Goal: Obtain resource: Download file/media

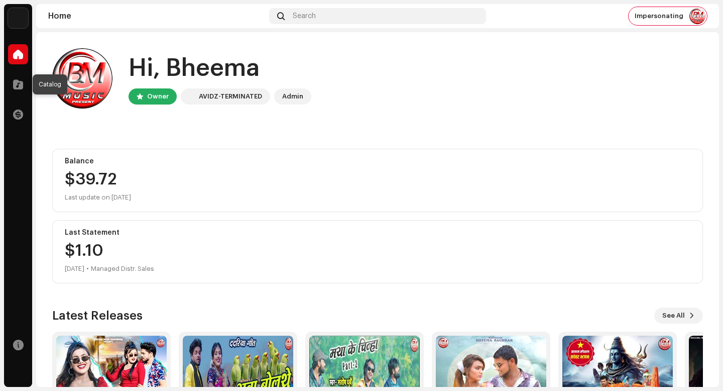
drag, startPoint x: 19, startPoint y: 81, endPoint x: 28, endPoint y: 82, distance: 9.6
click at [19, 82] on span at bounding box center [18, 84] width 10 height 8
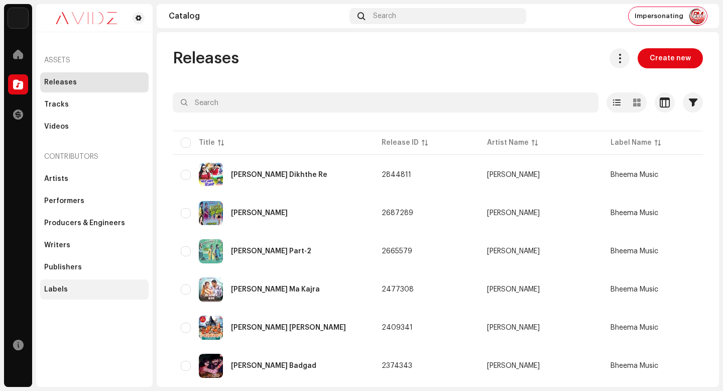
click at [107, 291] on div "Labels" at bounding box center [94, 289] width 100 height 8
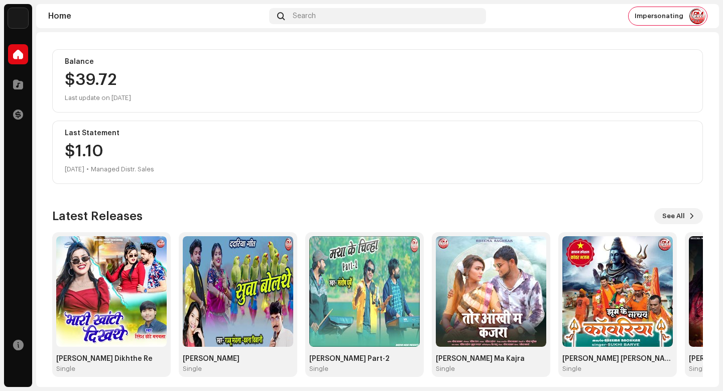
scroll to position [101, 0]
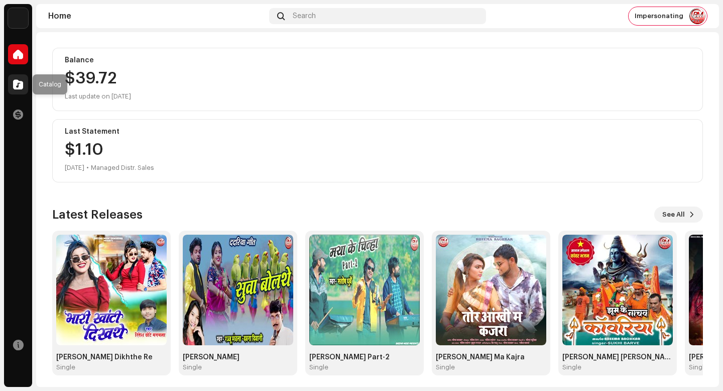
click at [10, 85] on div at bounding box center [18, 84] width 20 height 20
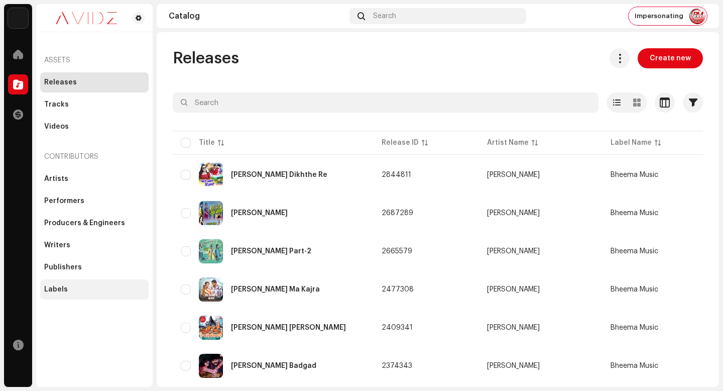
click at [112, 288] on div "Labels" at bounding box center [94, 289] width 100 height 8
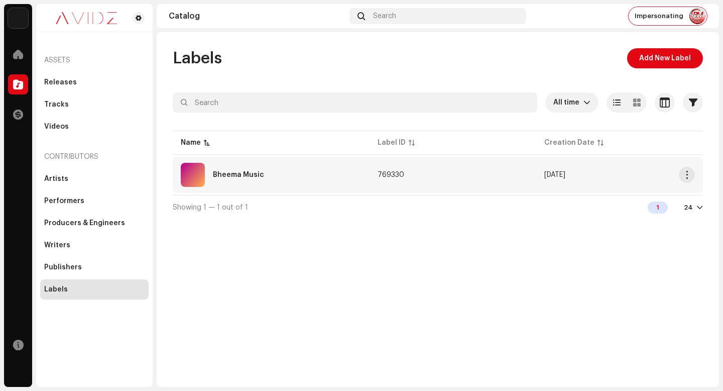
click at [497, 177] on td "769330" at bounding box center [453, 175] width 167 height 36
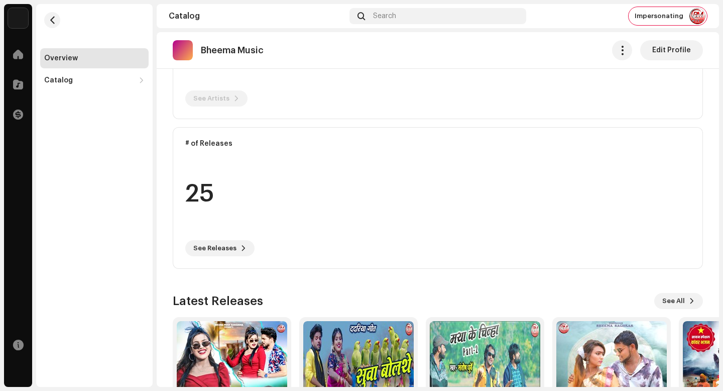
scroll to position [179, 0]
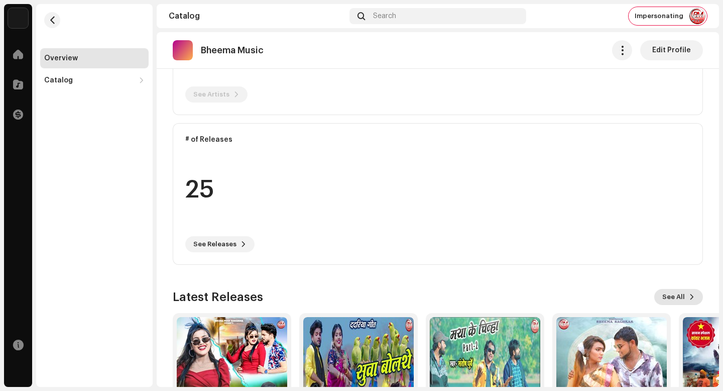
click at [679, 298] on span "See All" at bounding box center [674, 297] width 23 height 20
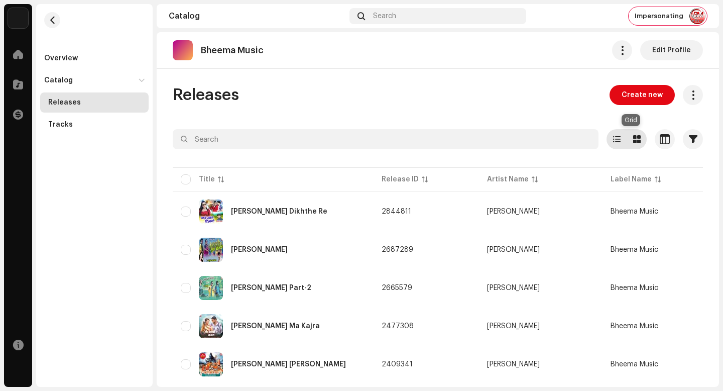
click at [634, 138] on span at bounding box center [638, 139] width 8 height 8
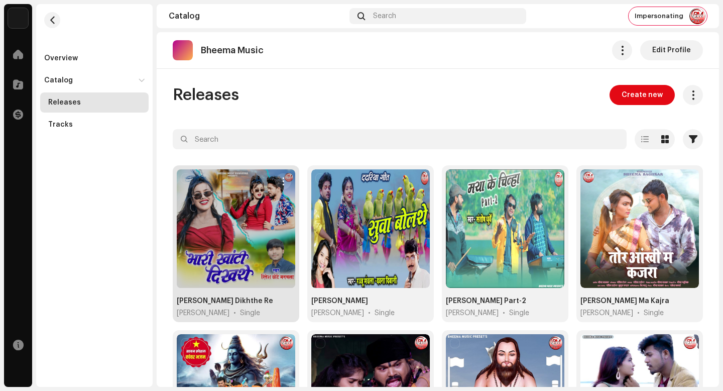
click at [280, 179] on span "button" at bounding box center [284, 181] width 8 height 8
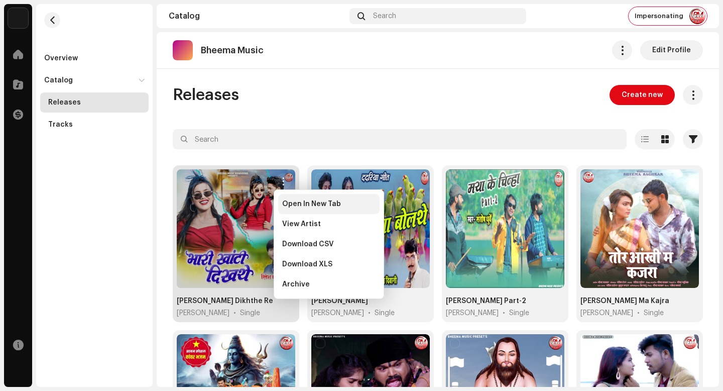
click at [326, 208] on div "Open In New Tab" at bounding box center [328, 204] width 101 height 20
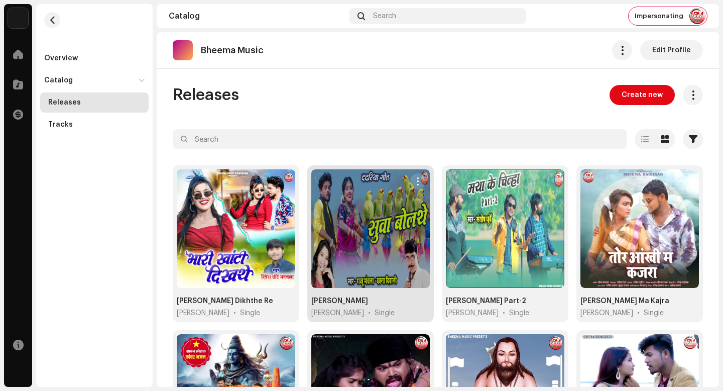
click at [416, 177] on button "button" at bounding box center [418, 181] width 16 height 16
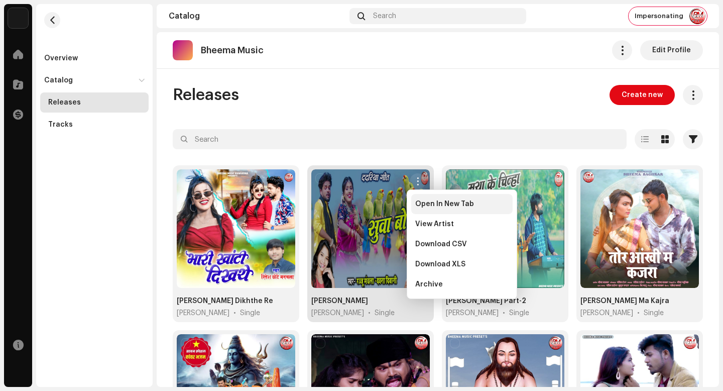
click at [478, 199] on div "Open In New Tab" at bounding box center [461, 204] width 101 height 20
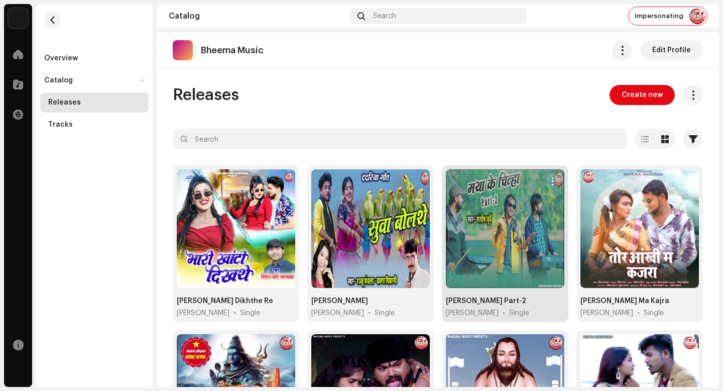
click at [549, 177] on span "button" at bounding box center [553, 181] width 8 height 8
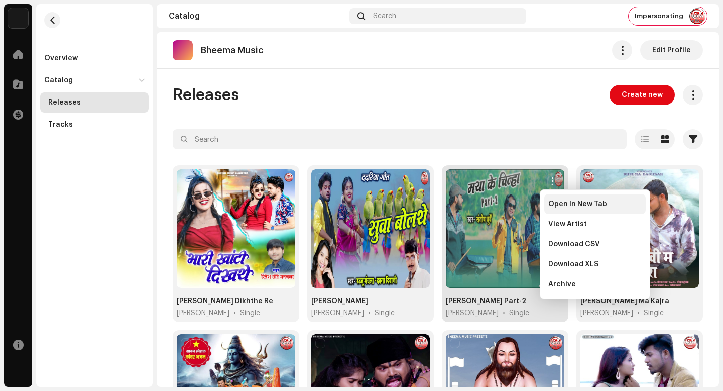
click at [567, 207] on span "Open In New Tab" at bounding box center [578, 204] width 59 height 8
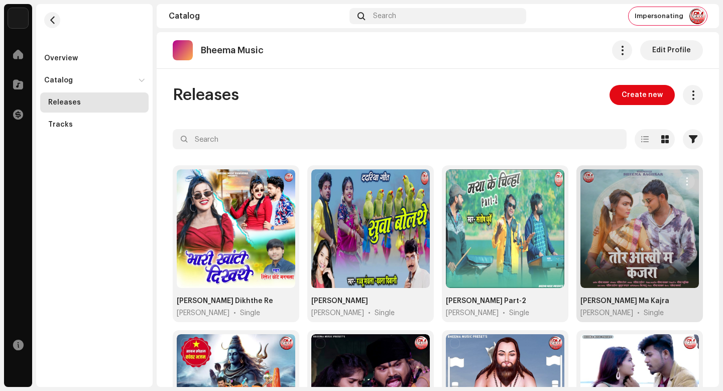
click at [685, 176] on button "button" at bounding box center [687, 181] width 16 height 16
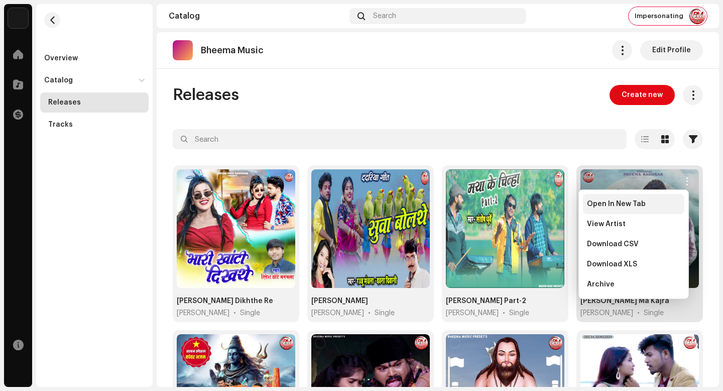
click at [659, 197] on div "Open In New Tab" at bounding box center [633, 204] width 101 height 20
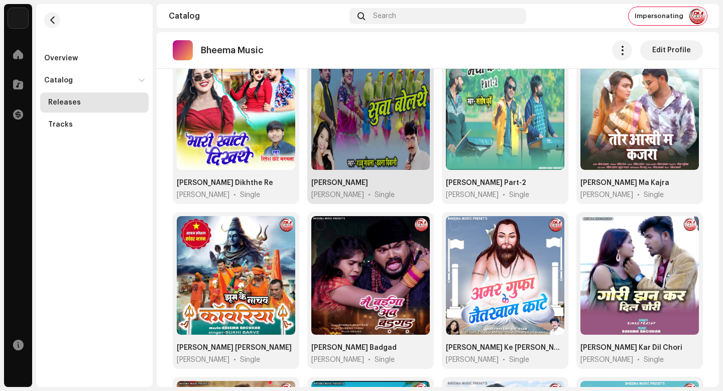
scroll to position [114, 0]
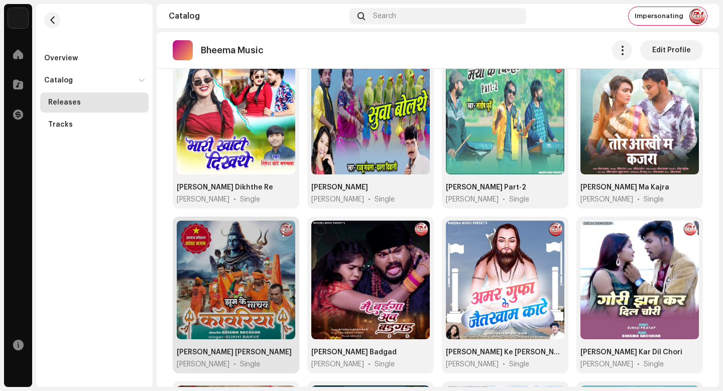
click at [282, 229] on span "button" at bounding box center [284, 233] width 8 height 8
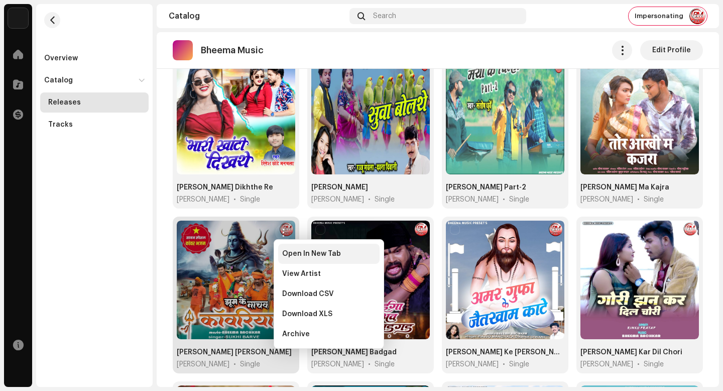
click at [290, 253] on span "Open In New Tab" at bounding box center [311, 254] width 59 height 8
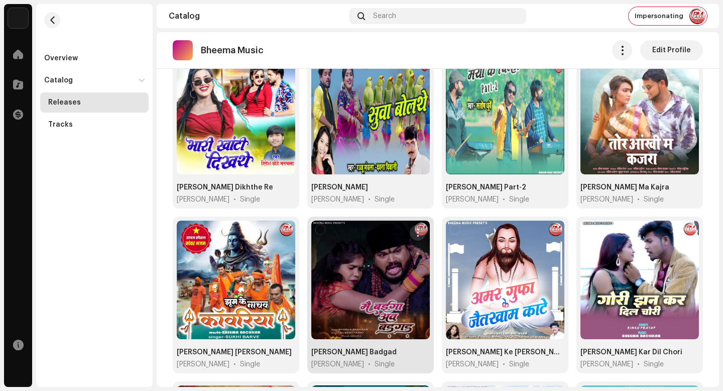
click at [418, 230] on span "button" at bounding box center [418, 233] width 8 height 8
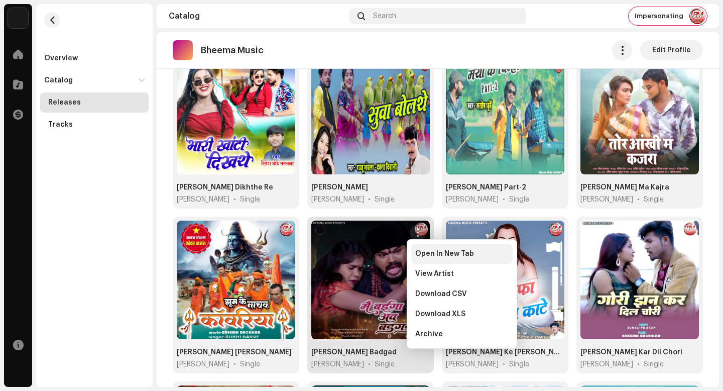
click at [456, 256] on span "Open In New Tab" at bounding box center [444, 254] width 59 height 8
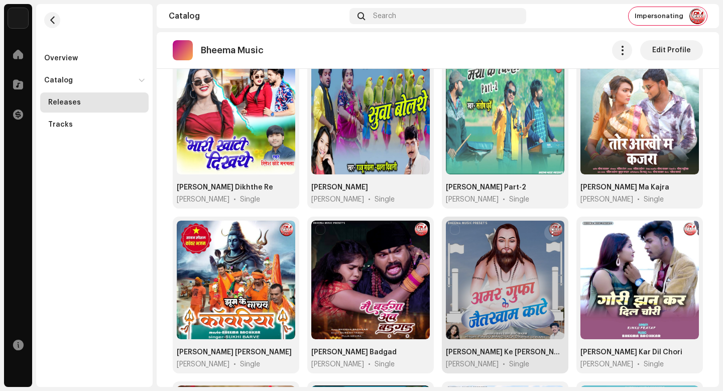
click at [549, 233] on span "button" at bounding box center [553, 233] width 8 height 8
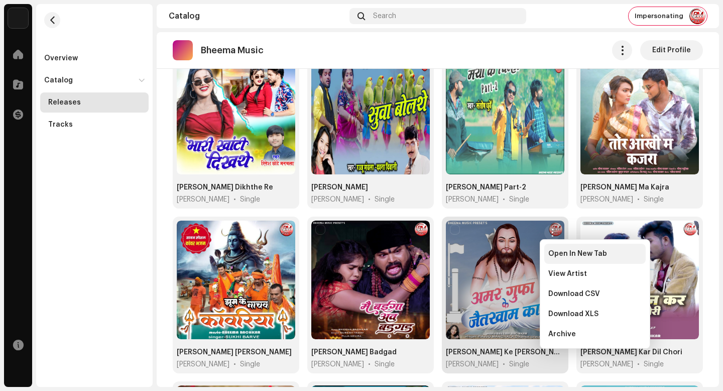
click at [559, 260] on div "Open In New Tab" at bounding box center [595, 254] width 101 height 20
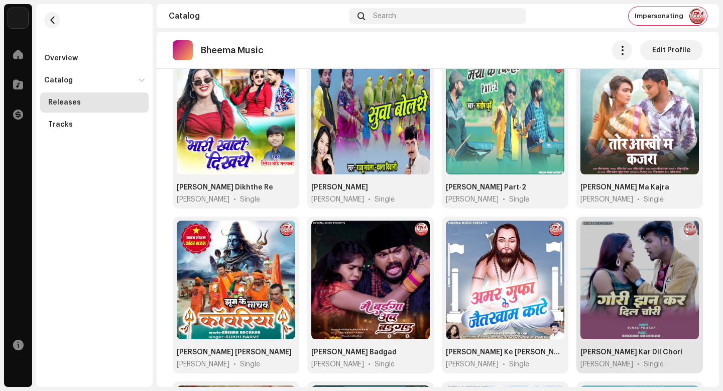
click at [684, 232] on span "button" at bounding box center [688, 233] width 8 height 8
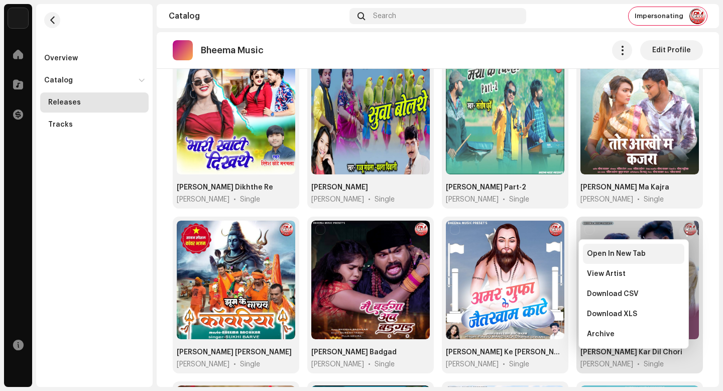
click at [674, 252] on div "Open In New Tab" at bounding box center [633, 254] width 93 height 8
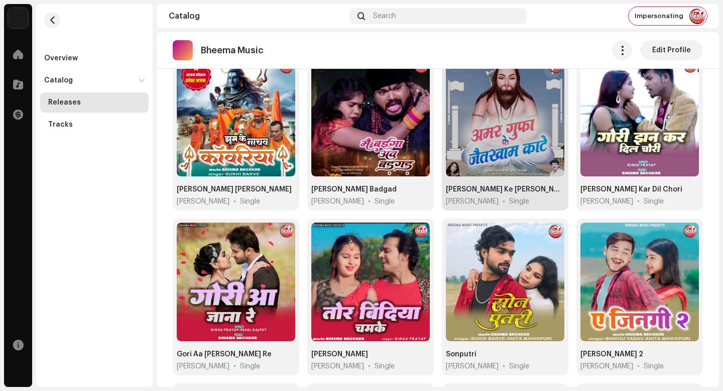
scroll to position [267, 0]
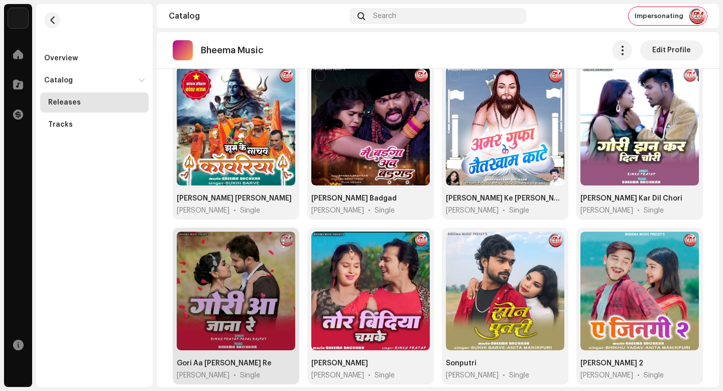
click at [283, 240] on span "button" at bounding box center [284, 244] width 8 height 8
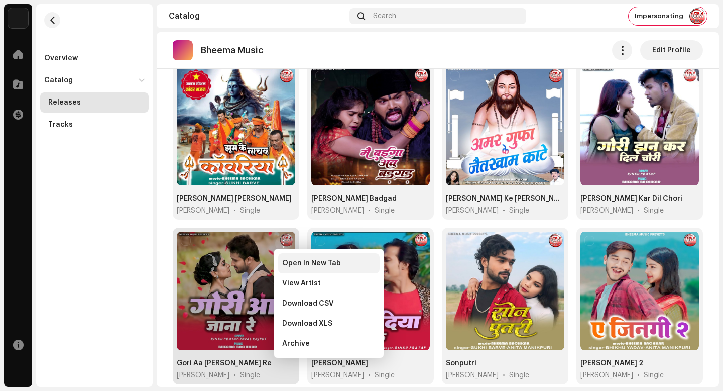
click at [340, 262] on div "Open In New Tab" at bounding box center [328, 263] width 93 height 8
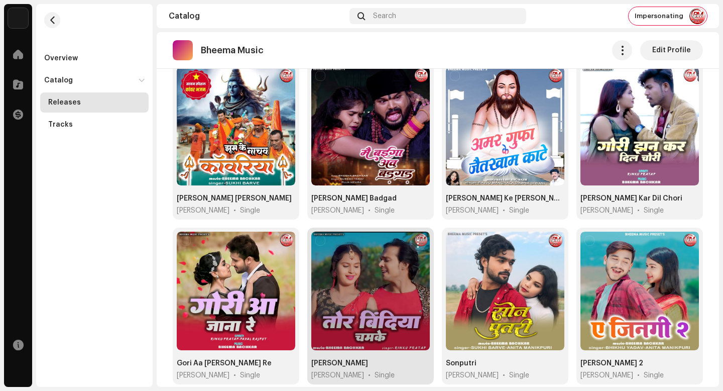
click at [416, 240] on span "button" at bounding box center [418, 244] width 8 height 8
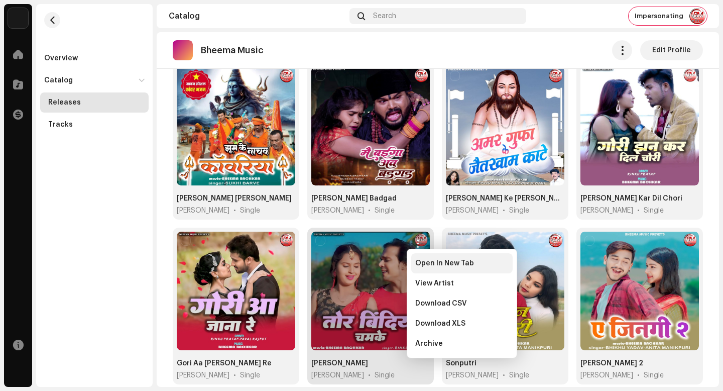
click at [432, 263] on span "Open In New Tab" at bounding box center [444, 263] width 59 height 8
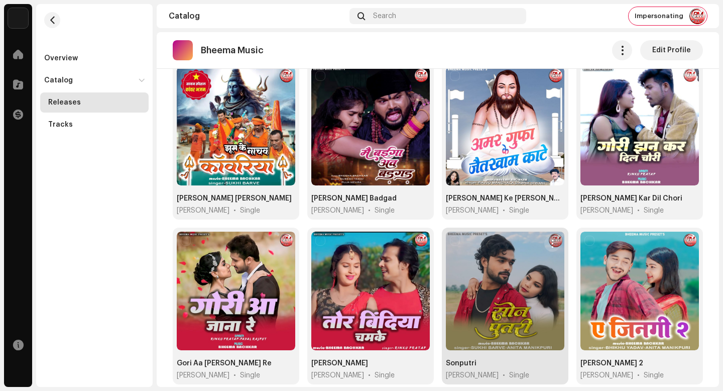
click at [549, 240] on span "button" at bounding box center [553, 244] width 8 height 8
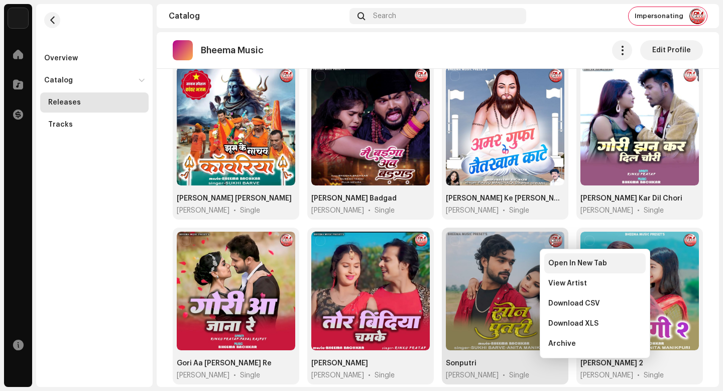
click at [550, 266] on span "Open In New Tab" at bounding box center [578, 263] width 59 height 8
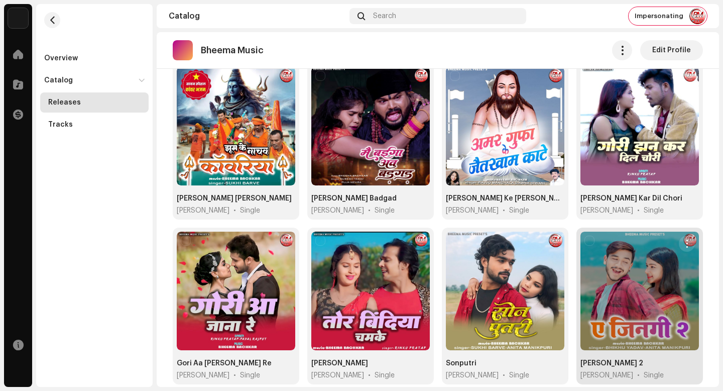
click at [686, 236] on button "button" at bounding box center [687, 244] width 16 height 16
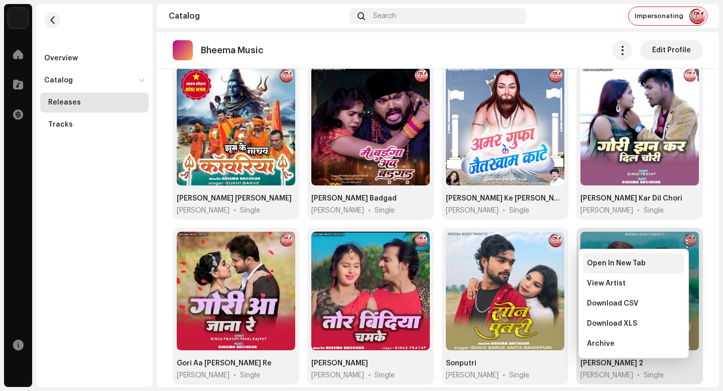
click at [681, 262] on div "Open In New Tab" at bounding box center [633, 263] width 101 height 20
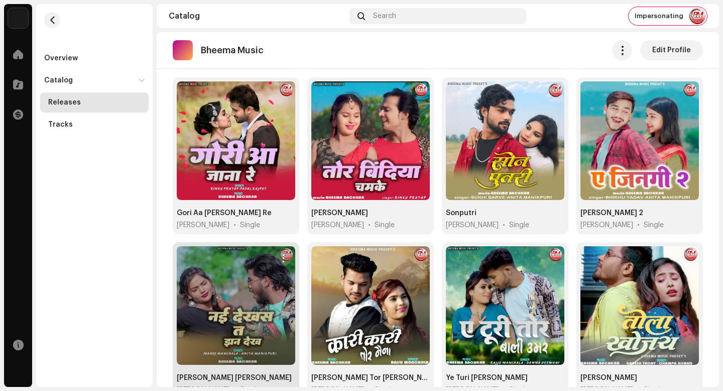
scroll to position [418, 0]
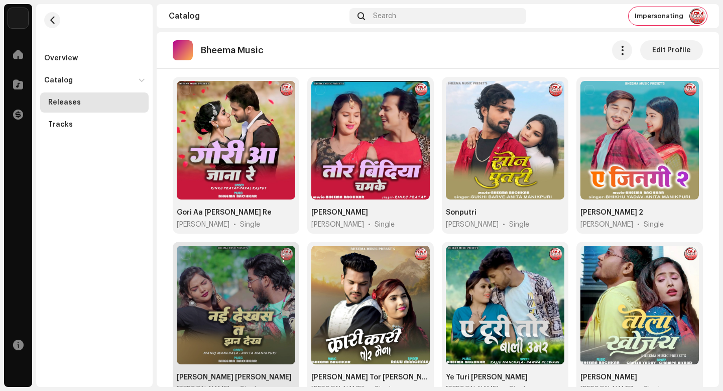
click at [283, 254] on span "button" at bounding box center [284, 258] width 8 height 8
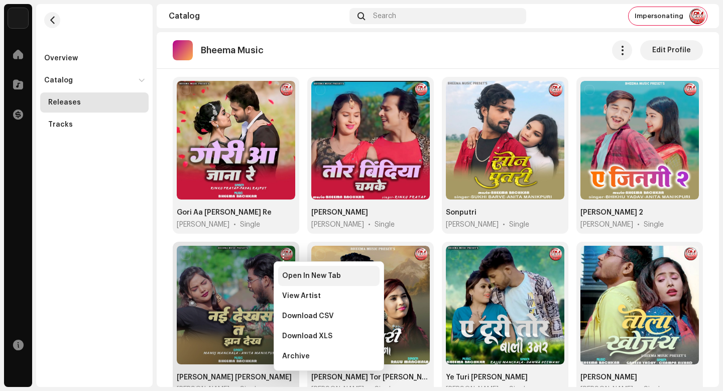
click at [336, 275] on span "Open In New Tab" at bounding box center [311, 276] width 59 height 8
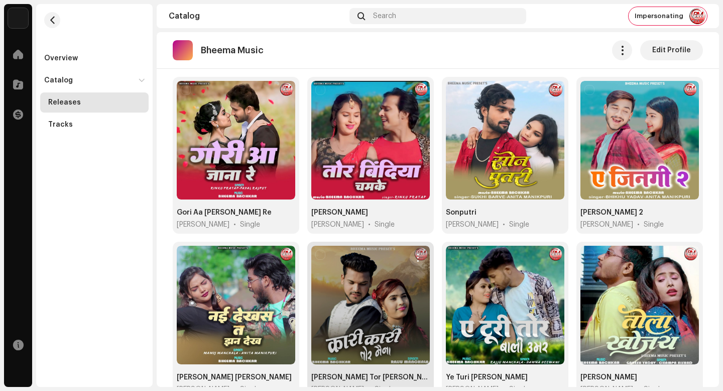
click at [415, 254] on span "button" at bounding box center [418, 258] width 8 height 8
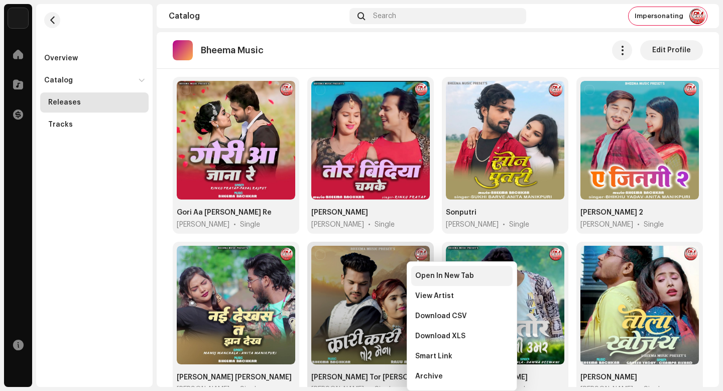
click at [419, 274] on span "Open In New Tab" at bounding box center [444, 276] width 59 height 8
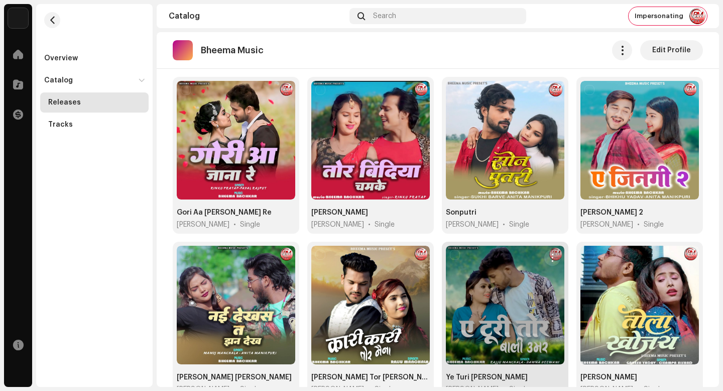
click at [549, 254] on span "button" at bounding box center [553, 258] width 8 height 8
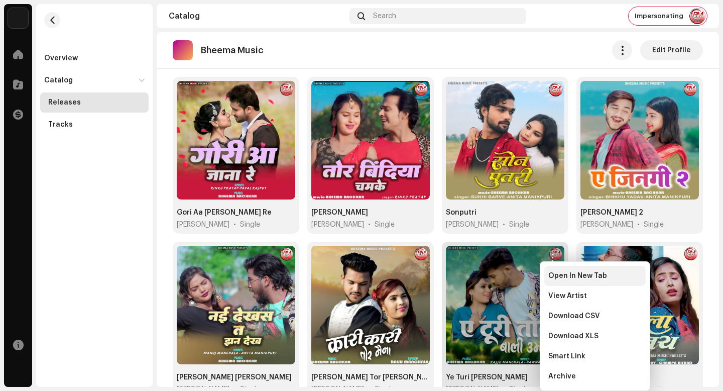
click at [548, 274] on div "Open In New Tab" at bounding box center [595, 276] width 101 height 20
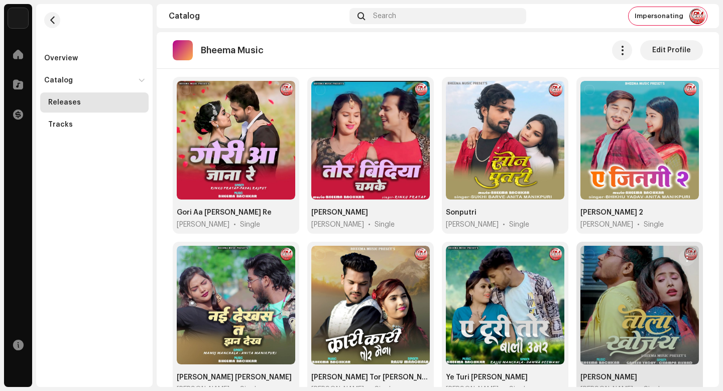
click at [684, 250] on button "button" at bounding box center [687, 258] width 16 height 16
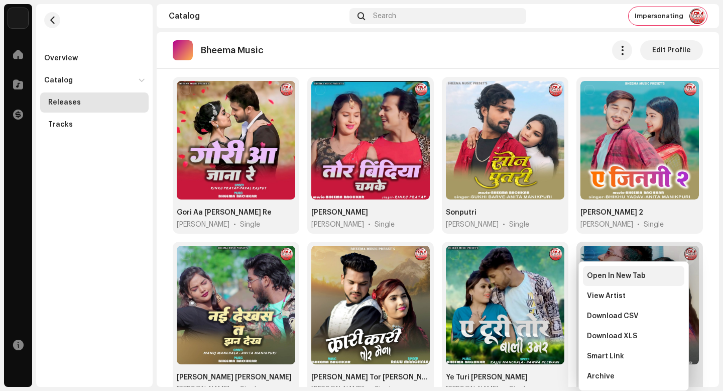
click at [677, 277] on div "Open In New Tab" at bounding box center [633, 276] width 93 height 8
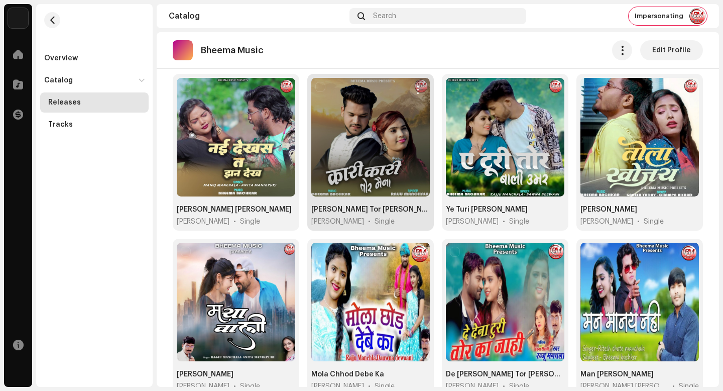
scroll to position [586, 0]
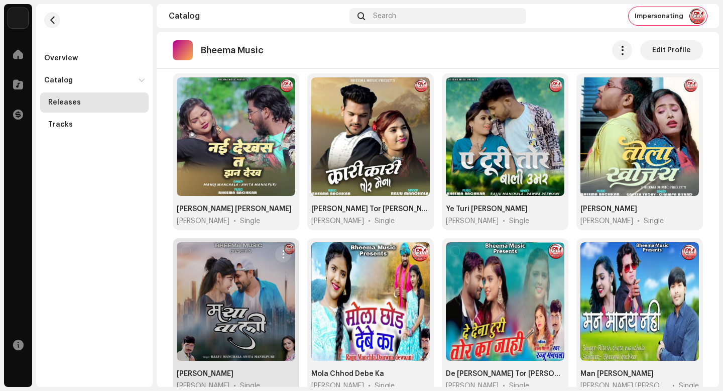
click at [282, 250] on span "button" at bounding box center [284, 254] width 8 height 8
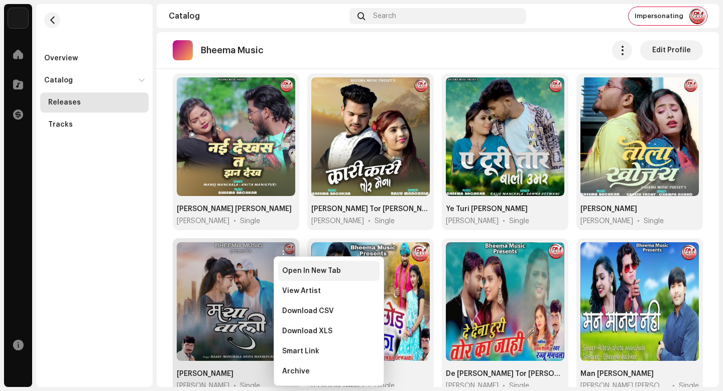
click at [308, 266] on div "Open In New Tab" at bounding box center [328, 271] width 101 height 20
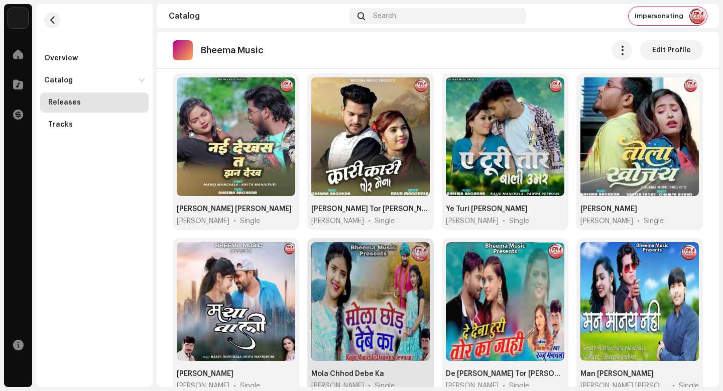
click at [416, 250] on span "button" at bounding box center [418, 254] width 8 height 8
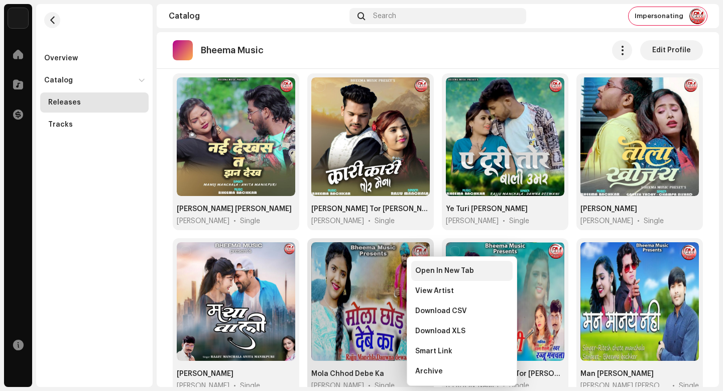
click at [431, 263] on div "Open In New Tab" at bounding box center [461, 271] width 101 height 20
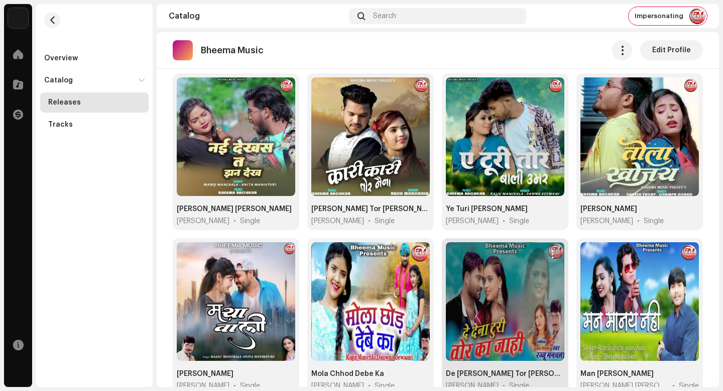
click at [550, 250] on span "button" at bounding box center [553, 254] width 8 height 8
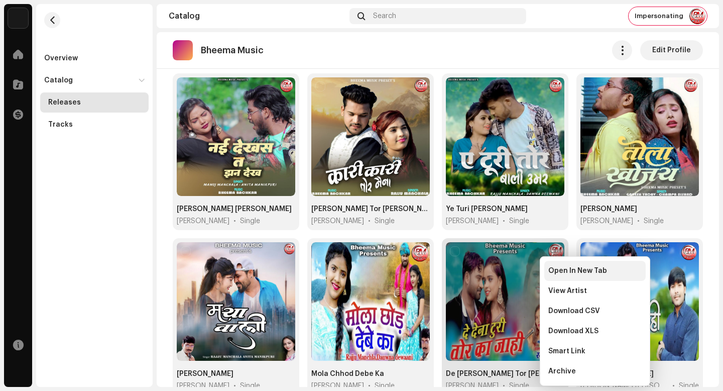
click at [557, 270] on span "Open In New Tab" at bounding box center [578, 271] width 59 height 8
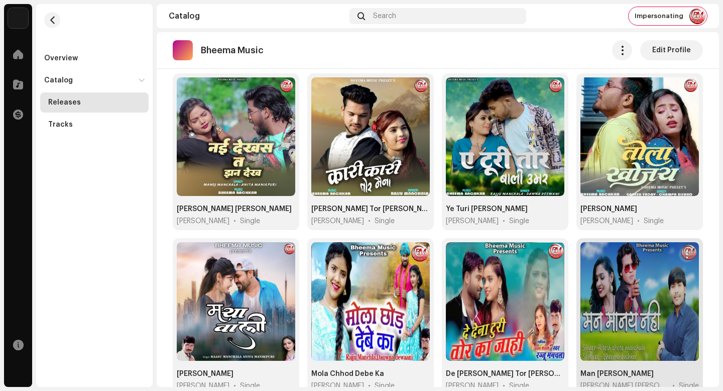
click at [686, 246] on button "button" at bounding box center [687, 254] width 16 height 16
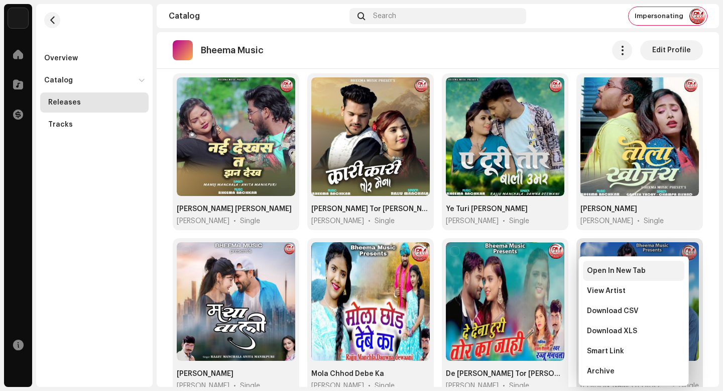
click at [669, 267] on div "Open In New Tab" at bounding box center [633, 271] width 93 height 8
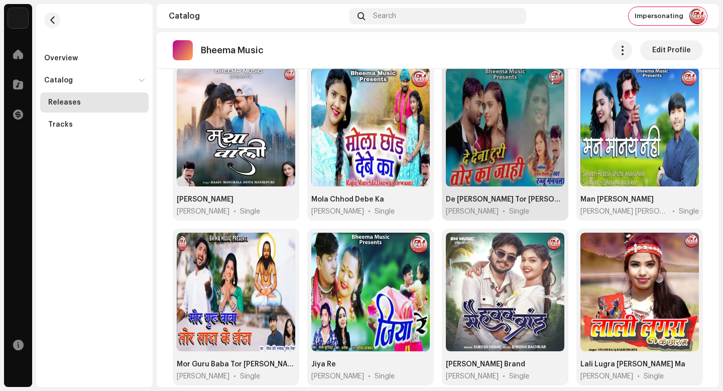
scroll to position [768, 0]
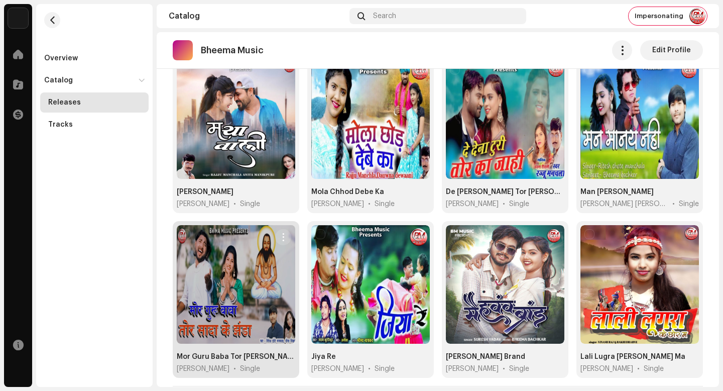
click at [285, 233] on span "button" at bounding box center [284, 237] width 8 height 8
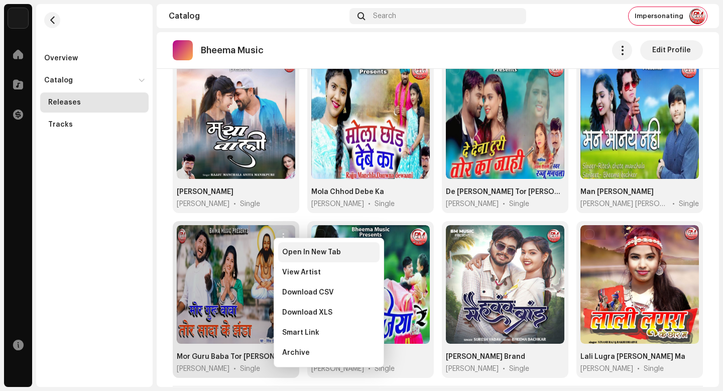
click at [303, 253] on span "Open In New Tab" at bounding box center [311, 252] width 59 height 8
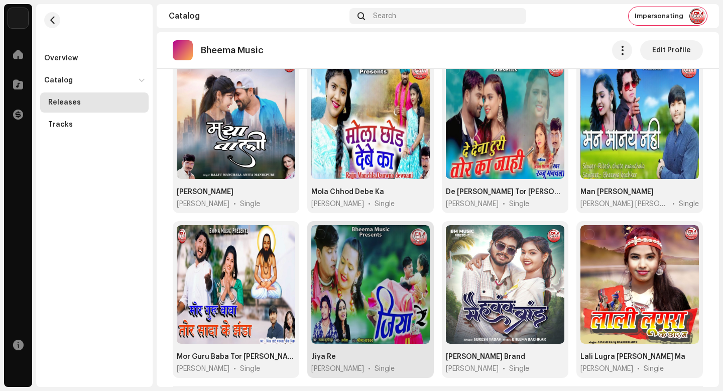
click at [416, 229] on button "button" at bounding box center [418, 237] width 16 height 16
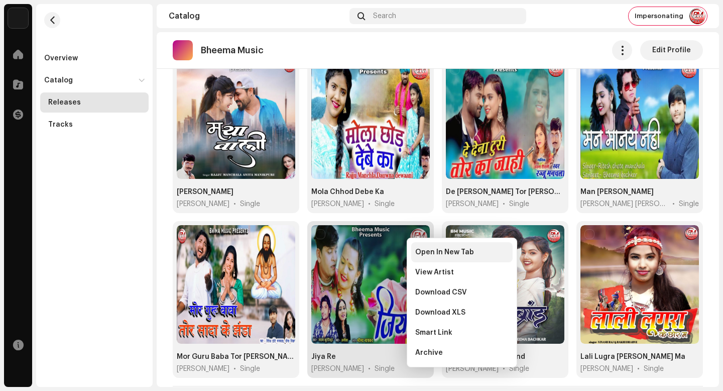
click at [419, 250] on span "Open In New Tab" at bounding box center [444, 252] width 59 height 8
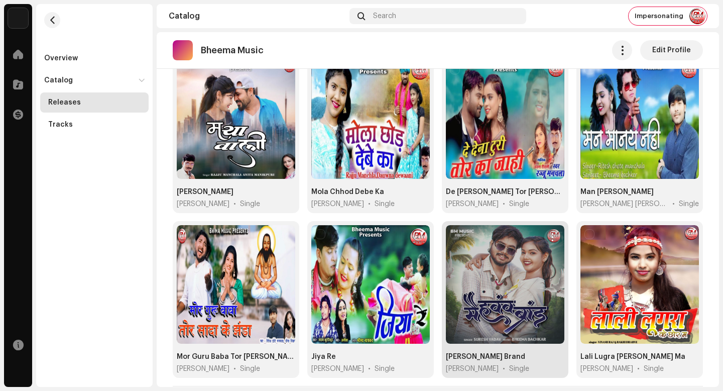
click at [549, 233] on span "button" at bounding box center [553, 237] width 8 height 8
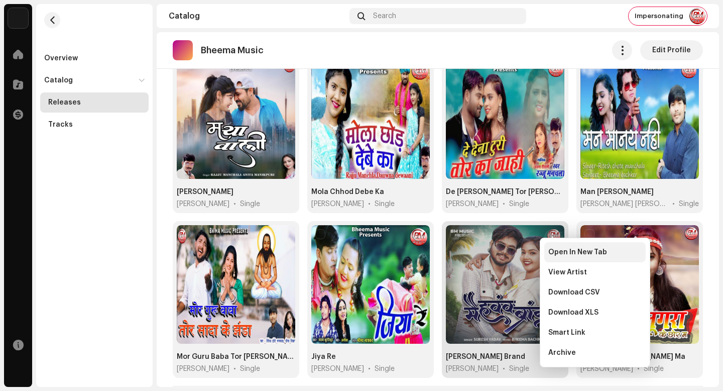
click at [552, 256] on span "Open In New Tab" at bounding box center [578, 252] width 59 height 8
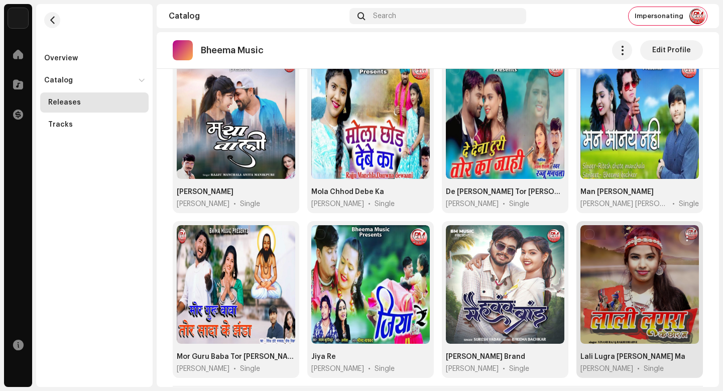
click at [684, 233] on span "button" at bounding box center [688, 237] width 8 height 8
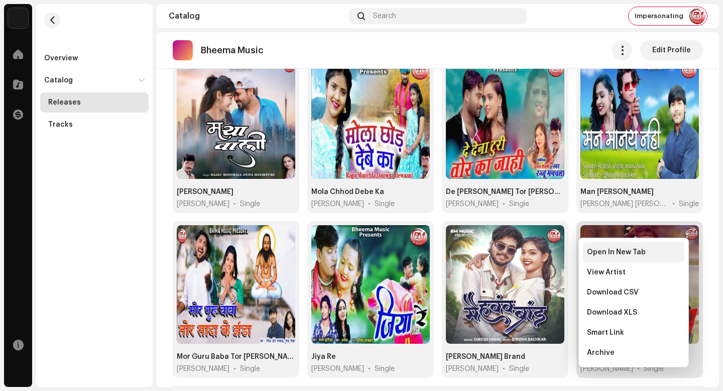
click at [679, 255] on div "Open In New Tab" at bounding box center [633, 252] width 93 height 8
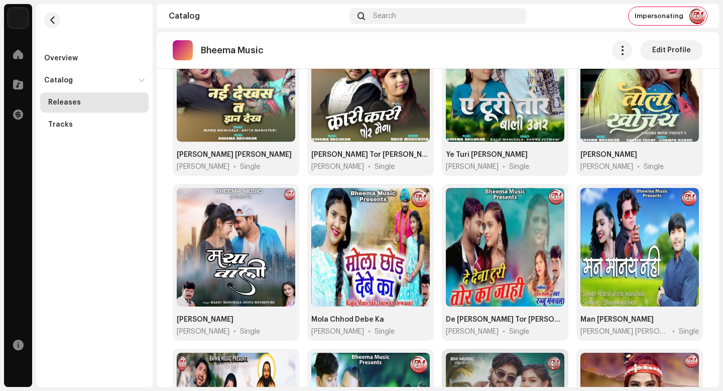
scroll to position [782, 0]
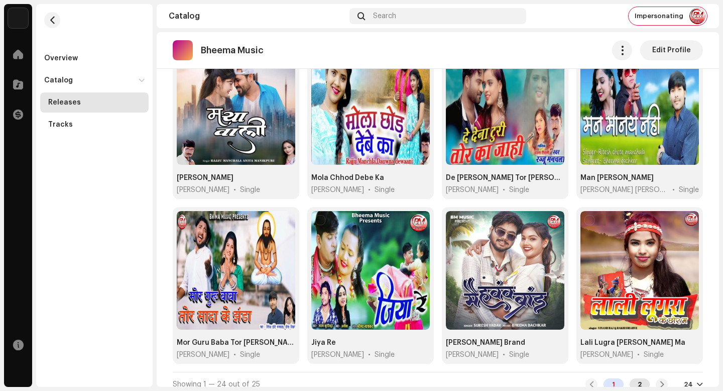
click at [635, 378] on div "2" at bounding box center [640, 384] width 20 height 12
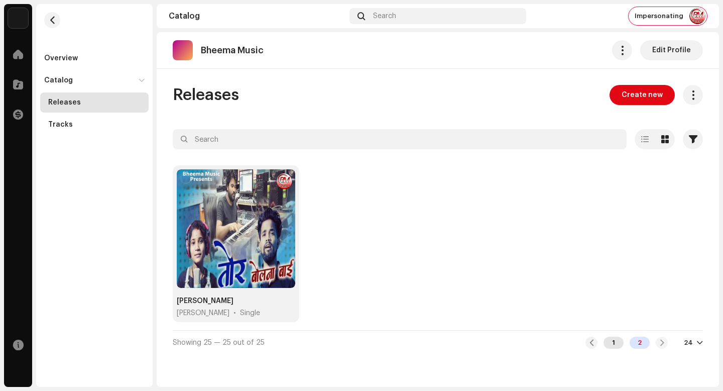
click at [616, 340] on div "1" at bounding box center [614, 343] width 20 height 12
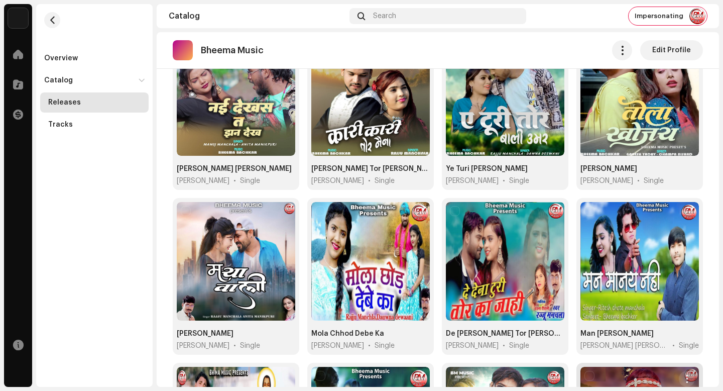
scroll to position [782, 0]
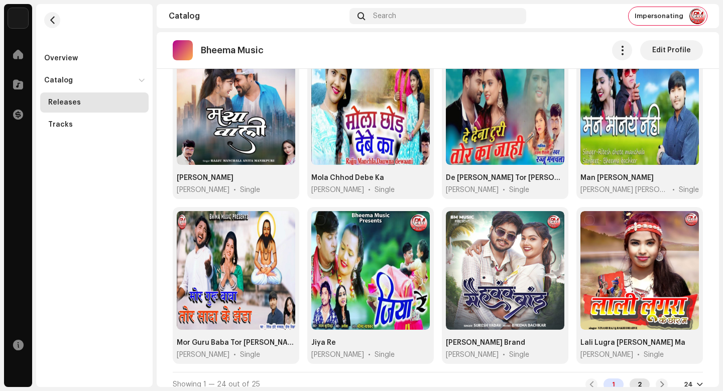
click at [637, 379] on div "2" at bounding box center [640, 384] width 20 height 12
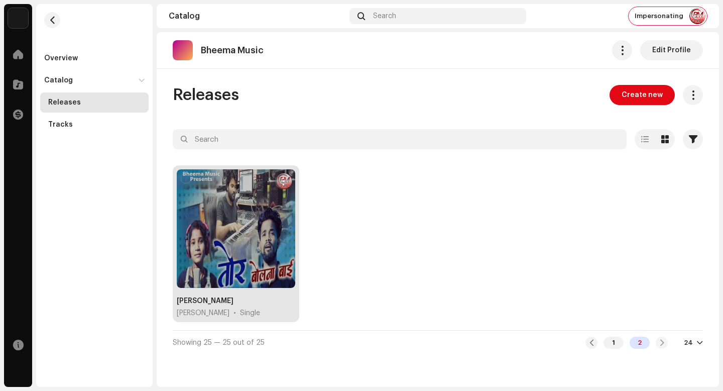
click at [282, 186] on button "button" at bounding box center [283, 181] width 16 height 16
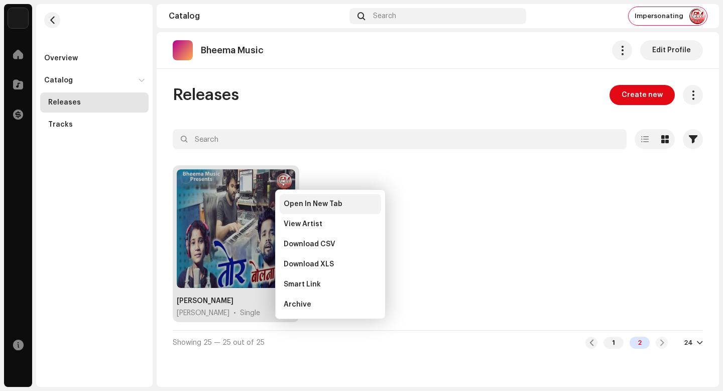
click at [299, 202] on span "Open In New Tab" at bounding box center [313, 204] width 59 height 8
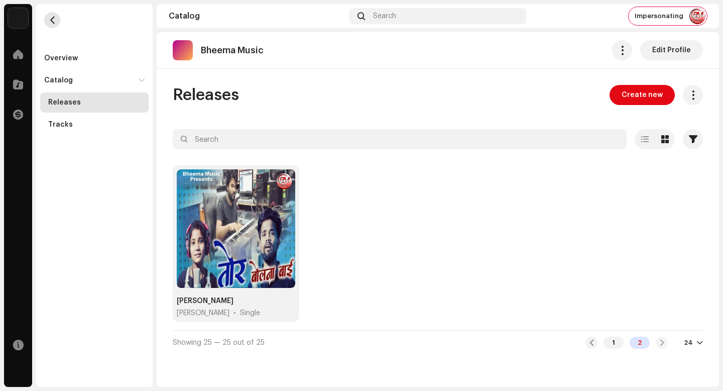
click at [59, 22] on button "button" at bounding box center [52, 20] width 16 height 16
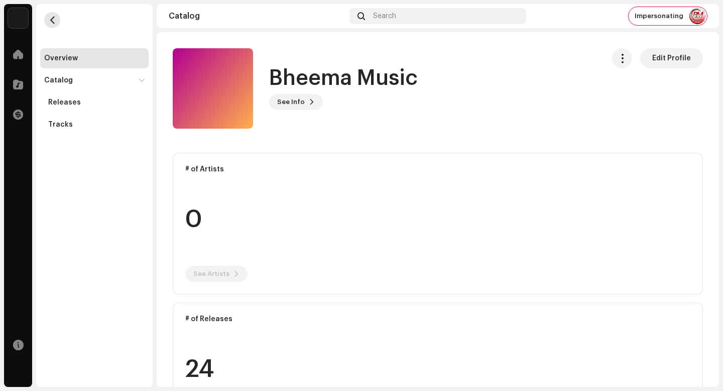
click at [59, 22] on button "button" at bounding box center [52, 20] width 16 height 16
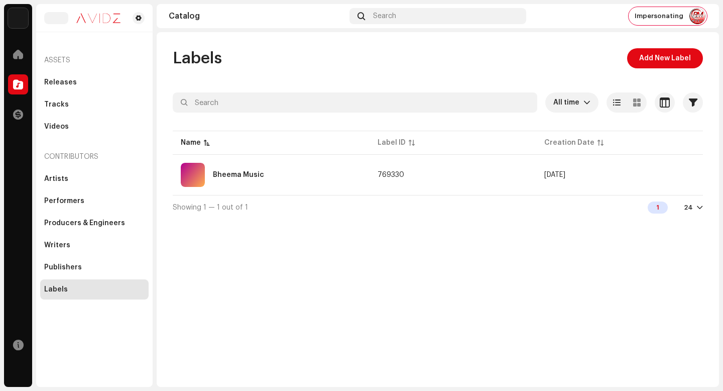
click at [59, 22] on p-skeleton at bounding box center [56, 18] width 24 height 12
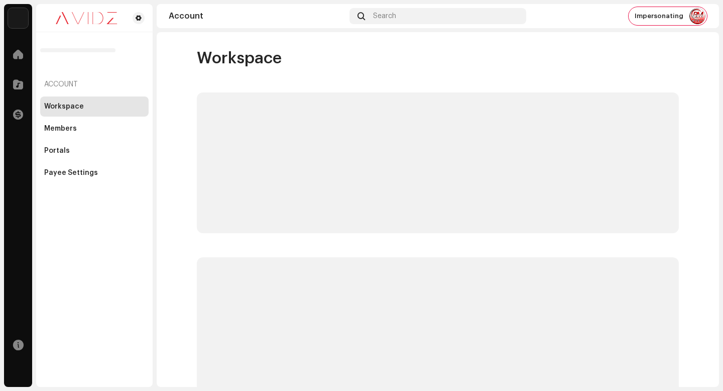
click at [676, 20] on div "Impersonating" at bounding box center [668, 16] width 78 height 18
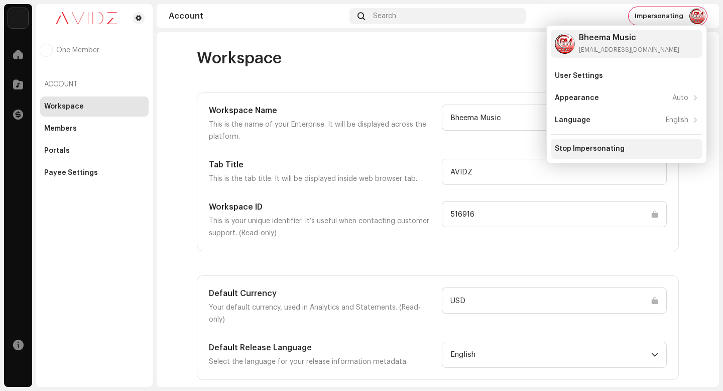
click at [619, 149] on div "Stop Impersonating" at bounding box center [590, 149] width 70 height 8
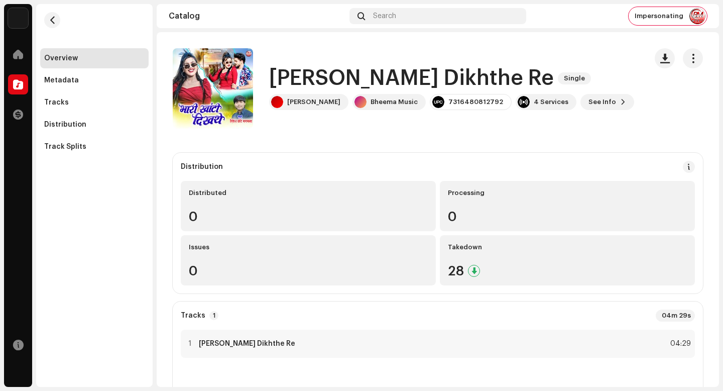
click at [327, 77] on h1 "Bhari Khanti Dikhthe Re" at bounding box center [411, 78] width 285 height 23
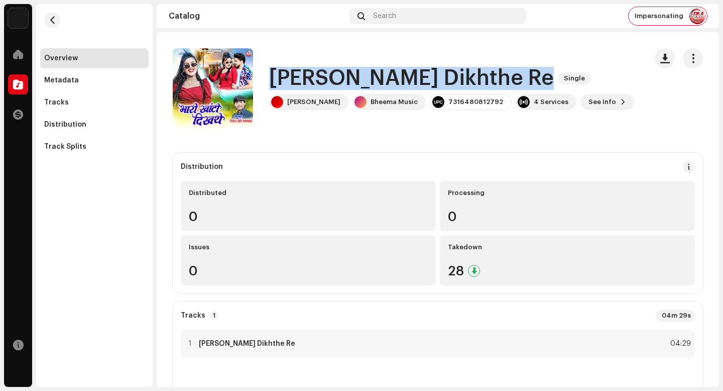
click at [327, 77] on h1 "Bhari Khanti Dikhthe Re" at bounding box center [411, 78] width 285 height 23
copy div "Bhari Khanti Dikhthe Re Single"
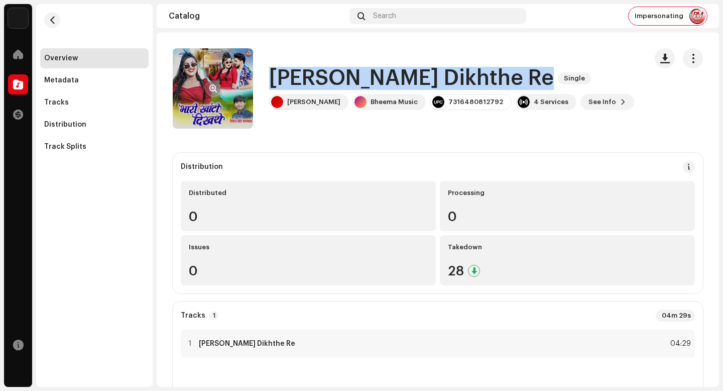
click at [213, 91] on span "button" at bounding box center [214, 88] width 8 height 8
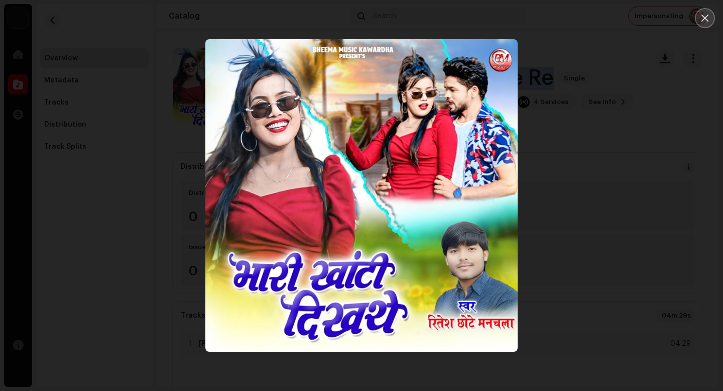
click at [709, 19] on icon "Close" at bounding box center [705, 18] width 9 height 9
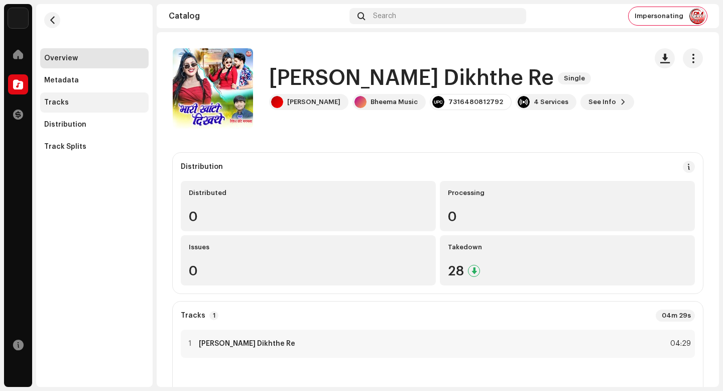
click at [70, 97] on div "Tracks" at bounding box center [94, 102] width 109 height 20
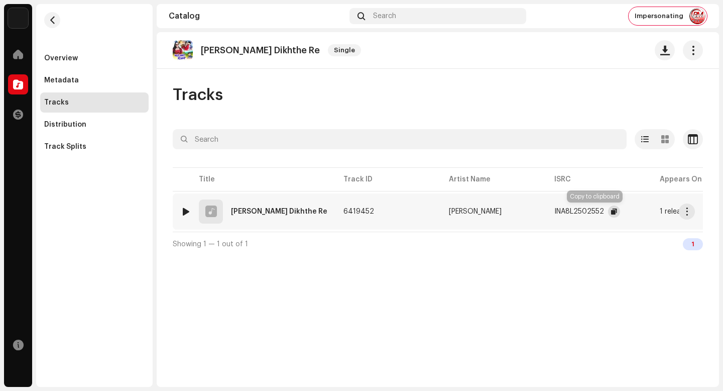
click at [608, 212] on button "button" at bounding box center [614, 211] width 12 height 12
click at [688, 212] on span "button" at bounding box center [688, 211] width 8 height 8
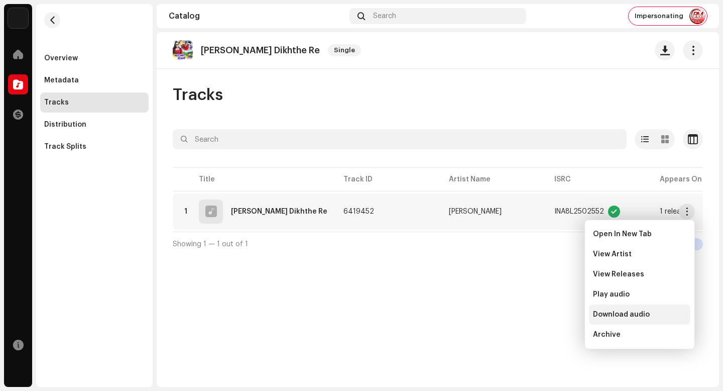
click at [633, 313] on span "Download audio" at bounding box center [621, 314] width 57 height 8
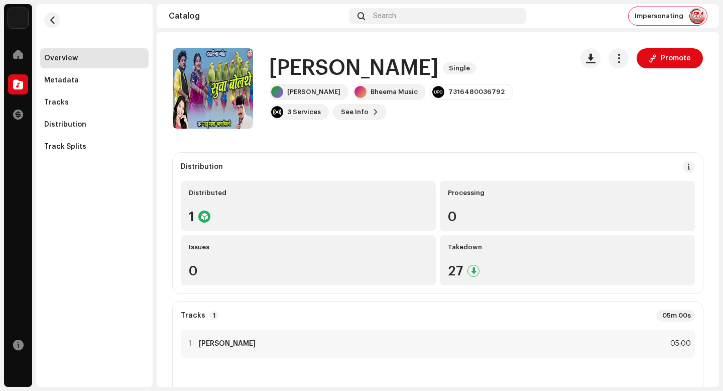
click at [322, 70] on h1 "[PERSON_NAME]" at bounding box center [354, 68] width 170 height 23
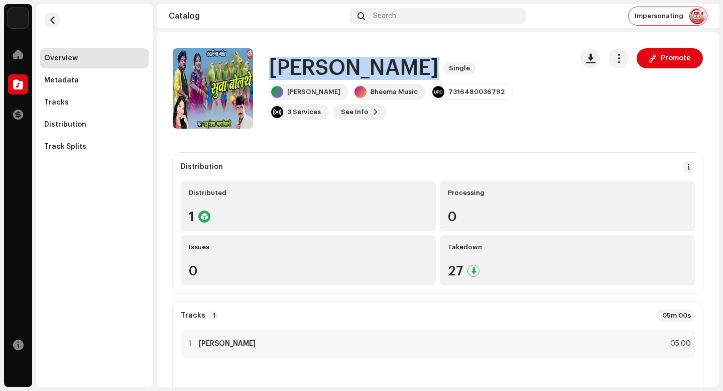
click at [322, 70] on h1 "[PERSON_NAME]" at bounding box center [354, 68] width 170 height 23
copy div "SUWA BOLATHE Single"
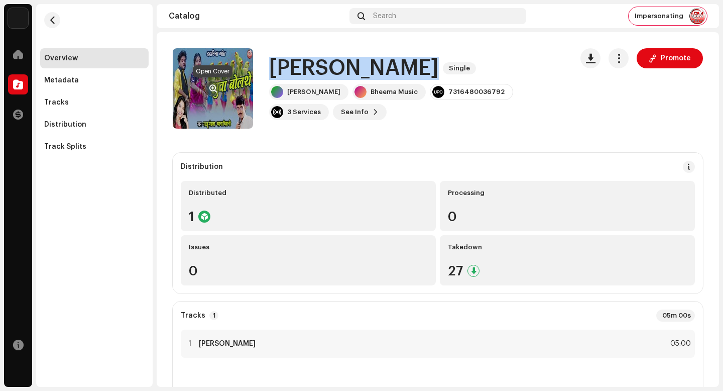
click at [213, 93] on button "button" at bounding box center [213, 88] width 16 height 16
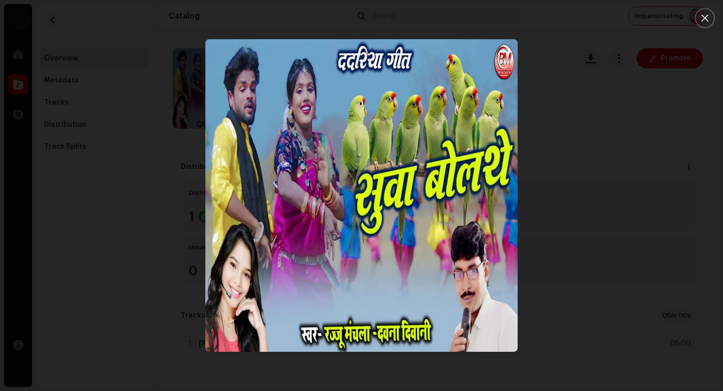
click at [703, 14] on icon "Close" at bounding box center [705, 18] width 9 height 9
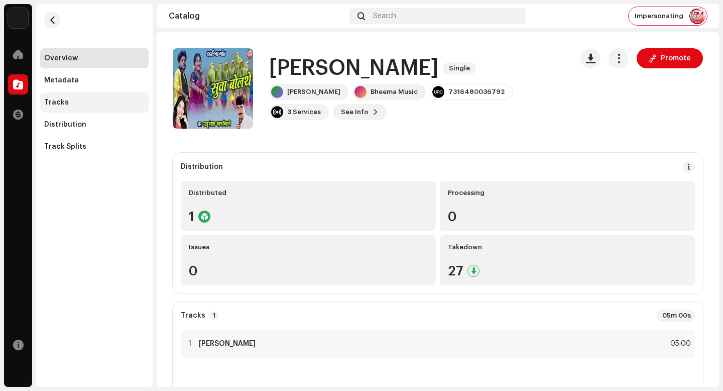
click at [91, 99] on div "Tracks" at bounding box center [94, 102] width 100 height 8
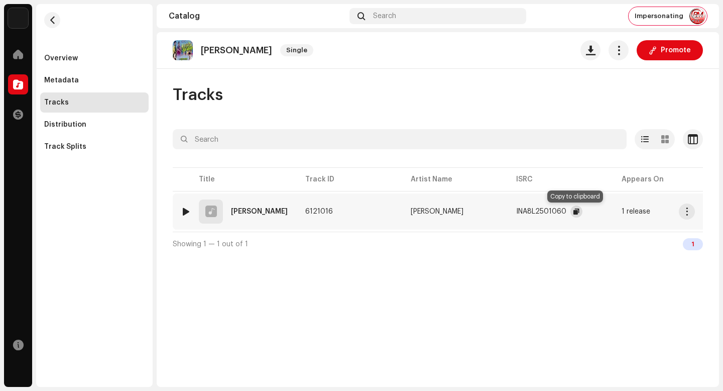
click at [576, 211] on span "button" at bounding box center [577, 211] width 6 height 8
click at [689, 211] on span "button" at bounding box center [688, 211] width 8 height 8
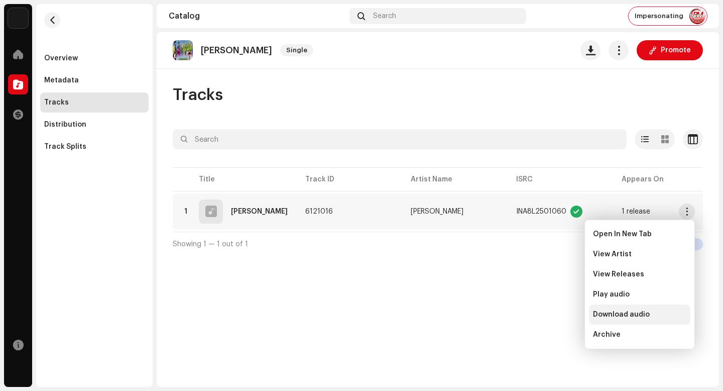
click at [646, 318] on span "Download audio" at bounding box center [621, 314] width 57 height 8
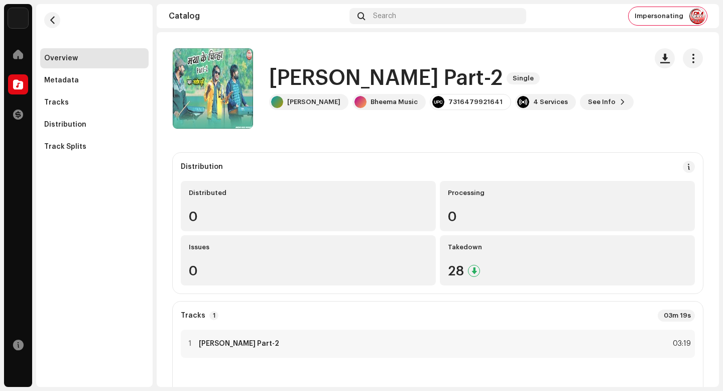
click at [367, 71] on h1 "[PERSON_NAME] Part-2" at bounding box center [386, 78] width 234 height 23
click at [367, 71] on h1 "Maya Ke Chinha Part-2" at bounding box center [386, 78] width 234 height 23
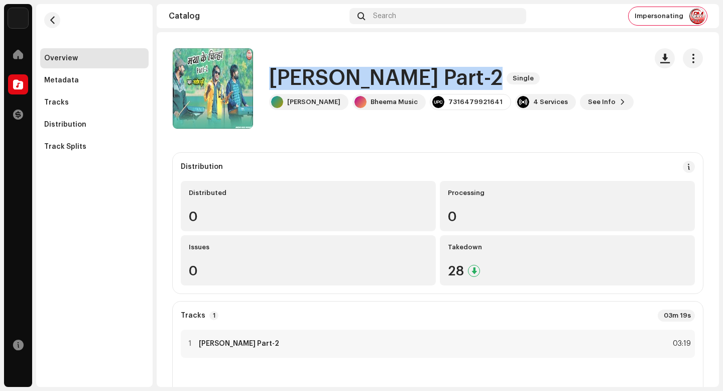
click at [367, 71] on h1 "Maya Ke Chinha Part-2" at bounding box center [386, 78] width 234 height 23
copy div "Maya Ke Chinha Part-2 Single"
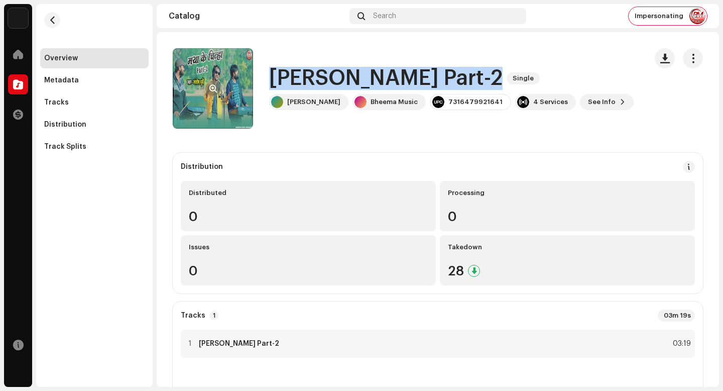
click at [217, 87] on span "button" at bounding box center [214, 88] width 8 height 8
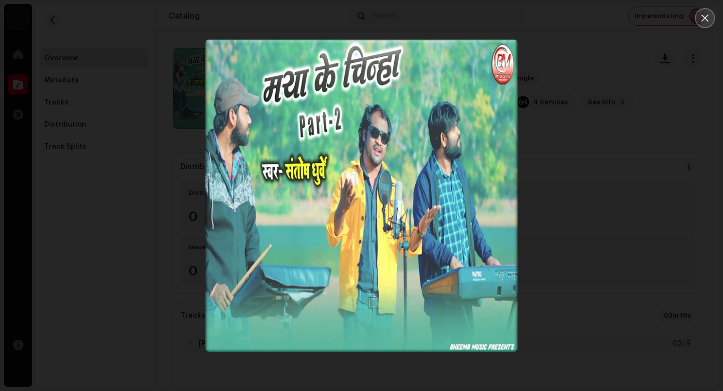
click at [704, 21] on icon "Close" at bounding box center [705, 18] width 9 height 9
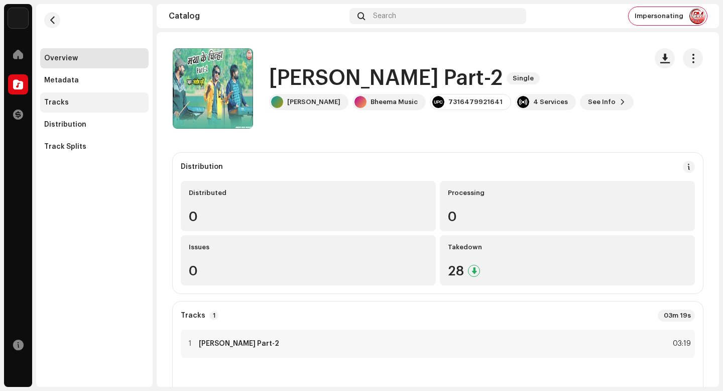
click at [70, 102] on div "Tracks" at bounding box center [94, 102] width 100 height 8
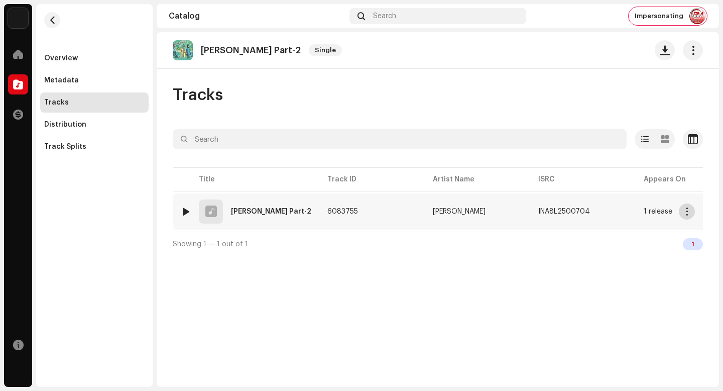
click at [691, 213] on button "button" at bounding box center [687, 211] width 16 height 16
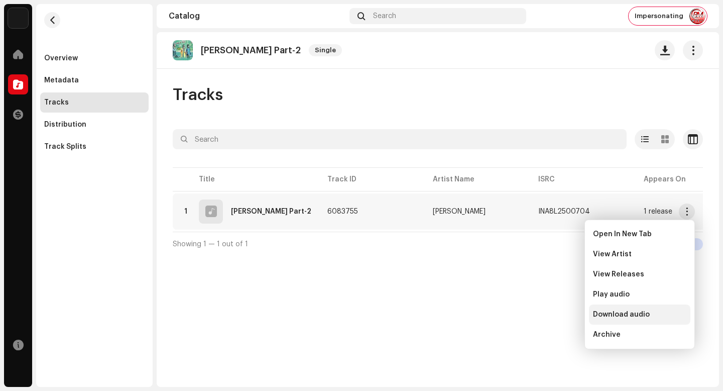
click at [634, 311] on span "Download audio" at bounding box center [621, 314] width 57 height 8
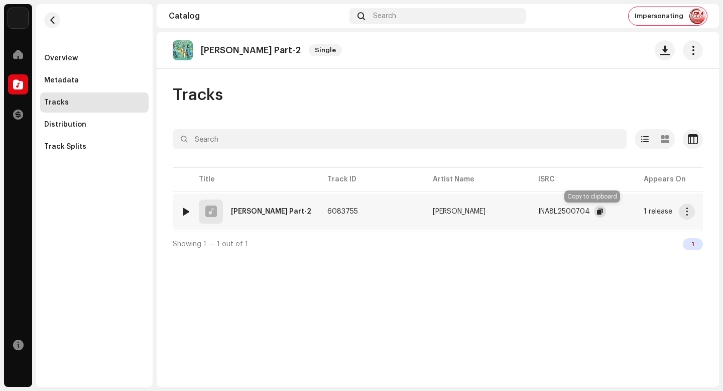
click at [597, 212] on span "button" at bounding box center [600, 211] width 6 height 8
click at [688, 213] on span "button" at bounding box center [688, 211] width 8 height 8
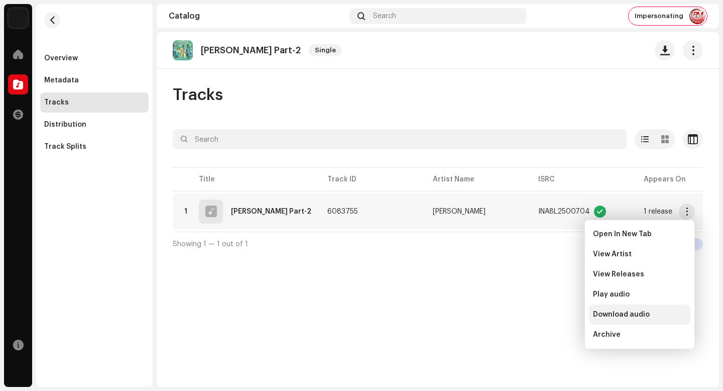
click at [632, 312] on span "Download audio" at bounding box center [621, 314] width 57 height 8
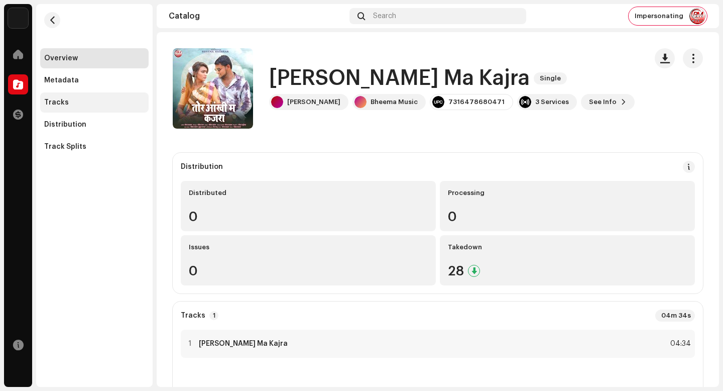
click at [93, 106] on div "Tracks" at bounding box center [94, 102] width 100 height 8
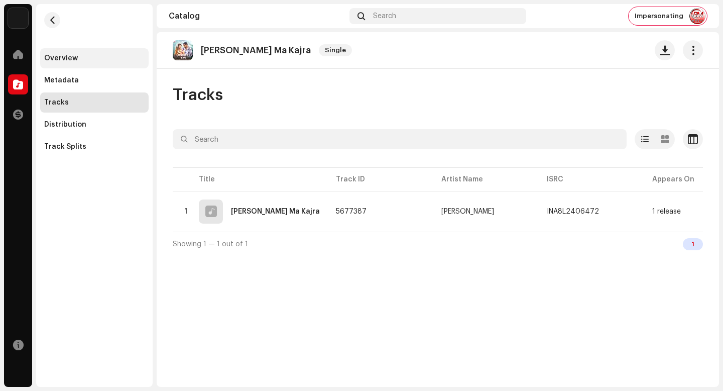
click at [89, 66] on div "Overview" at bounding box center [94, 58] width 109 height 20
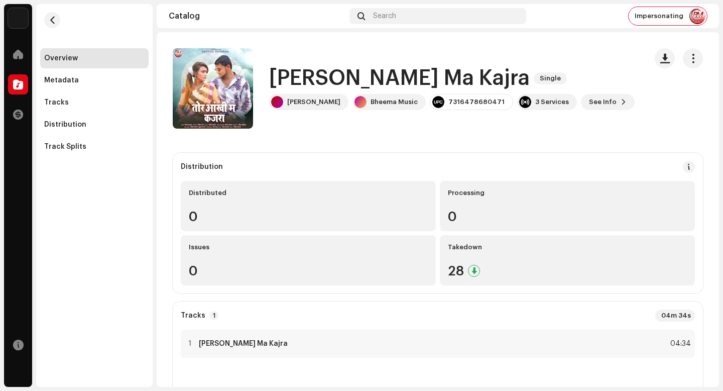
click at [306, 82] on h1 "Tor Aankhi Ma Kajra" at bounding box center [399, 78] width 261 height 23
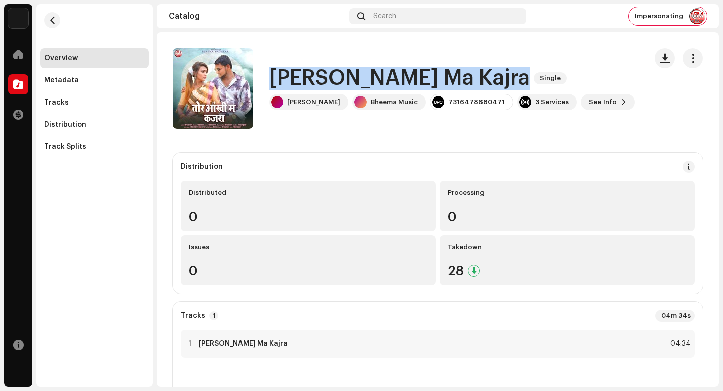
click at [306, 82] on h1 "Tor Aankhi Ma Kajra" at bounding box center [399, 78] width 261 height 23
copy div "Tor Aankhi Ma Kajra Single"
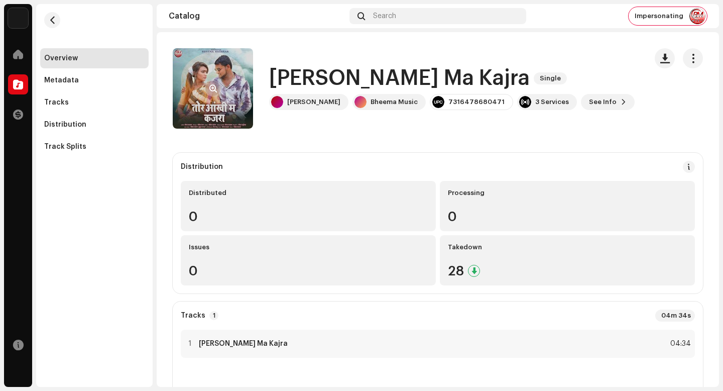
click at [228, 81] on re-a-cover at bounding box center [213, 88] width 80 height 80
click at [221, 84] on re-a-cover at bounding box center [213, 88] width 80 height 80
click at [217, 85] on button "button" at bounding box center [213, 88] width 16 height 16
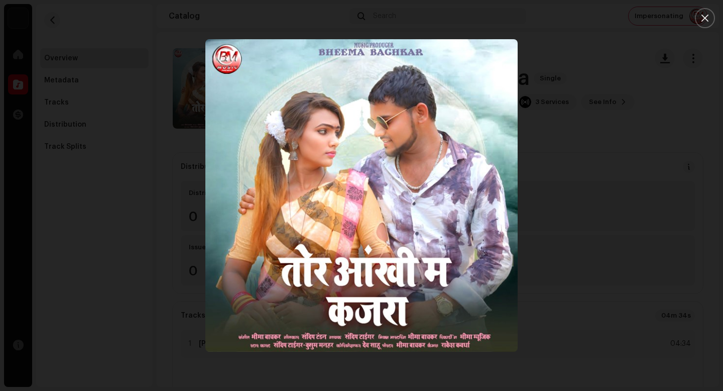
click at [508, 162] on img "1" at bounding box center [361, 195] width 312 height 312
click at [710, 22] on button "Close" at bounding box center [705, 18] width 20 height 20
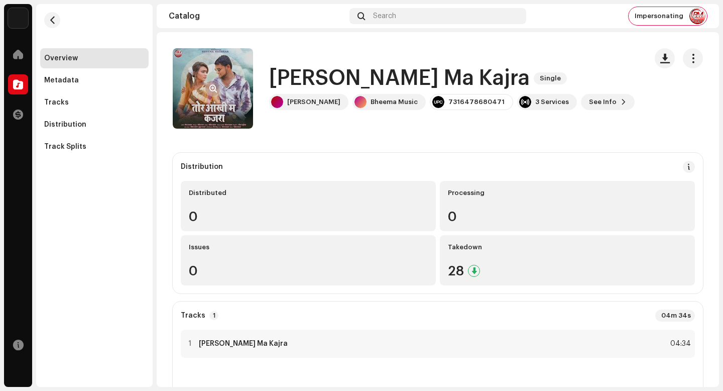
click at [216, 73] on re-a-cover at bounding box center [213, 88] width 80 height 80
click at [216, 80] on div at bounding box center [213, 88] width 80 height 80
click at [216, 88] on span "button" at bounding box center [214, 88] width 8 height 8
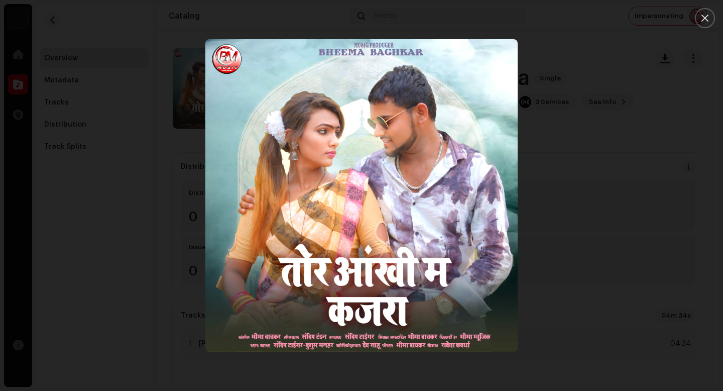
click at [653, 156] on div at bounding box center [361, 195] width 723 height 391
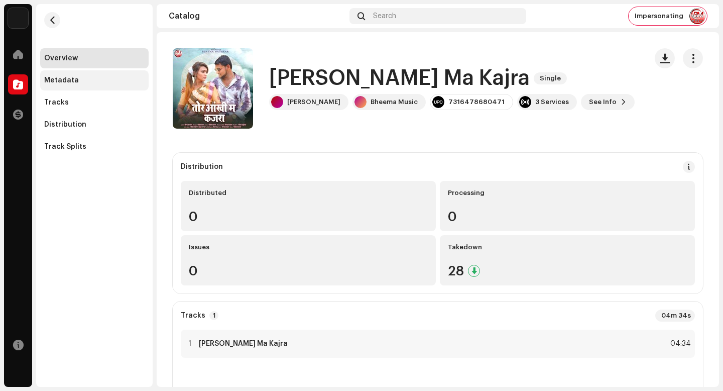
click at [83, 80] on div "Metadata" at bounding box center [94, 80] width 100 height 8
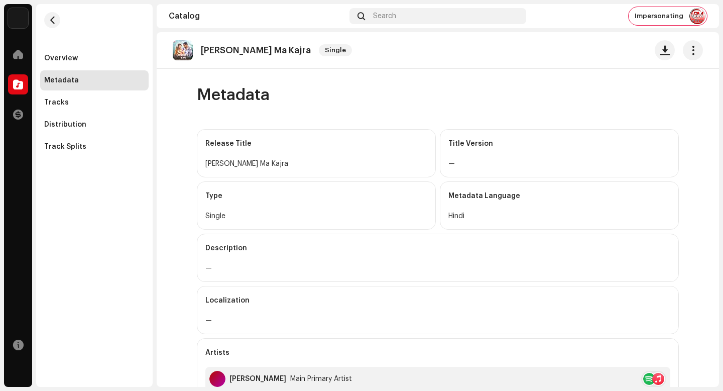
click at [80, 91] on div "Overview Metadata Tracks Distribution Track Splits" at bounding box center [94, 102] width 109 height 109
click at [80, 97] on div "Tracks" at bounding box center [94, 102] width 109 height 20
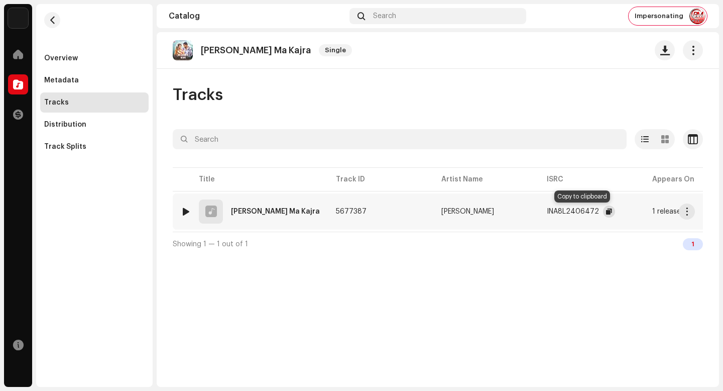
click at [606, 213] on span "button" at bounding box center [609, 211] width 6 height 8
click at [690, 210] on span "button" at bounding box center [688, 211] width 8 height 8
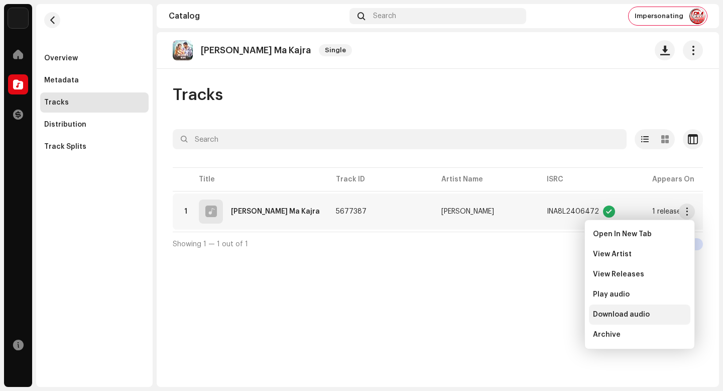
click at [650, 313] on div "Download audio" at bounding box center [639, 314] width 93 height 8
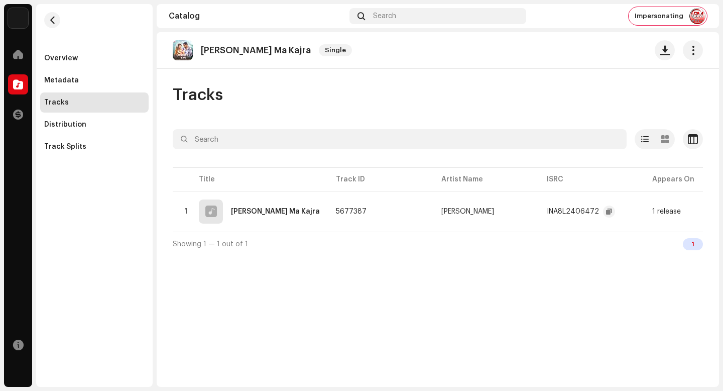
click at [449, 46] on div "Tor Aankhi Ma Kajra Single" at bounding box center [438, 50] width 531 height 20
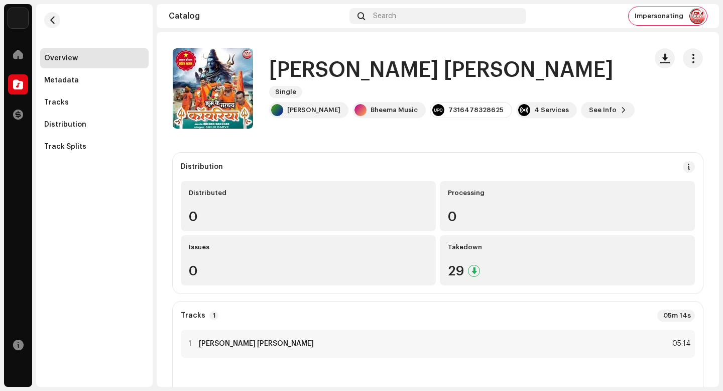
click at [349, 81] on h1 "[PERSON_NAME] [PERSON_NAME]" at bounding box center [441, 70] width 345 height 23
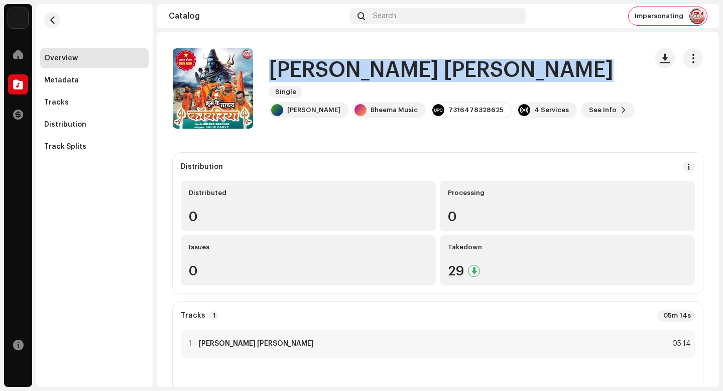
click at [349, 81] on h1 "[PERSON_NAME] [PERSON_NAME]" at bounding box center [441, 70] width 345 height 23
copy div "[PERSON_NAME] Nachaw Kawariya Single"
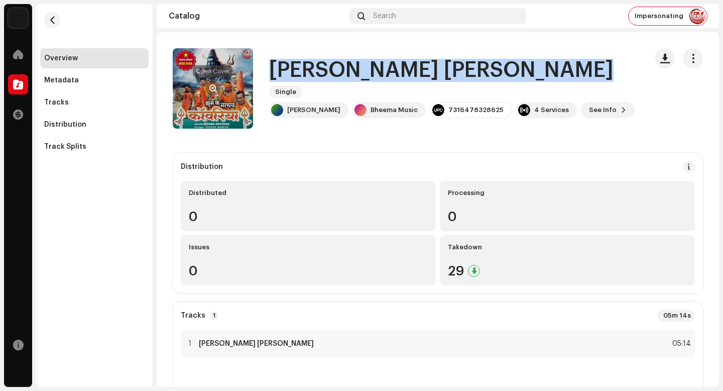
click at [212, 88] on span "button" at bounding box center [214, 88] width 8 height 8
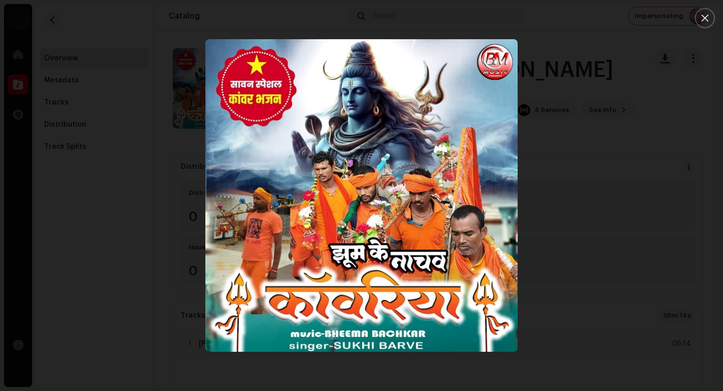
click at [643, 259] on div at bounding box center [361, 195] width 723 height 391
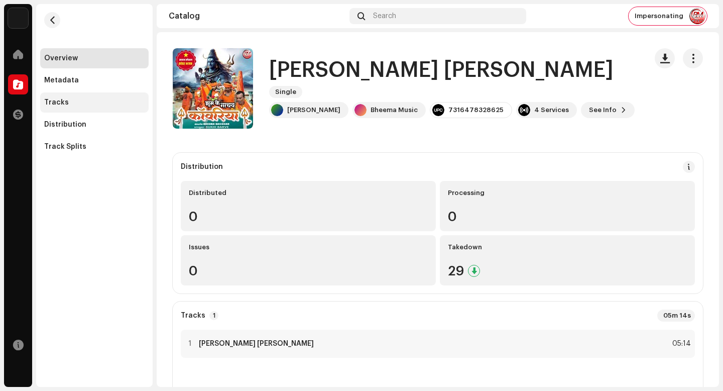
click at [85, 95] on div "Tracks" at bounding box center [94, 102] width 109 height 20
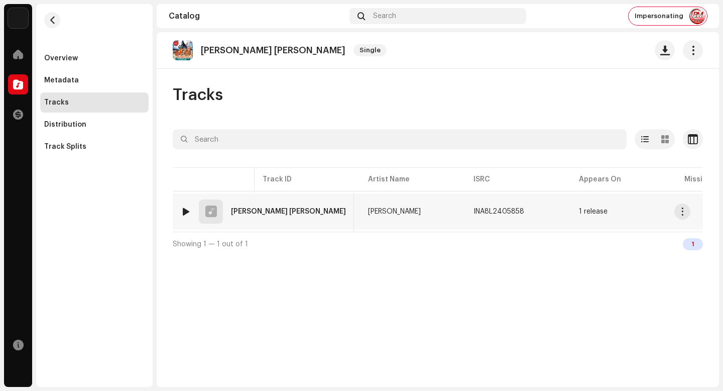
scroll to position [0, 133]
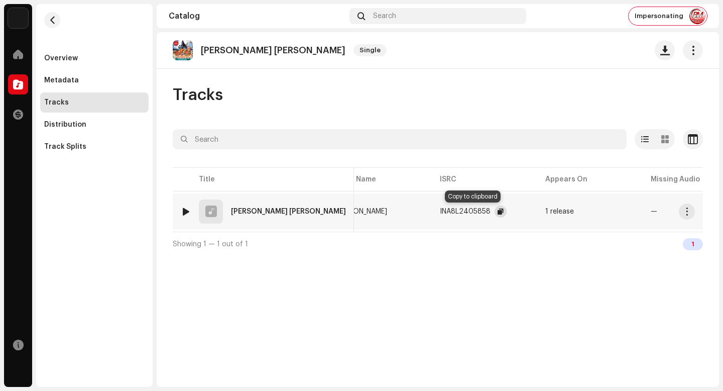
click at [498, 212] on span "button" at bounding box center [501, 211] width 6 height 8
click at [688, 211] on span "button" at bounding box center [688, 211] width 8 height 8
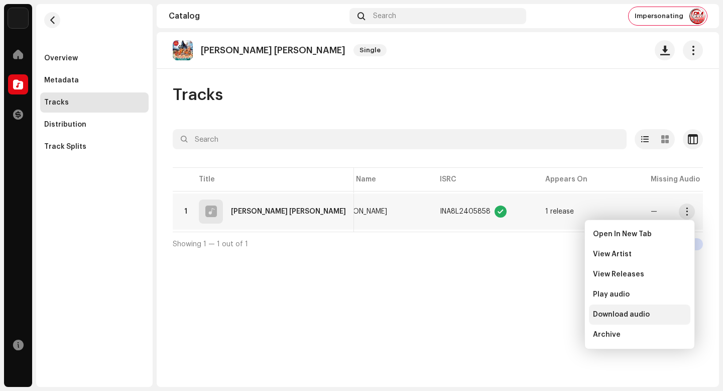
click at [667, 308] on div "Download audio" at bounding box center [639, 314] width 101 height 20
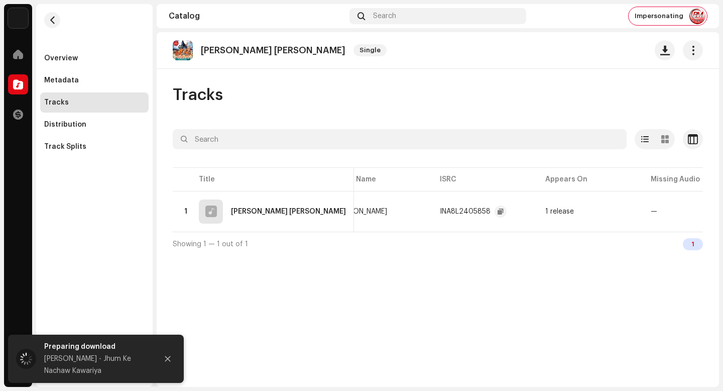
click at [689, 314] on div "[PERSON_NAME] [PERSON_NAME] Single Tracks Selected 0 Select all 1 Options Filte…" at bounding box center [438, 209] width 563 height 355
click at [466, 66] on div "[PERSON_NAME] Nachaw Kawariya Single" at bounding box center [438, 50] width 563 height 37
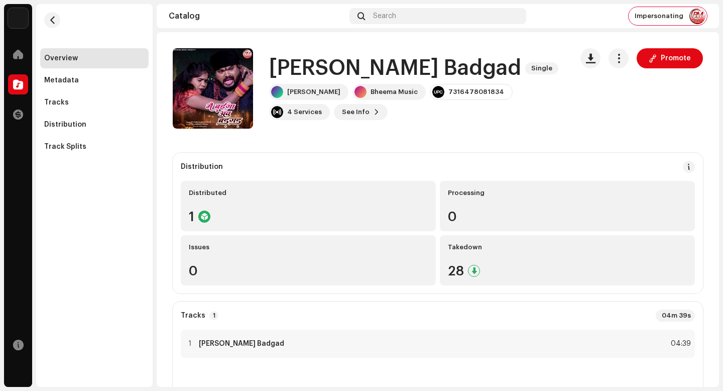
click at [334, 73] on h1 "[PERSON_NAME] Badgad" at bounding box center [395, 68] width 252 height 23
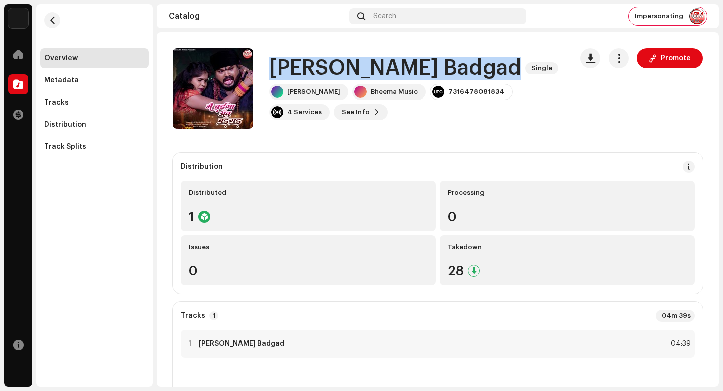
click at [334, 73] on h1 "[PERSON_NAME] Badgad" at bounding box center [395, 68] width 252 height 23
copy div "[PERSON_NAME] Badgad Single"
click at [217, 90] on button "button" at bounding box center [213, 88] width 16 height 16
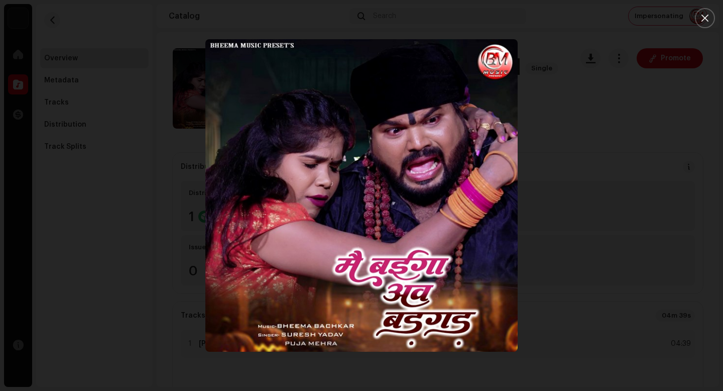
click at [709, 28] on div at bounding box center [361, 195] width 723 height 391
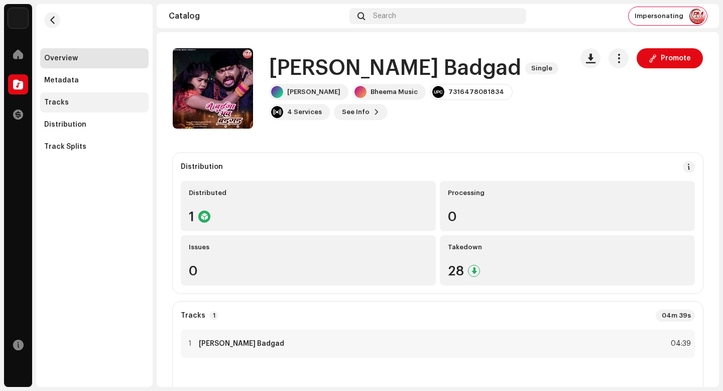
click at [100, 98] on div "Tracks" at bounding box center [94, 102] width 109 height 20
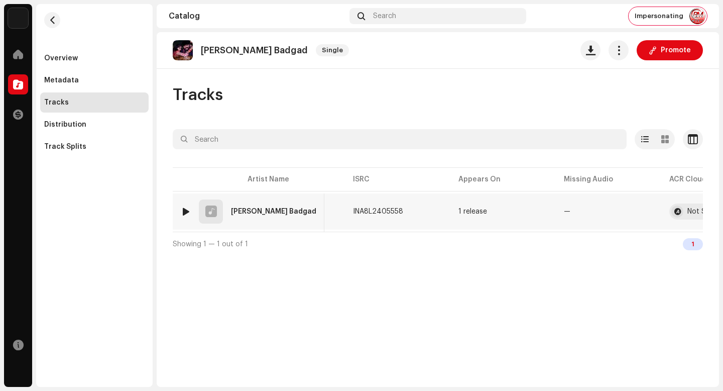
scroll to position [0, 229]
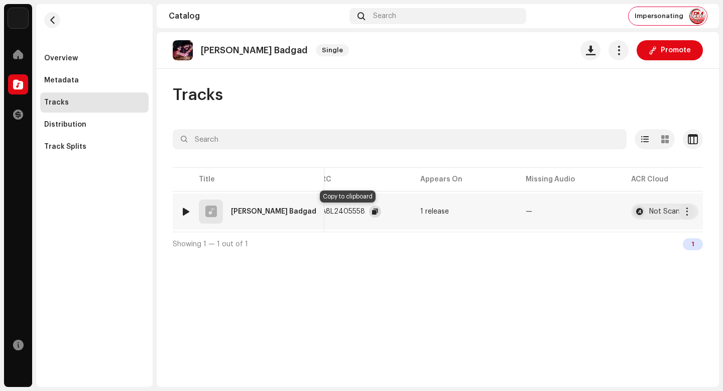
click at [372, 210] on span "button" at bounding box center [375, 211] width 6 height 8
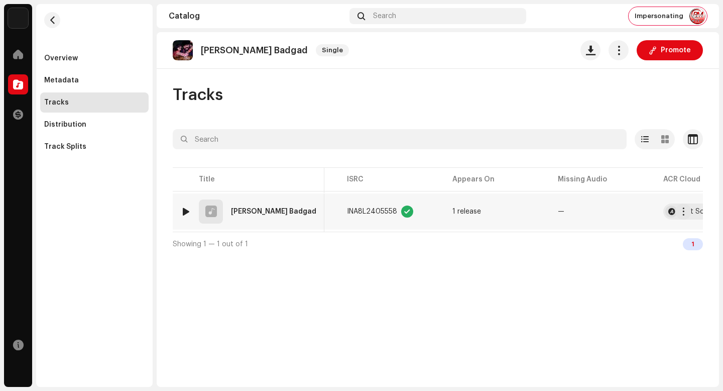
scroll to position [0, 191]
click at [687, 212] on span "button" at bounding box center [688, 211] width 8 height 8
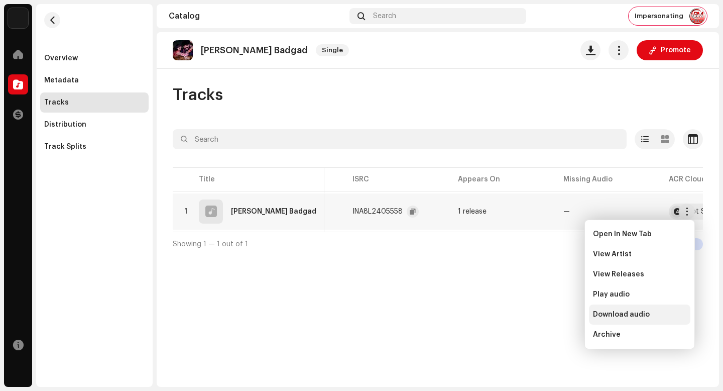
click at [651, 315] on div "Download audio" at bounding box center [639, 314] width 93 height 8
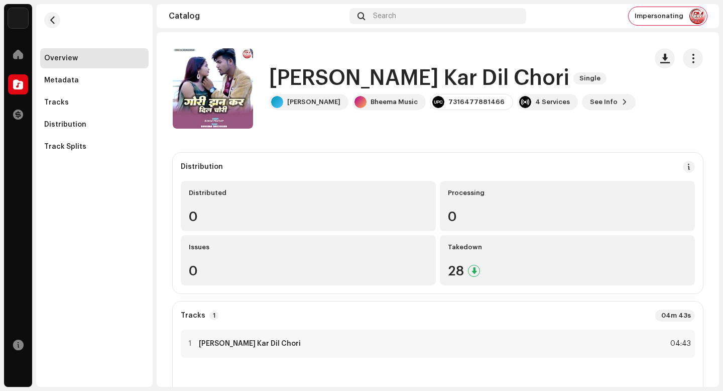
click at [347, 79] on h1 "[PERSON_NAME] Kar Dil Chori" at bounding box center [419, 78] width 300 height 23
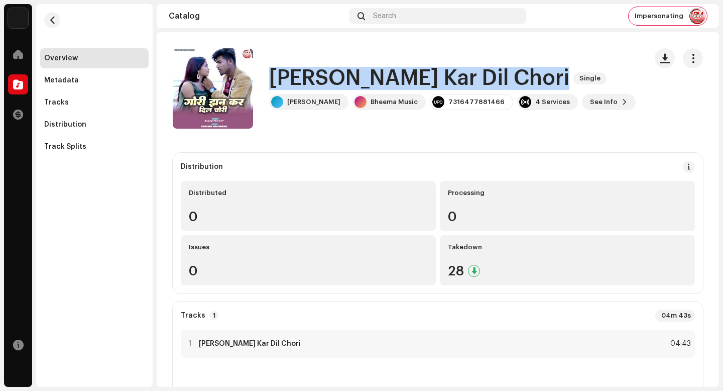
click at [347, 79] on h1 "[PERSON_NAME] Kar Dil Chori" at bounding box center [419, 78] width 300 height 23
copy div "[PERSON_NAME] Kar Dil Chori Single"
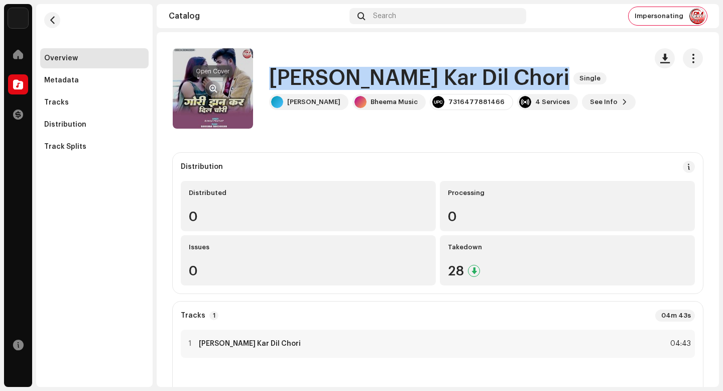
click at [213, 87] on span "button" at bounding box center [214, 88] width 8 height 8
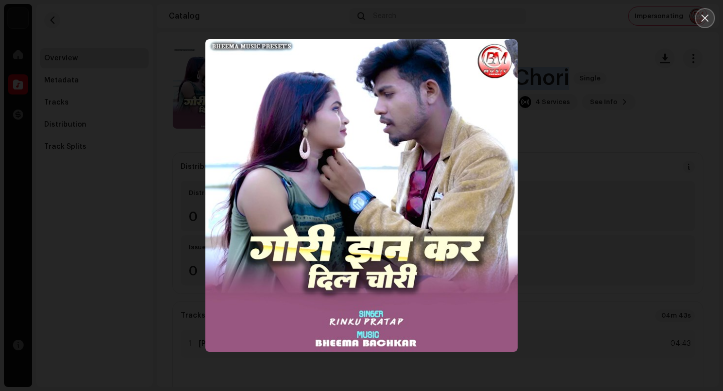
click at [709, 16] on icon "Close" at bounding box center [705, 18] width 9 height 9
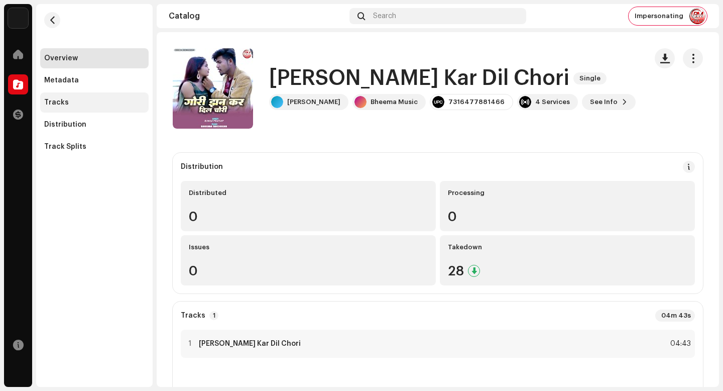
click at [92, 104] on div "Tracks" at bounding box center [94, 102] width 100 height 8
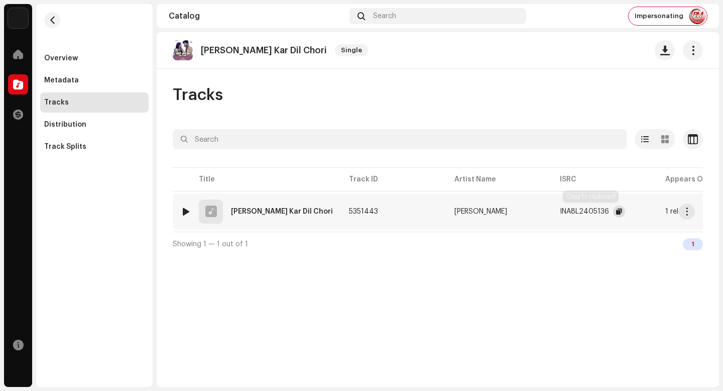
click at [616, 212] on span "button" at bounding box center [619, 211] width 6 height 8
click at [690, 208] on span "button" at bounding box center [688, 211] width 8 height 8
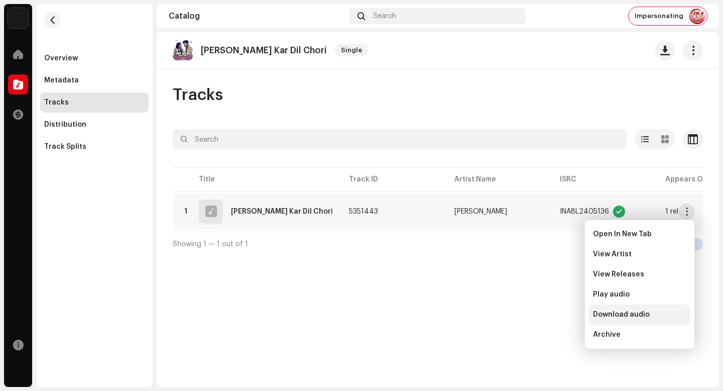
click at [665, 309] on div "Download audio" at bounding box center [639, 314] width 101 height 20
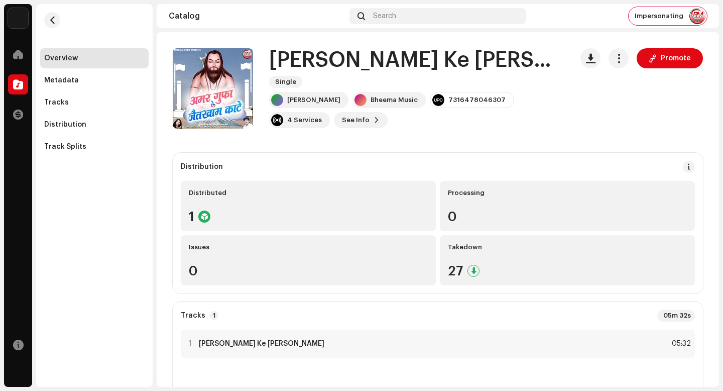
click at [370, 61] on h1 "[PERSON_NAME] Ke [PERSON_NAME]" at bounding box center [416, 60] width 295 height 23
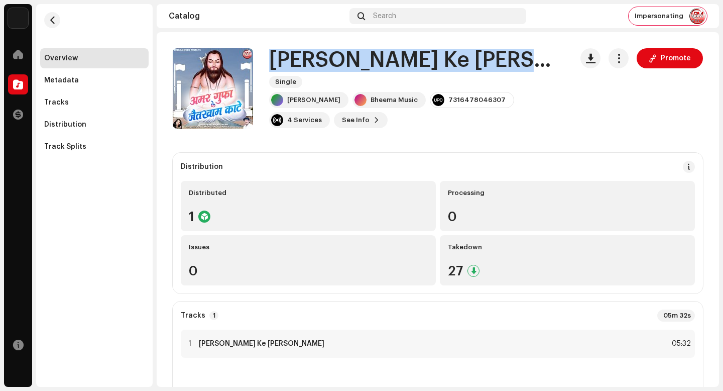
click at [370, 61] on h1 "[PERSON_NAME] Ke [PERSON_NAME]" at bounding box center [416, 60] width 295 height 23
copy div "[PERSON_NAME] Ke [PERSON_NAME] Single"
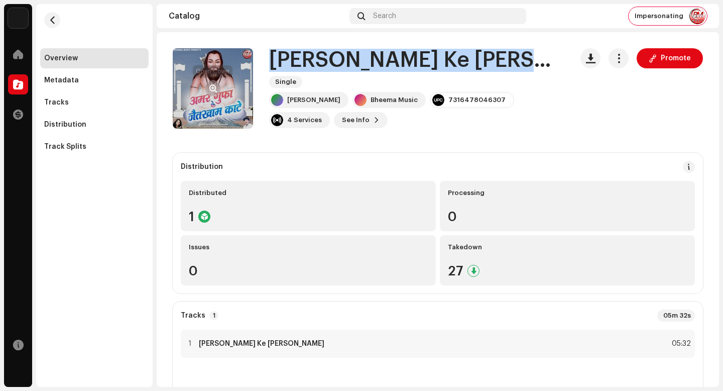
click at [208, 87] on button "button" at bounding box center [213, 88] width 16 height 16
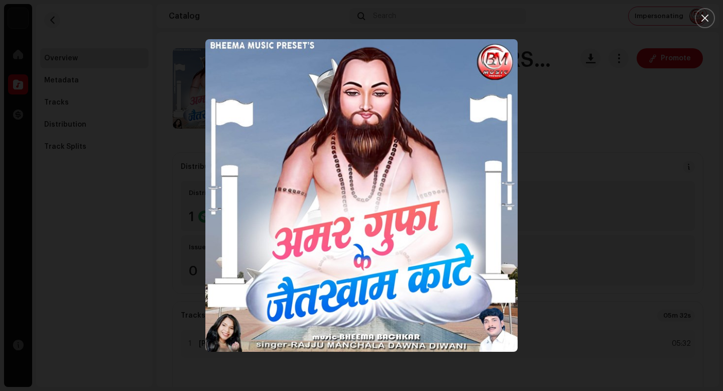
click at [697, 45] on div at bounding box center [361, 195] width 723 height 391
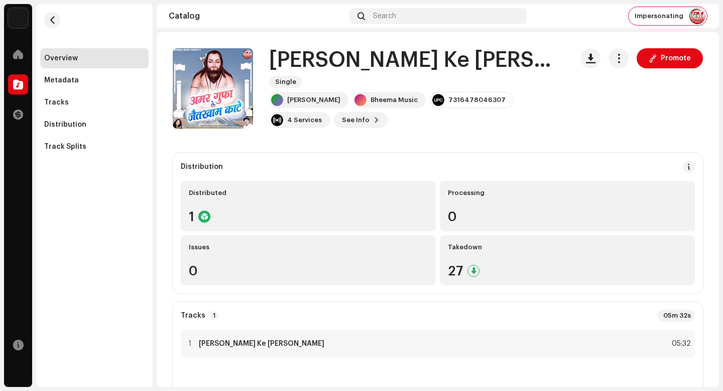
click at [701, 25] on div "Catalog Search Impersonating" at bounding box center [438, 16] width 563 height 24
click at [91, 98] on div "Tracks" at bounding box center [94, 102] width 109 height 20
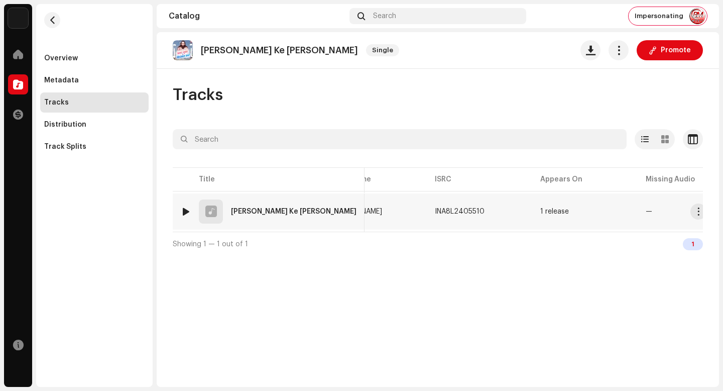
scroll to position [0, 160]
click at [480, 210] on span "button" at bounding box center [483, 211] width 6 height 8
click at [688, 213] on span "button" at bounding box center [688, 211] width 8 height 8
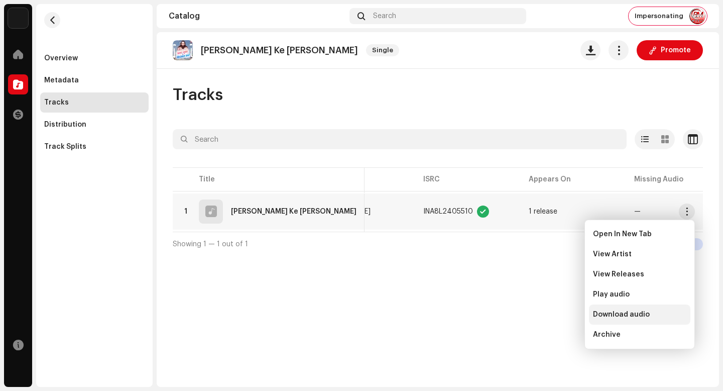
click at [642, 315] on span "Download audio" at bounding box center [621, 314] width 57 height 8
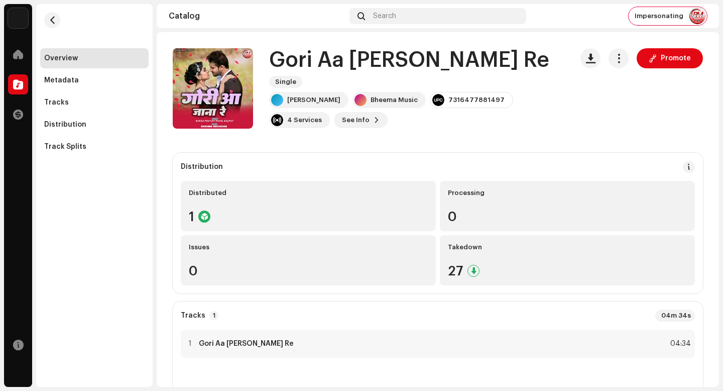
click at [344, 72] on h1 "Gori Aa [PERSON_NAME] Re" at bounding box center [409, 60] width 280 height 23
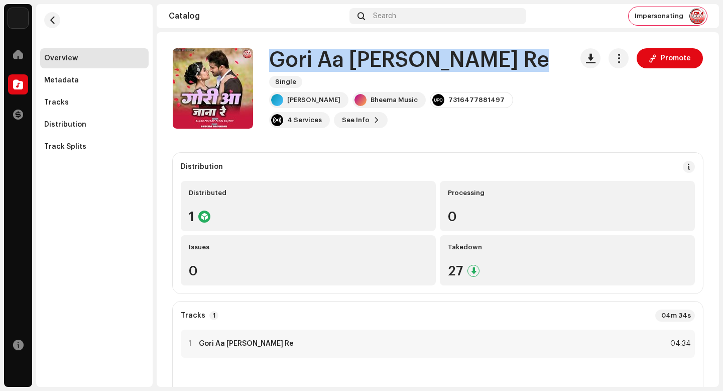
click at [344, 72] on h1 "Gori Aa [PERSON_NAME] Re" at bounding box center [409, 60] width 280 height 23
copy div "Gori Aa [PERSON_NAME] Re Single"
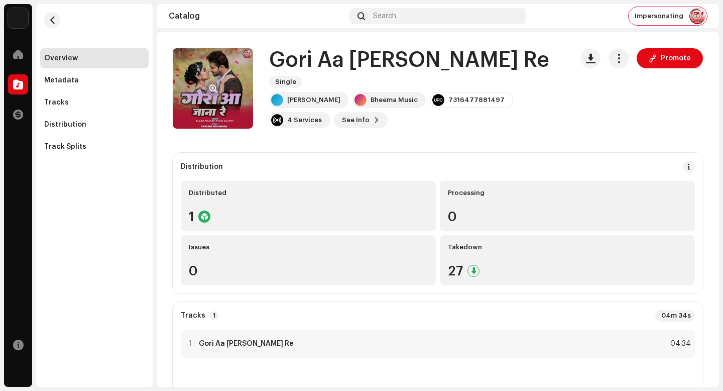
click at [229, 75] on re-a-cover at bounding box center [213, 88] width 80 height 80
click at [210, 88] on span "button" at bounding box center [214, 88] width 8 height 8
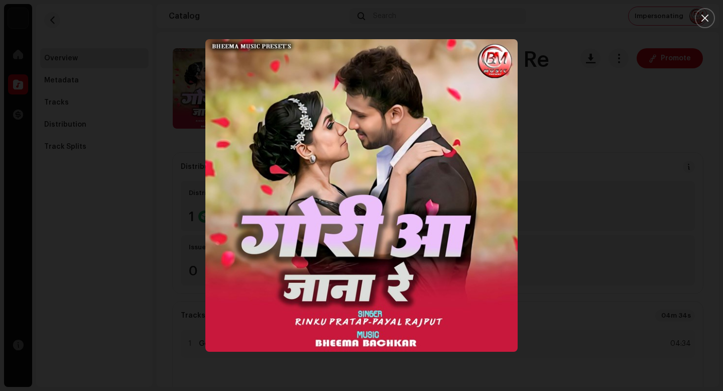
click at [714, 113] on div at bounding box center [361, 195] width 723 height 391
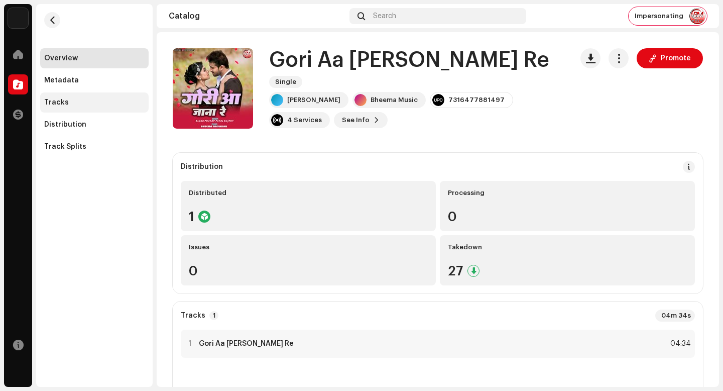
click at [111, 107] on div "Tracks" at bounding box center [94, 102] width 109 height 20
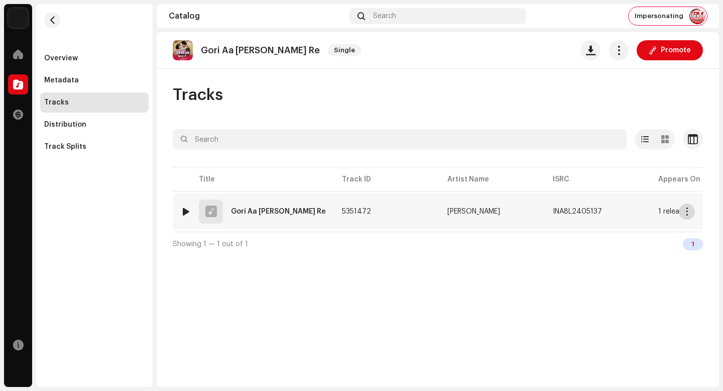
click at [686, 213] on span "button" at bounding box center [688, 211] width 8 height 8
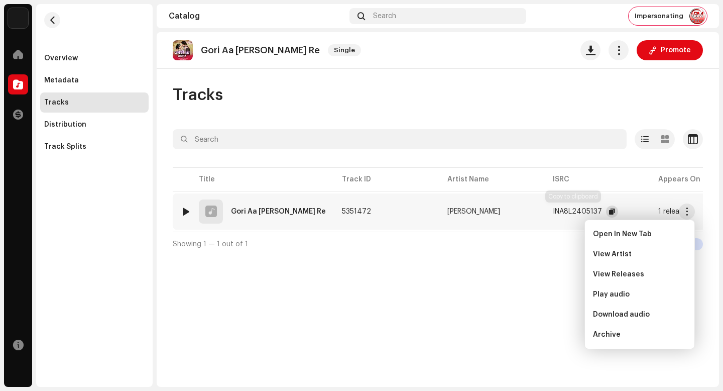
click at [609, 215] on span "button" at bounding box center [612, 211] width 6 height 8
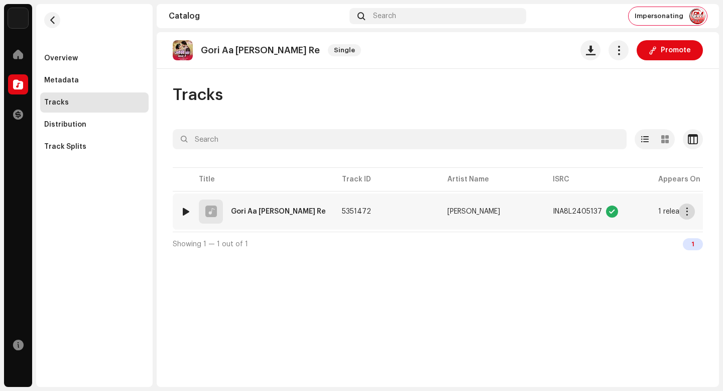
click at [685, 211] on span "button" at bounding box center [688, 211] width 8 height 8
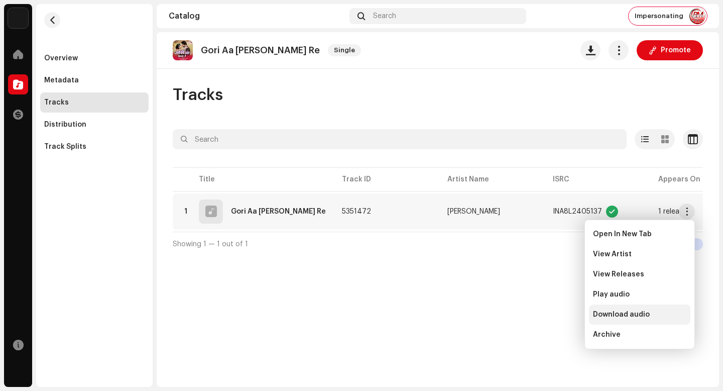
click at [670, 319] on div "Download audio" at bounding box center [639, 314] width 101 height 20
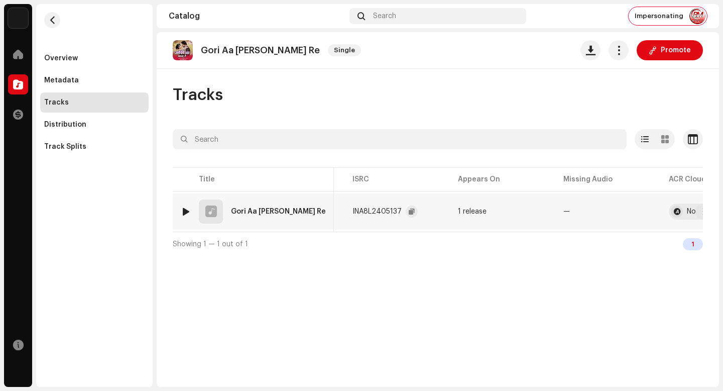
scroll to position [0, 226]
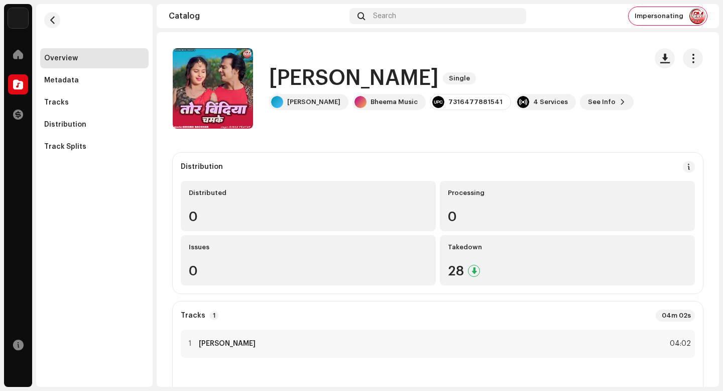
click at [323, 79] on h1 "Tor Bindiya Chamke" at bounding box center [354, 78] width 170 height 23
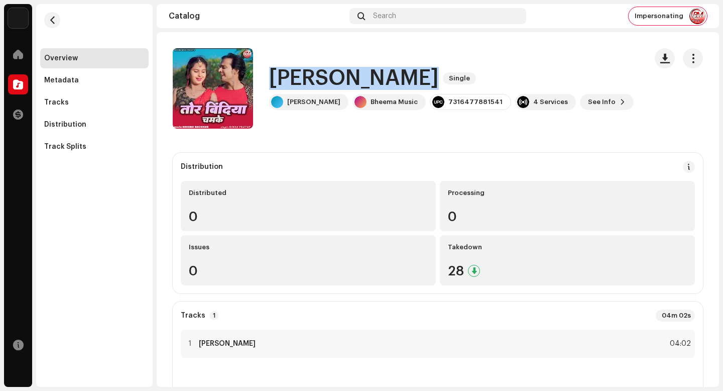
click at [323, 79] on h1 "Tor Bindiya Chamke" at bounding box center [354, 78] width 170 height 23
copy div "Tor Bindiya Chamke Single"
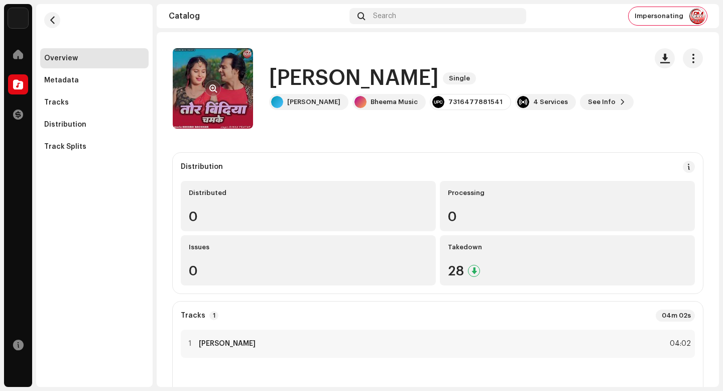
click at [217, 79] on re-a-cover at bounding box center [213, 88] width 80 height 80
click at [212, 89] on span "button" at bounding box center [214, 88] width 8 height 8
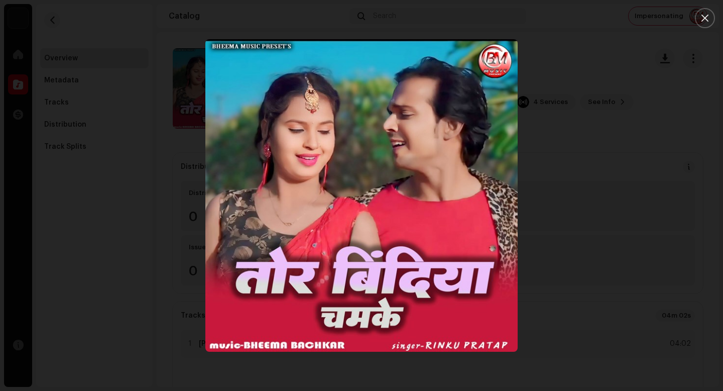
click at [605, 281] on div at bounding box center [361, 195] width 723 height 391
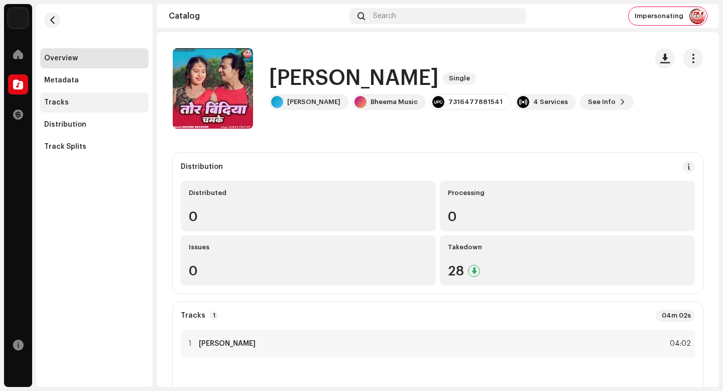
click at [104, 108] on div "Tracks" at bounding box center [94, 102] width 109 height 20
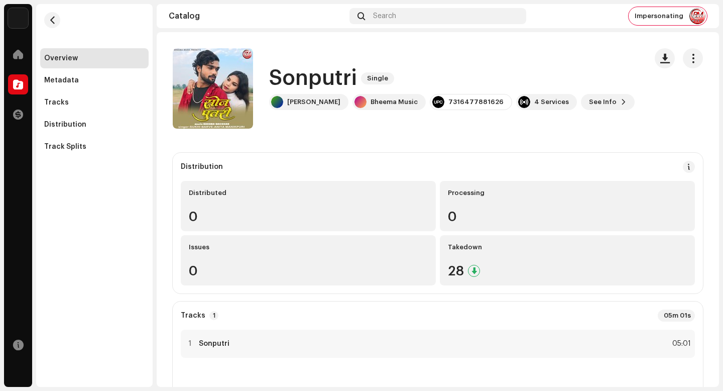
click at [289, 81] on h1 "Sonputri" at bounding box center [313, 78] width 88 height 23
copy h1 "Sonputri"
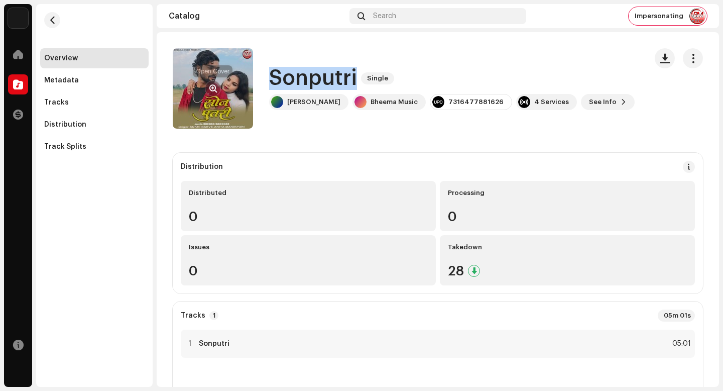
click at [210, 88] on span "button" at bounding box center [214, 88] width 8 height 8
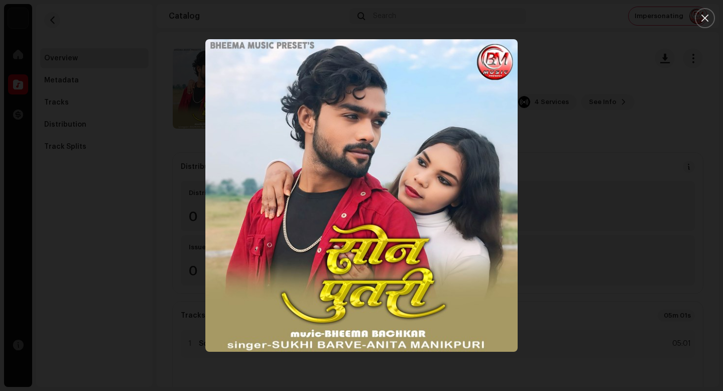
click at [699, 78] on div at bounding box center [361, 195] width 723 height 391
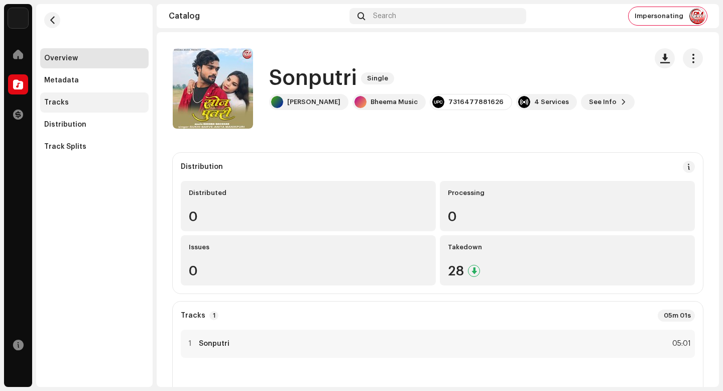
click at [85, 104] on div "Tracks" at bounding box center [94, 102] width 100 height 8
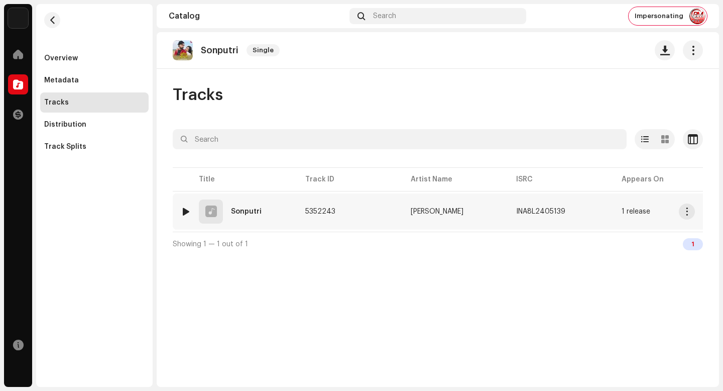
scroll to position [0, 88]
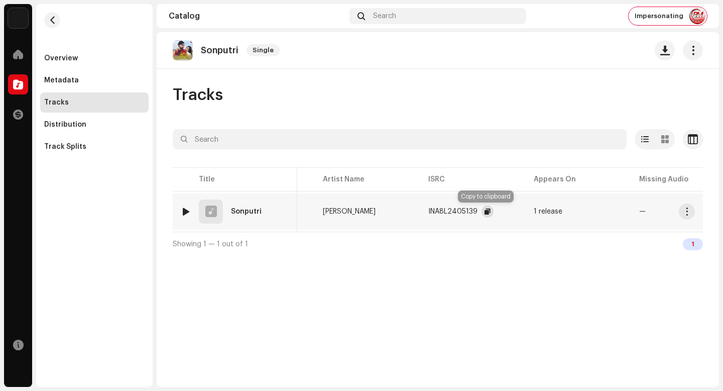
click at [486, 210] on span "button" at bounding box center [488, 211] width 6 height 8
click at [681, 214] on button "button" at bounding box center [687, 211] width 16 height 16
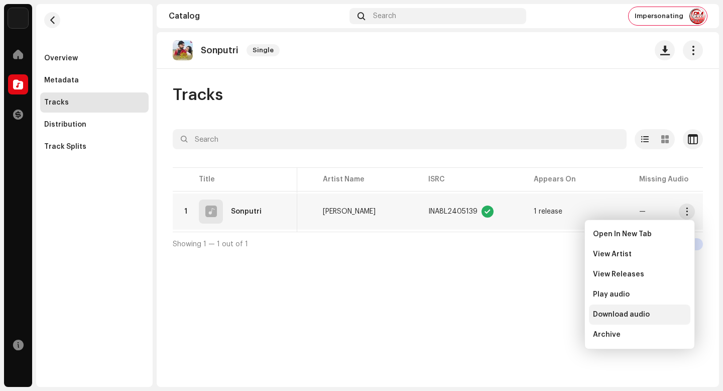
click at [654, 322] on div "Download audio" at bounding box center [639, 314] width 101 height 20
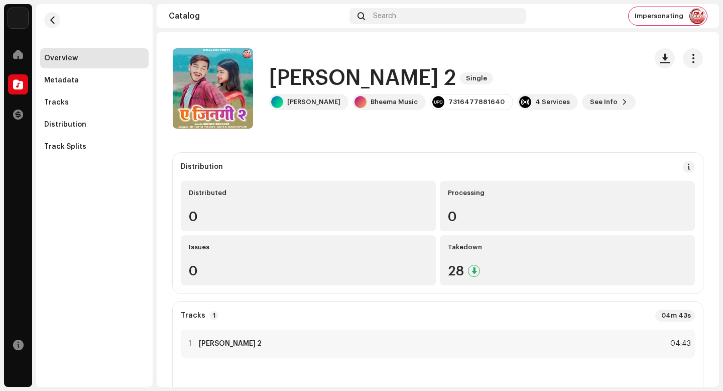
click at [319, 79] on h1 "[PERSON_NAME] 2" at bounding box center [362, 78] width 187 height 23
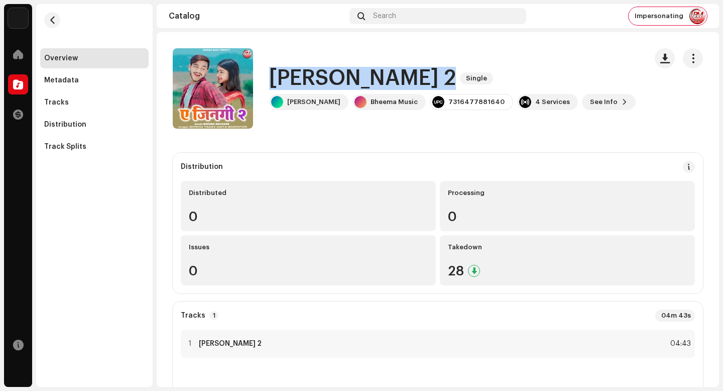
click at [319, 79] on h1 "[PERSON_NAME] 2" at bounding box center [362, 78] width 187 height 23
copy div "Ye Jingi 2 Single"
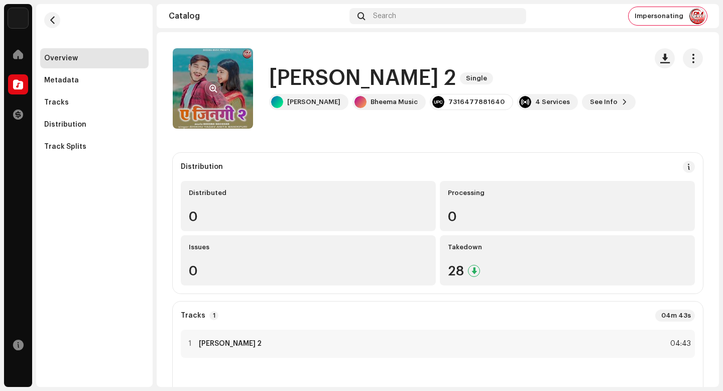
click at [222, 90] on re-a-cover at bounding box center [213, 88] width 80 height 80
click at [214, 89] on span "button" at bounding box center [214, 88] width 8 height 8
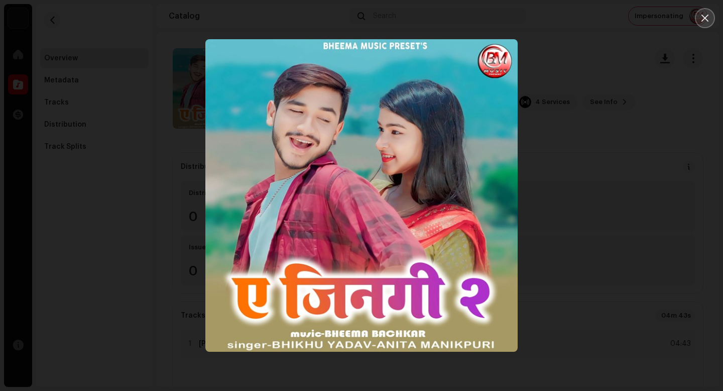
click at [713, 20] on button "Close" at bounding box center [705, 18] width 20 height 20
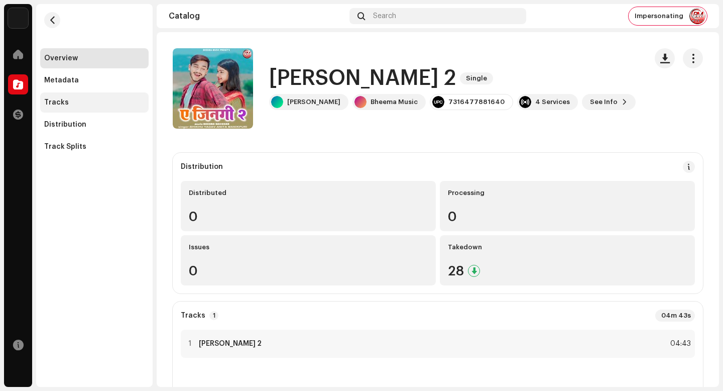
click at [124, 97] on div "Tracks" at bounding box center [94, 102] width 109 height 20
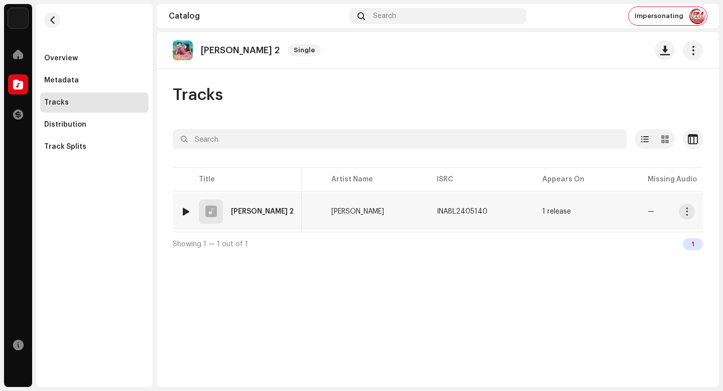
scroll to position [0, 106]
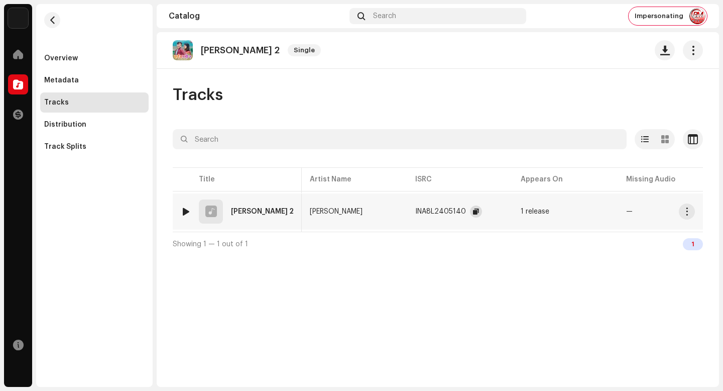
click at [473, 211] on span "button" at bounding box center [476, 211] width 6 height 8
click at [688, 212] on span "button" at bounding box center [688, 211] width 8 height 8
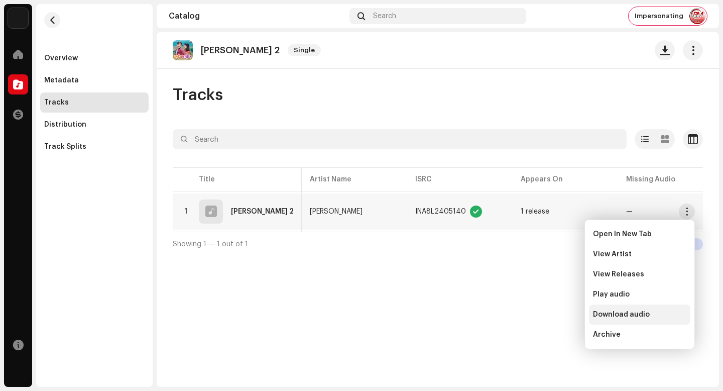
click at [653, 307] on div "Download audio" at bounding box center [639, 314] width 101 height 20
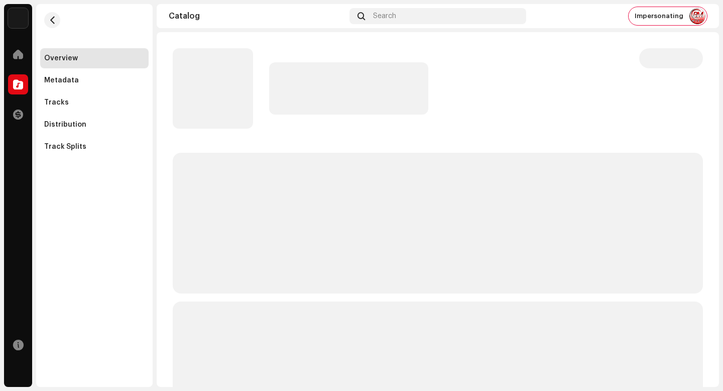
click at [320, 16] on div "Catalog" at bounding box center [257, 16] width 177 height 8
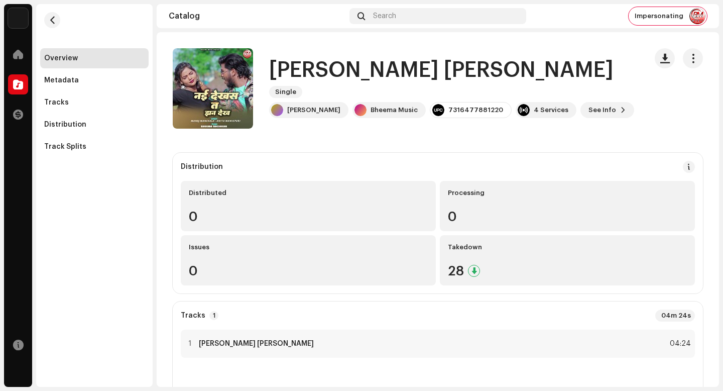
click at [368, 80] on h1 "[PERSON_NAME] [PERSON_NAME]" at bounding box center [441, 70] width 345 height 23
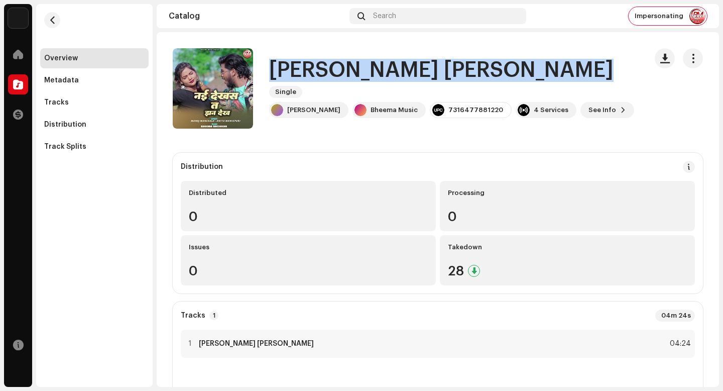
click at [368, 80] on h1 "[PERSON_NAME] [PERSON_NAME]" at bounding box center [441, 70] width 345 height 23
copy div "[PERSON_NAME] [PERSON_NAME] Dekh Single"
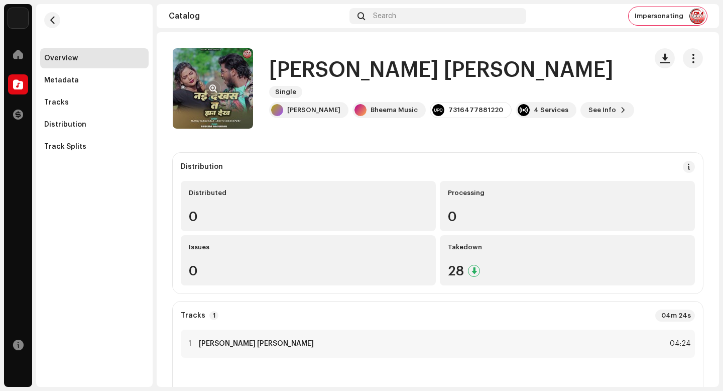
click at [220, 82] on div at bounding box center [213, 88] width 16 height 16
click at [213, 89] on span "button" at bounding box center [214, 88] width 8 height 8
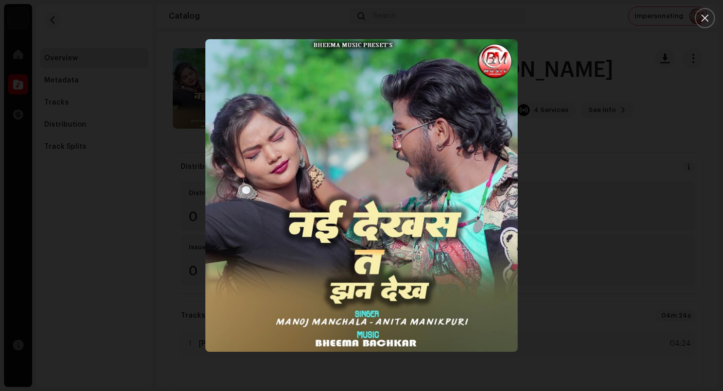
click at [601, 262] on div at bounding box center [361, 195] width 723 height 391
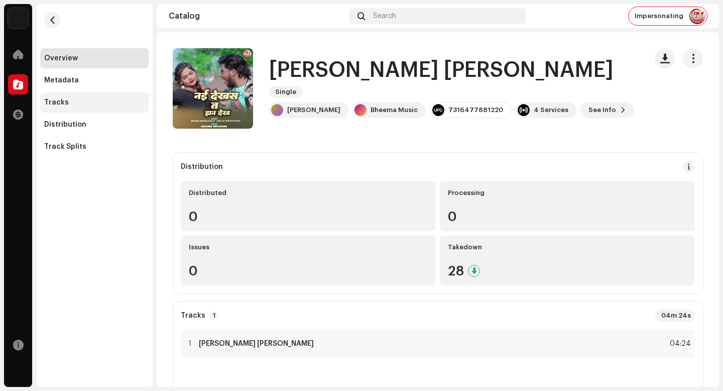
click at [104, 100] on div "Tracks" at bounding box center [94, 102] width 100 height 8
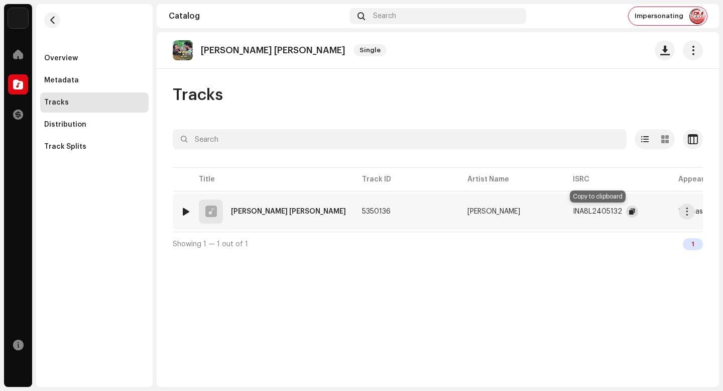
click at [630, 212] on span "button" at bounding box center [633, 211] width 6 height 8
click at [692, 215] on button "button" at bounding box center [687, 211] width 16 height 16
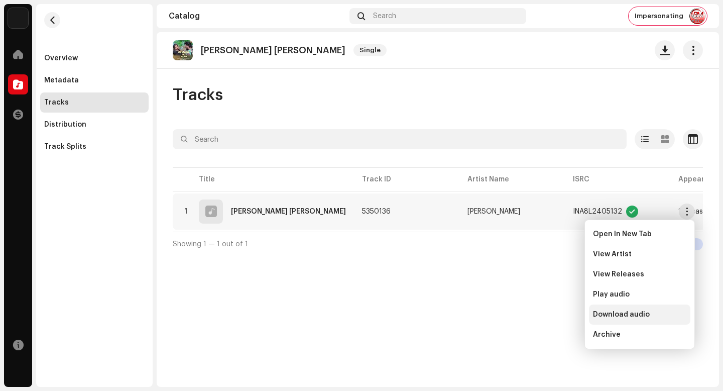
click at [641, 316] on span "Download audio" at bounding box center [621, 314] width 57 height 8
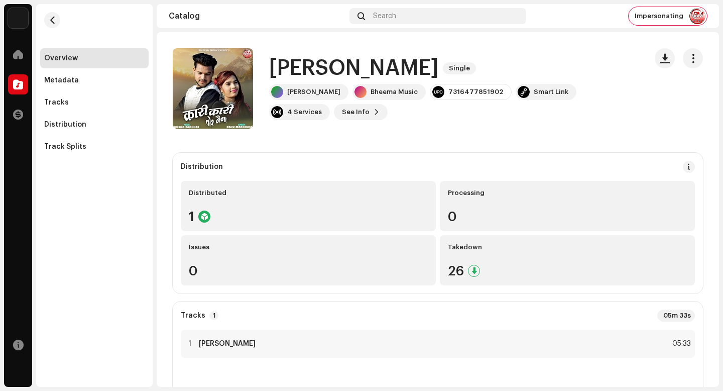
click at [319, 67] on h1 "[PERSON_NAME]" at bounding box center [354, 68] width 170 height 23
click at [319, 67] on h1 "Kari Kari Tor Naina" at bounding box center [354, 68] width 170 height 23
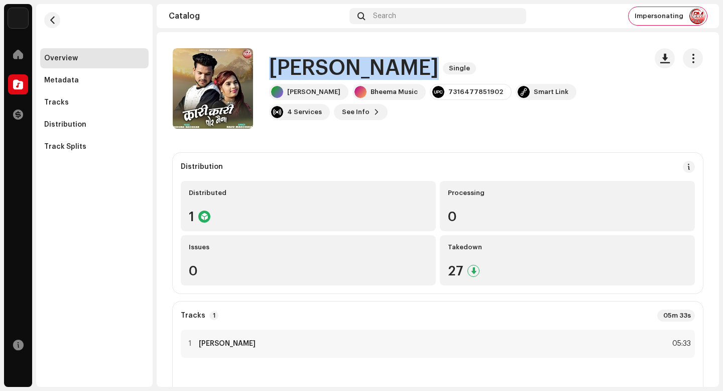
click at [319, 67] on h1 "Kari Kari Tor Naina" at bounding box center [354, 68] width 170 height 23
copy div "Kari Kari Tor Naina Single"
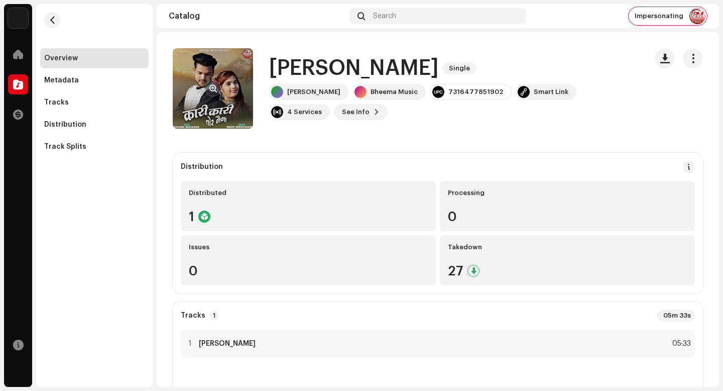
click at [192, 71] on re-a-cover at bounding box center [213, 88] width 80 height 80
click at [229, 80] on re-a-cover at bounding box center [213, 88] width 80 height 80
click at [218, 83] on button "button" at bounding box center [213, 88] width 16 height 16
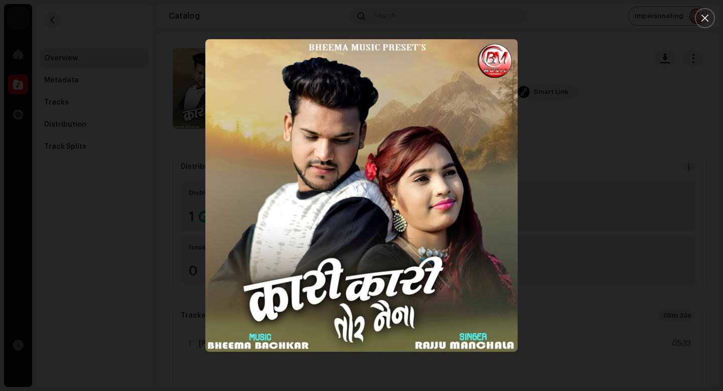
click at [570, 242] on div at bounding box center [361, 195] width 723 height 391
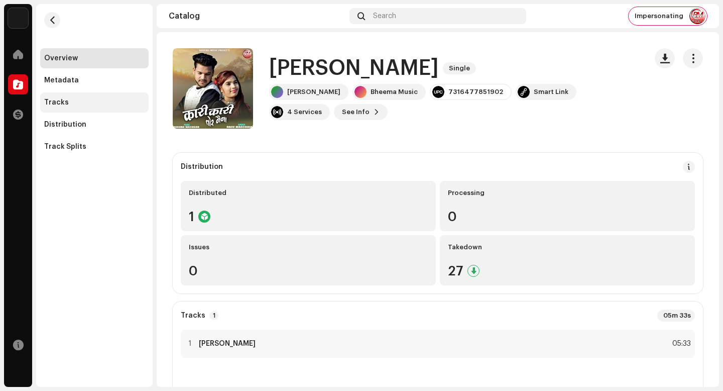
click at [131, 112] on div "Tracks" at bounding box center [94, 102] width 109 height 20
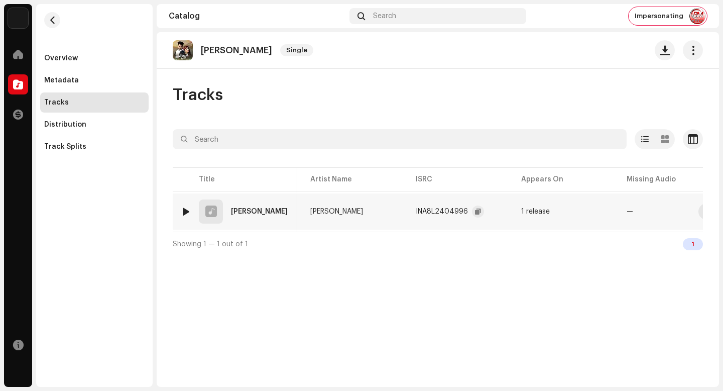
scroll to position [0, 120]
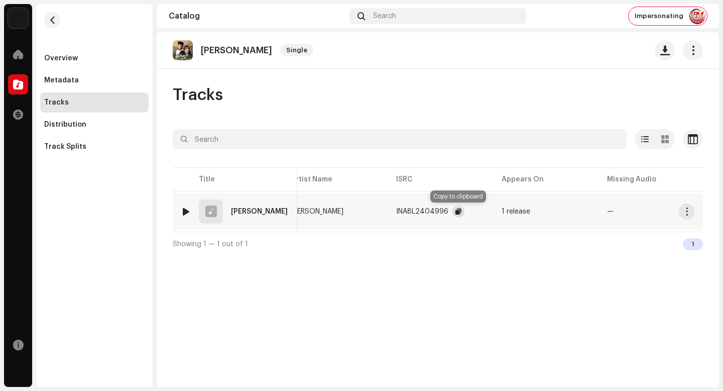
click at [458, 208] on span "button" at bounding box center [459, 211] width 6 height 8
click at [684, 214] on span "button" at bounding box center [688, 211] width 8 height 8
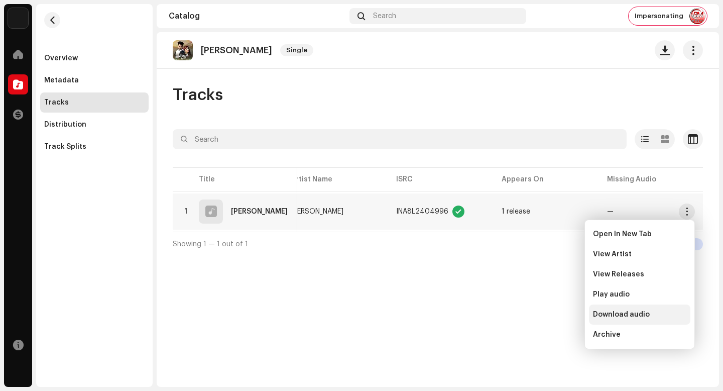
click at [662, 316] on div "Download audio" at bounding box center [639, 314] width 93 height 8
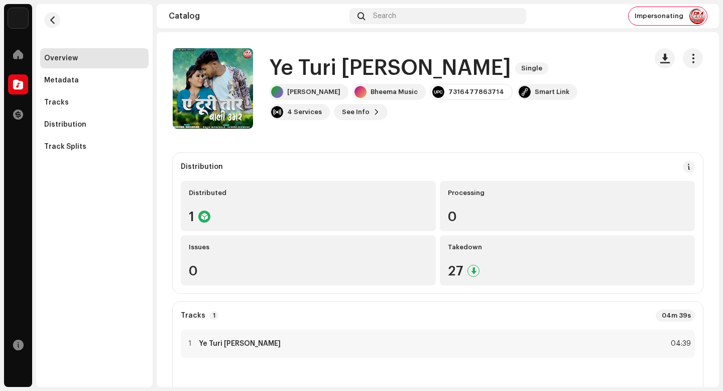
click at [348, 61] on h1 "Ye Turi [PERSON_NAME]" at bounding box center [390, 68] width 242 height 23
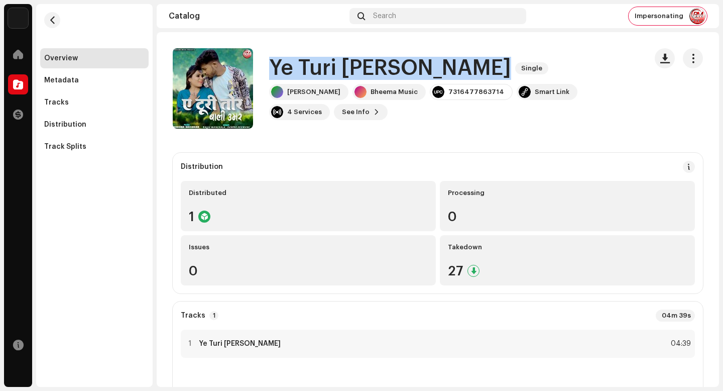
click at [348, 61] on h1 "Ye Turi [PERSON_NAME]" at bounding box center [390, 68] width 242 height 23
copy div "Ye Turi Tor Bali Umar Single"
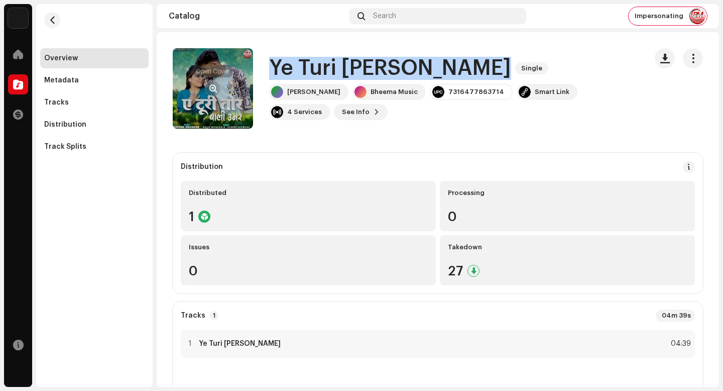
click at [209, 83] on button "button" at bounding box center [213, 88] width 16 height 16
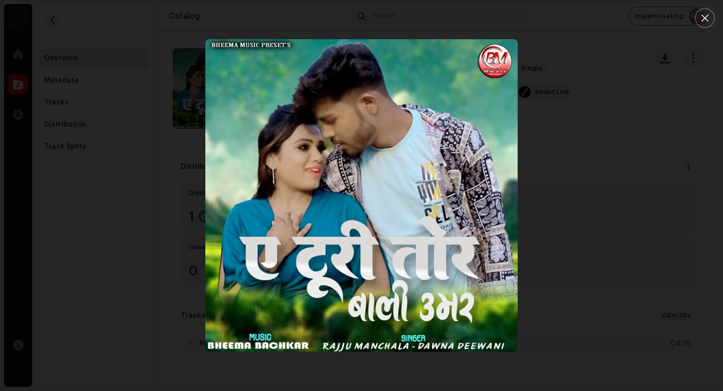
click at [200, 92] on div at bounding box center [361, 195] width 723 height 391
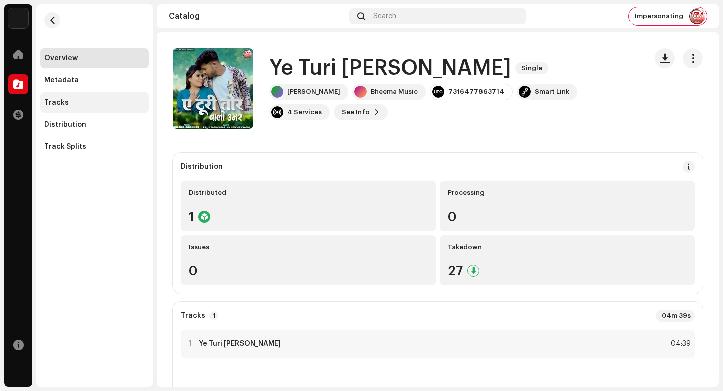
click at [103, 95] on div "Tracks" at bounding box center [94, 102] width 109 height 20
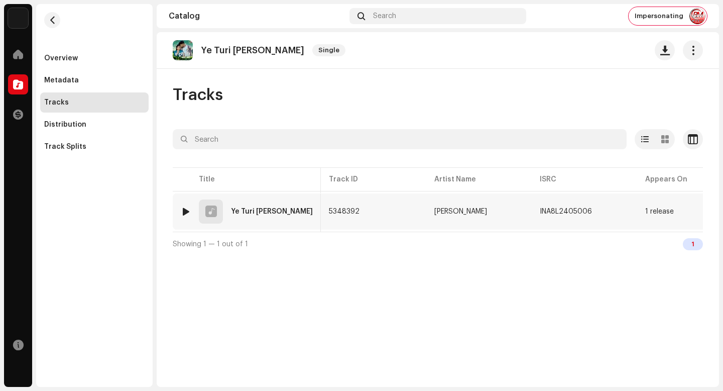
scroll to position [0, 151]
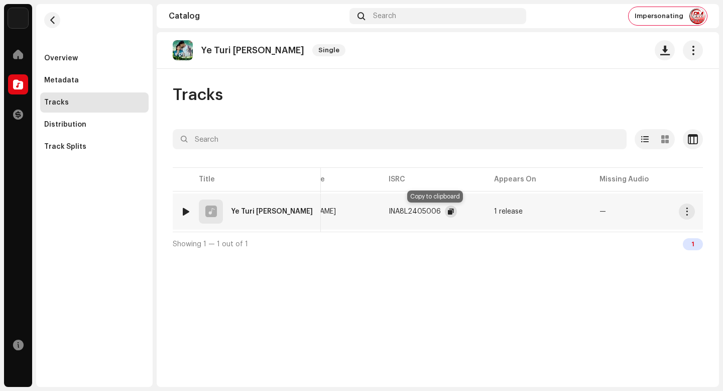
click at [448, 212] on span "button" at bounding box center [451, 211] width 6 height 8
click at [690, 214] on span "button" at bounding box center [688, 211] width 8 height 8
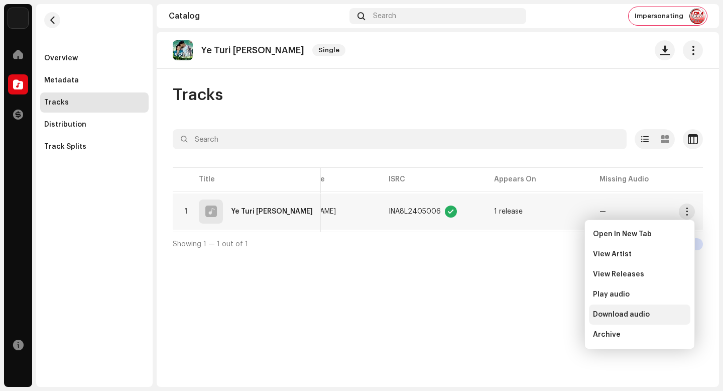
click at [660, 311] on div "Download audio" at bounding box center [639, 314] width 93 height 8
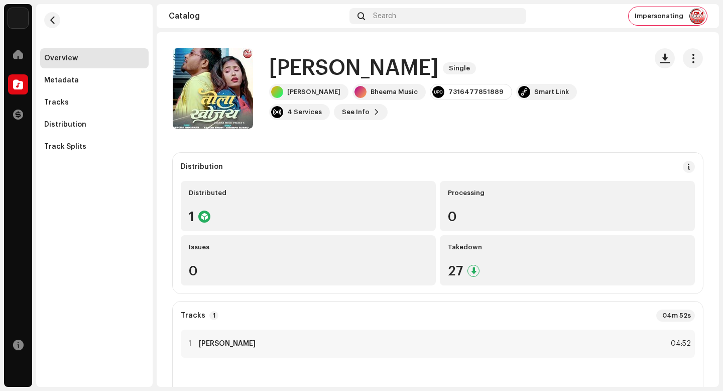
click at [343, 67] on h1 "[PERSON_NAME]" at bounding box center [354, 68] width 170 height 23
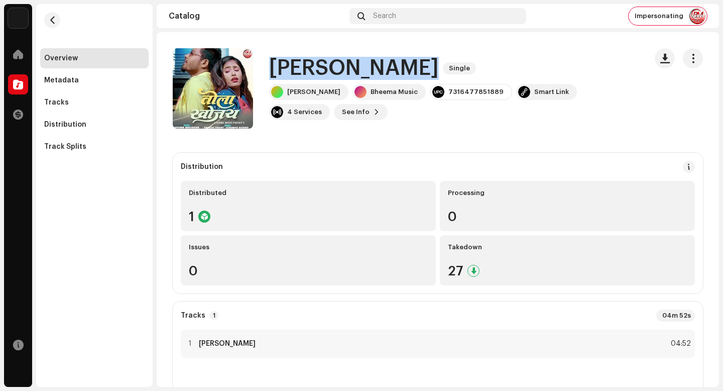
click at [343, 67] on h1 "[PERSON_NAME]" at bounding box center [354, 68] width 170 height 23
copy div "[PERSON_NAME] Single"
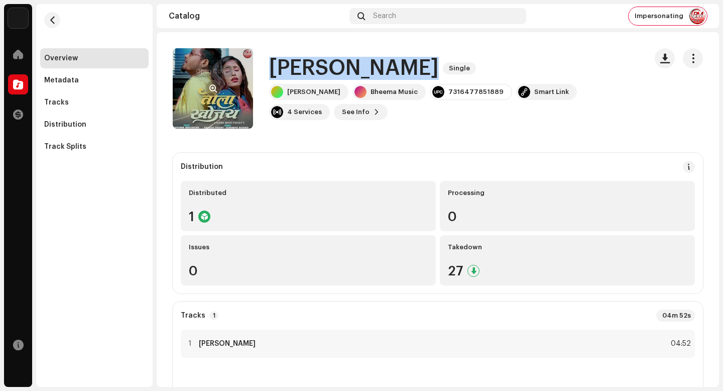
click at [216, 92] on span "button" at bounding box center [214, 88] width 8 height 8
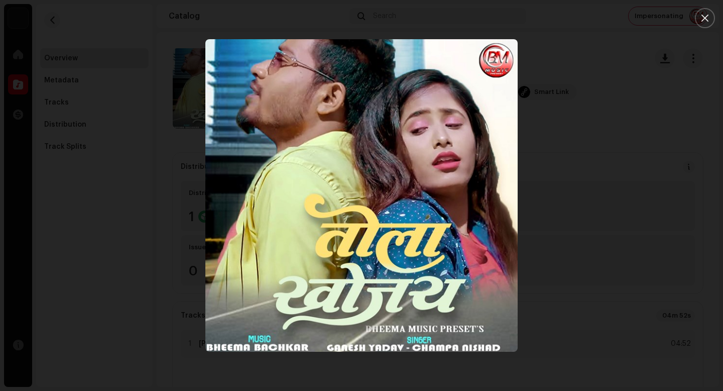
click at [577, 307] on div at bounding box center [361, 195] width 723 height 391
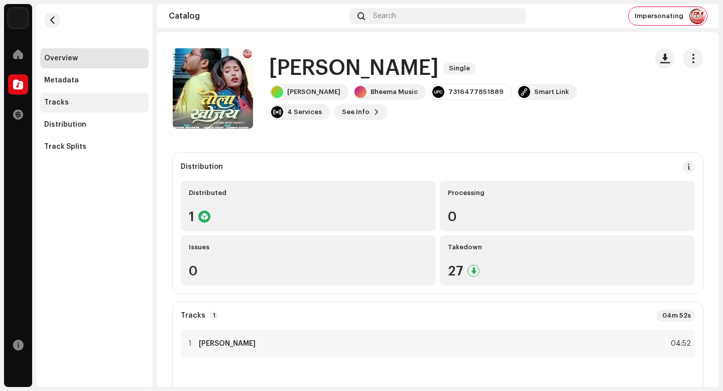
click at [86, 97] on div "Tracks" at bounding box center [94, 102] width 109 height 20
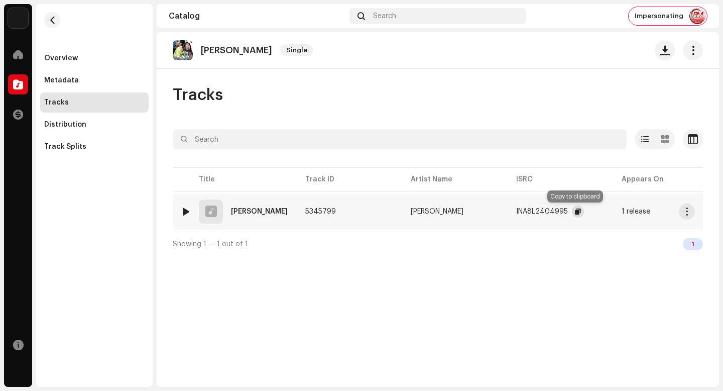
click at [575, 212] on span "button" at bounding box center [578, 211] width 6 height 8
click at [690, 218] on button "button" at bounding box center [687, 211] width 16 height 16
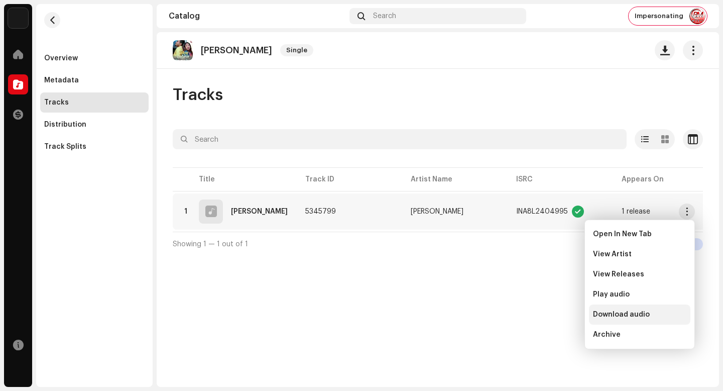
click at [659, 317] on div "Download audio" at bounding box center [639, 314] width 93 height 8
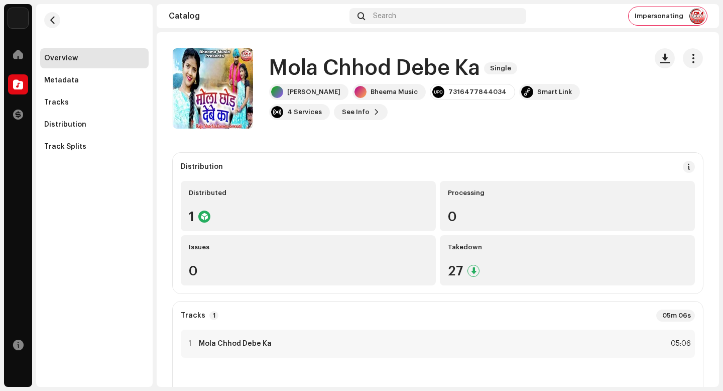
click at [348, 68] on h1 "Mola Chhod Debe Ka" at bounding box center [374, 68] width 211 height 23
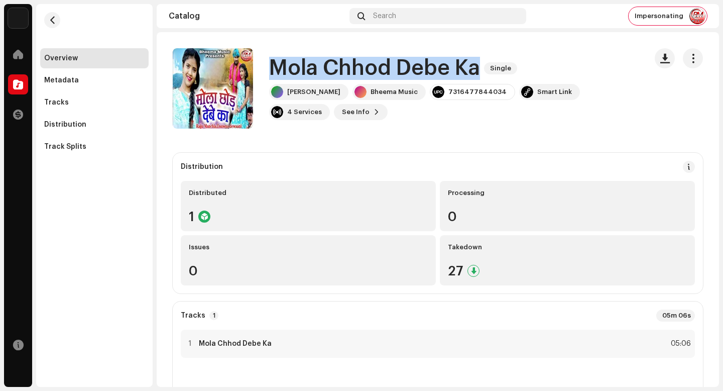
click at [348, 68] on h1 "Mola Chhod Debe Ka" at bounding box center [374, 68] width 211 height 23
copy div "Mola Chhod Debe Ka Single"
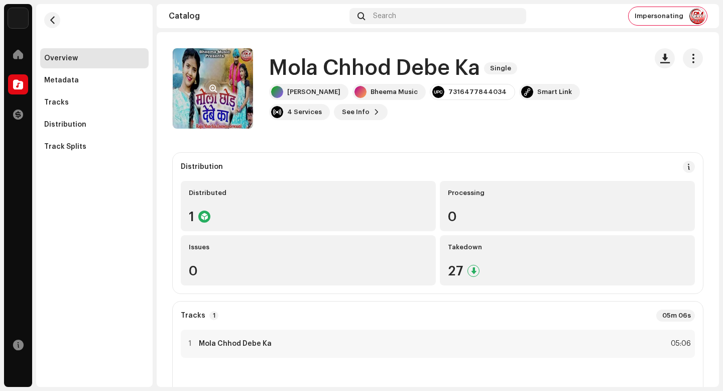
click at [205, 96] on div at bounding box center [213, 88] width 16 height 16
click at [210, 90] on span "button" at bounding box center [214, 88] width 8 height 8
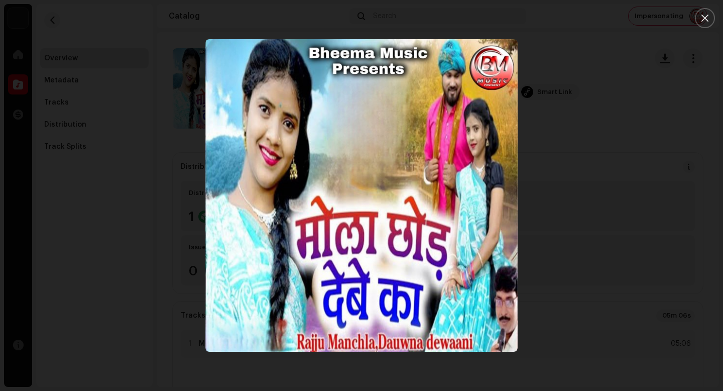
click at [602, 241] on div at bounding box center [361, 195] width 723 height 391
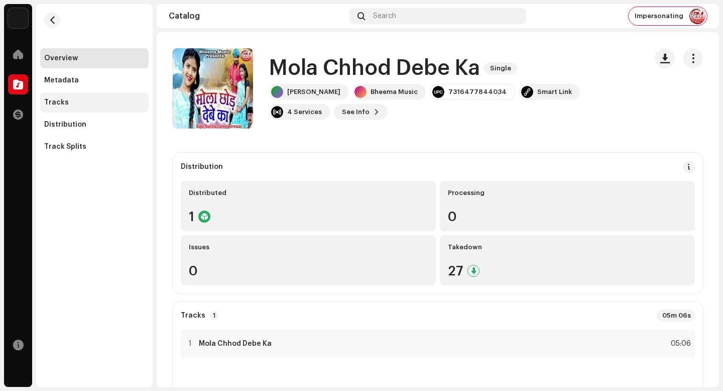
click at [99, 111] on div "Tracks" at bounding box center [94, 102] width 109 height 20
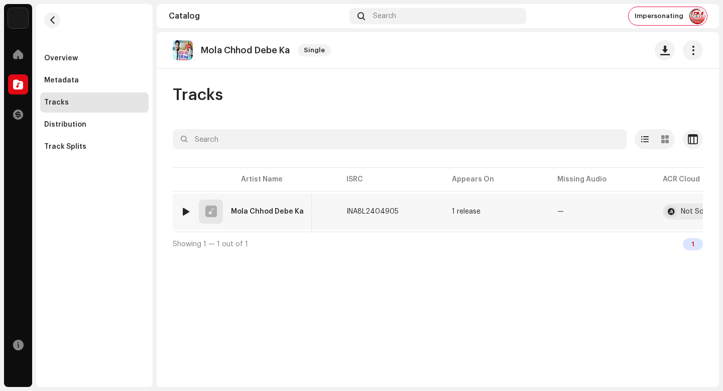
scroll to position [0, 233]
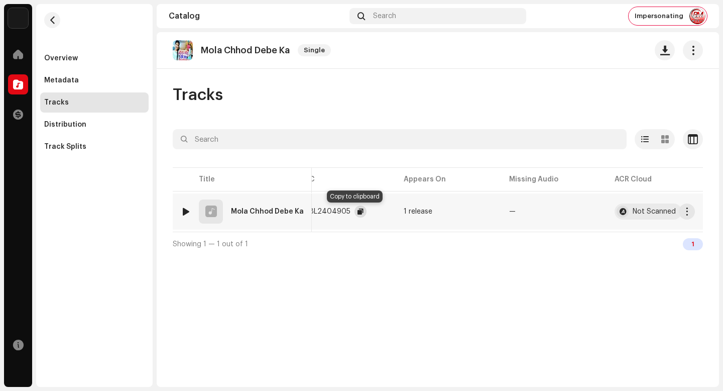
click at [358, 213] on span "button" at bounding box center [361, 211] width 6 height 8
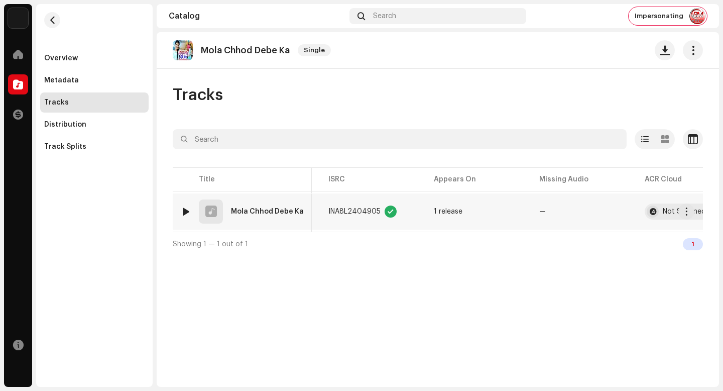
scroll to position [0, 204]
drag, startPoint x: 689, startPoint y: 211, endPoint x: 689, endPoint y: 228, distance: 16.6
click at [689, 212] on span "button" at bounding box center [688, 211] width 8 height 8
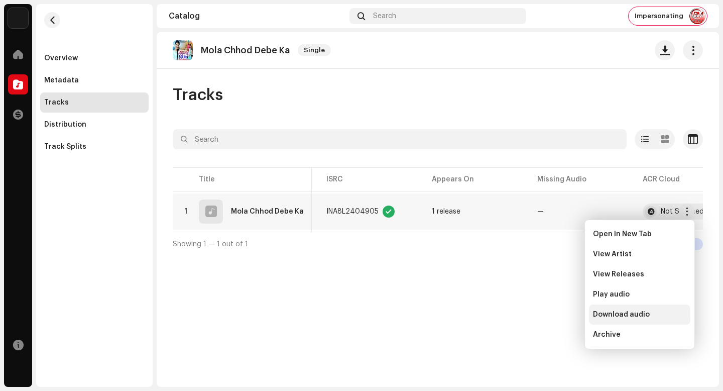
click at [653, 319] on div "Download audio" at bounding box center [639, 314] width 101 height 20
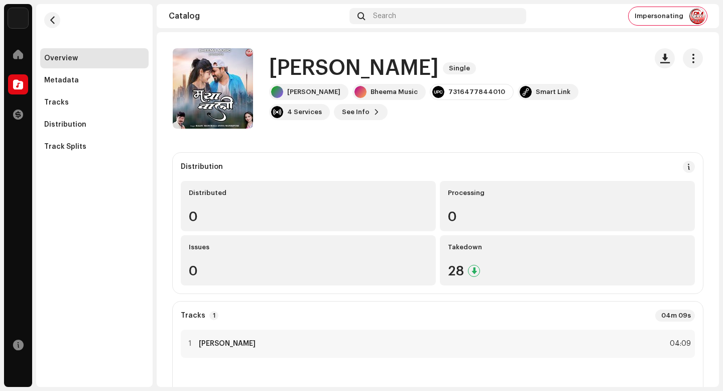
click at [312, 70] on h1 "[PERSON_NAME]" at bounding box center [354, 68] width 170 height 23
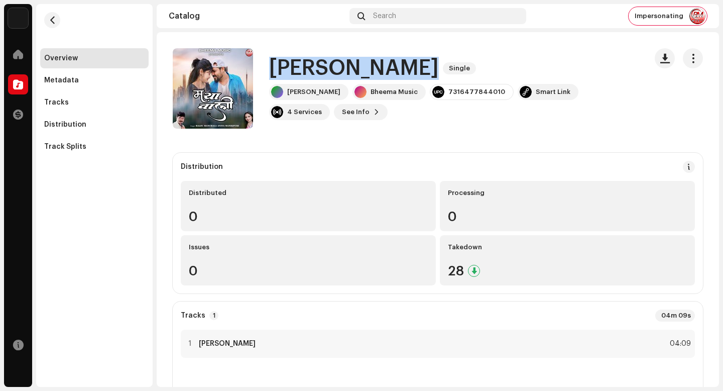
click at [312, 70] on h1 "Maya Wali" at bounding box center [354, 68] width 170 height 23
copy div "Maya Wali Single"
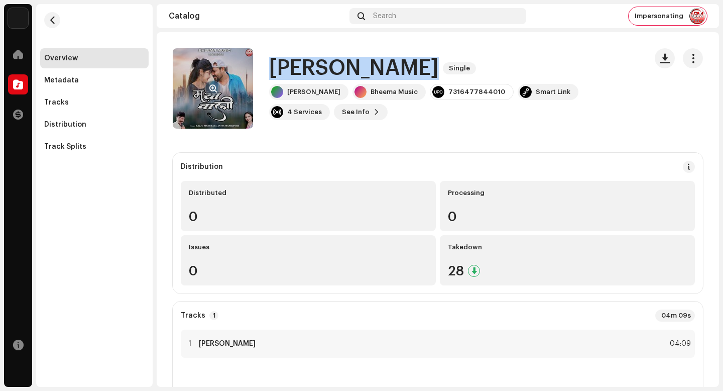
click at [213, 86] on span "button" at bounding box center [214, 88] width 8 height 8
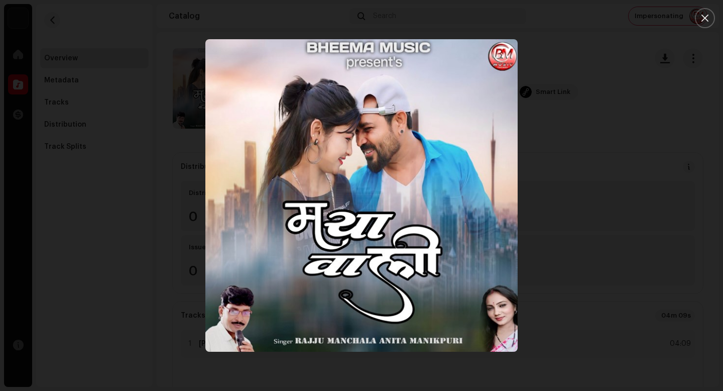
click at [596, 216] on div at bounding box center [361, 195] width 723 height 391
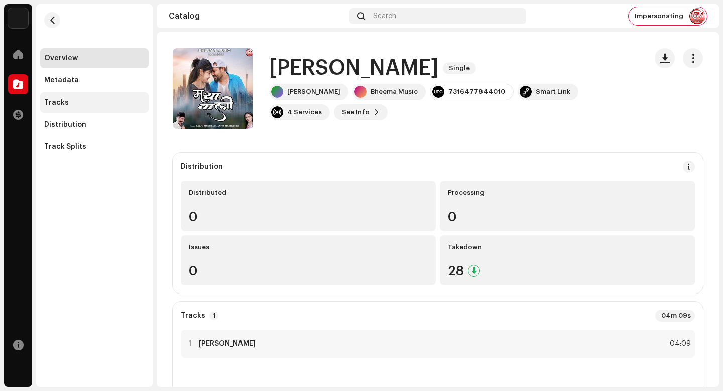
click at [90, 103] on div "Tracks" at bounding box center [94, 102] width 100 height 8
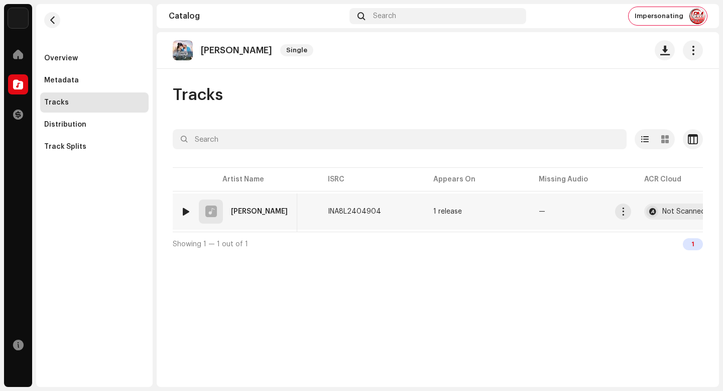
scroll to position [0, 227]
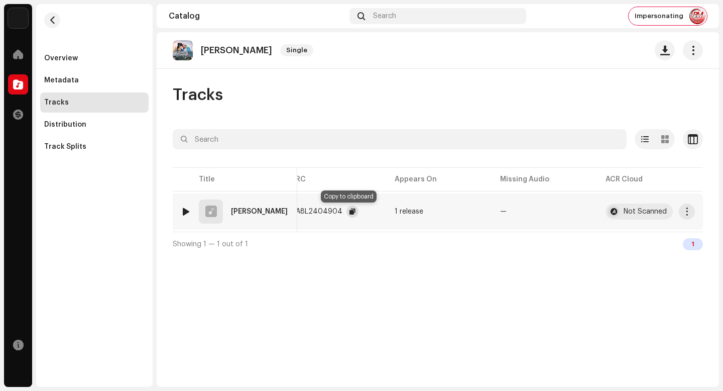
click at [350, 212] on span "button" at bounding box center [353, 211] width 6 height 8
click at [690, 213] on span "button" at bounding box center [688, 211] width 8 height 8
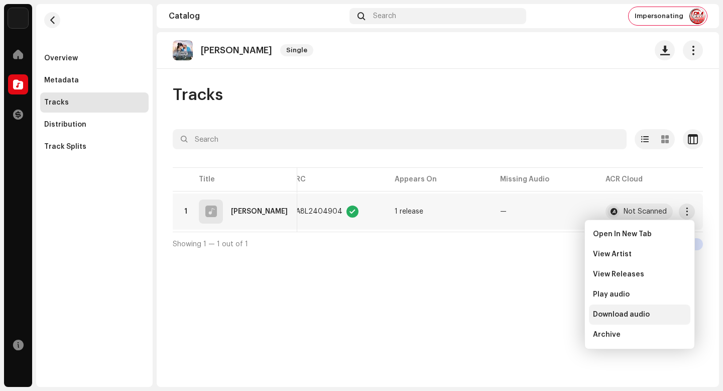
click at [630, 313] on span "Download audio" at bounding box center [621, 314] width 57 height 8
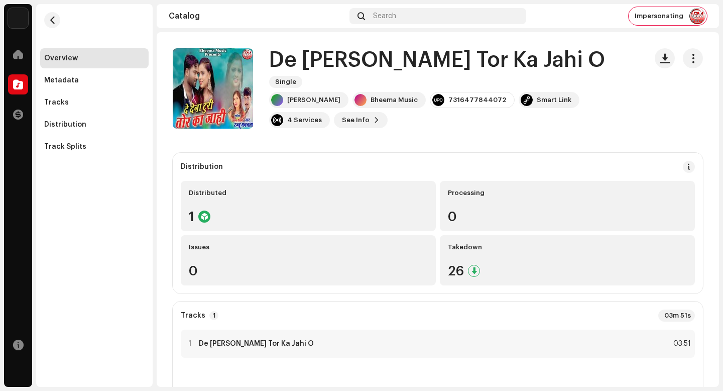
click at [330, 67] on h1 "De [PERSON_NAME] Tor Ka Jahi O" at bounding box center [437, 60] width 336 height 23
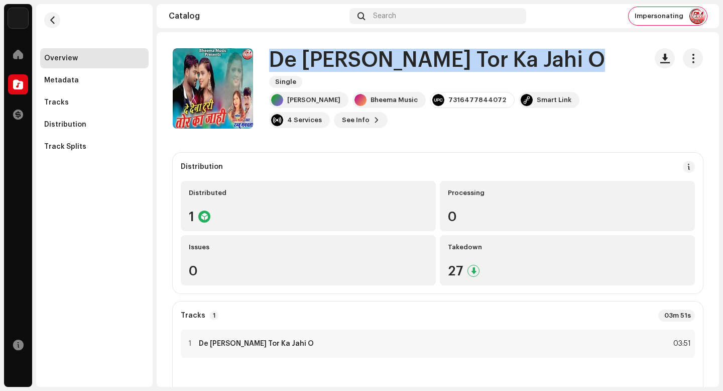
click at [330, 67] on h1 "De [PERSON_NAME] Tor Ka Jahi O" at bounding box center [437, 60] width 336 height 23
copy div "De [PERSON_NAME] Tor Ka Jahi O Single"
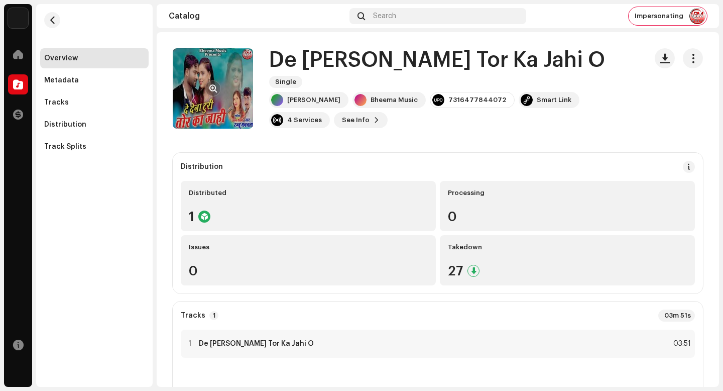
click at [218, 82] on div at bounding box center [213, 88] width 16 height 16
click at [218, 84] on button "button" at bounding box center [213, 88] width 16 height 16
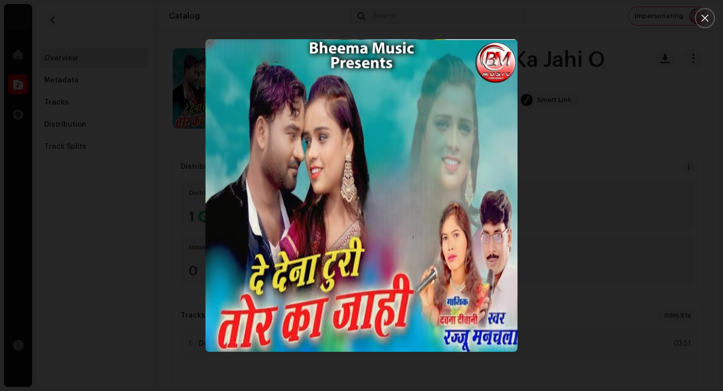
click at [602, 258] on div at bounding box center [361, 195] width 723 height 391
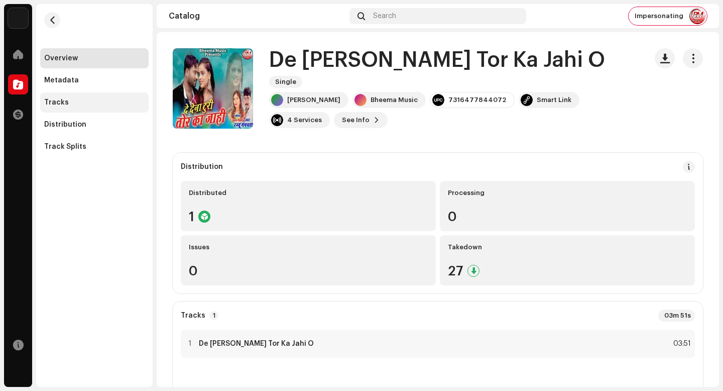
click at [74, 96] on div "Tracks" at bounding box center [94, 102] width 109 height 20
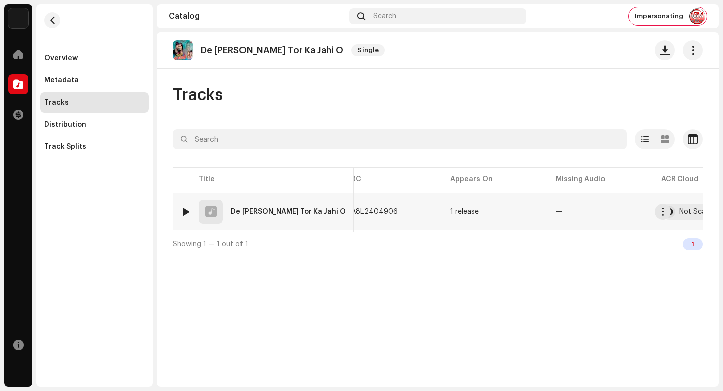
scroll to position [0, 204]
click at [429, 212] on span "button" at bounding box center [432, 211] width 6 height 8
click at [690, 214] on span "button" at bounding box center [688, 211] width 8 height 8
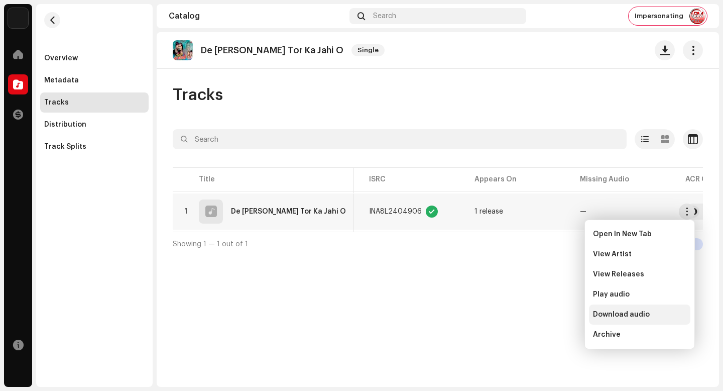
click at [675, 311] on div "Download audio" at bounding box center [639, 314] width 93 height 8
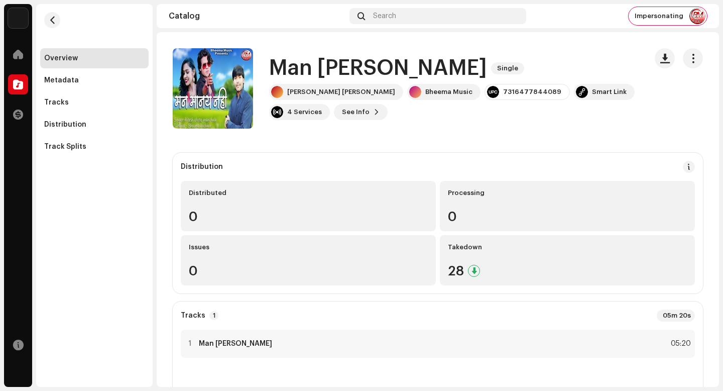
click at [316, 68] on h1 "Man [PERSON_NAME]" at bounding box center [378, 68] width 218 height 23
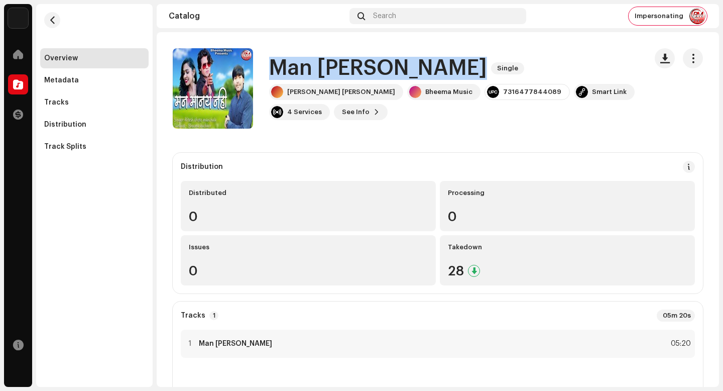
click at [316, 68] on h1 "Man [PERSON_NAME]" at bounding box center [378, 68] width 218 height 23
copy div "Man Manay Nahi Single"
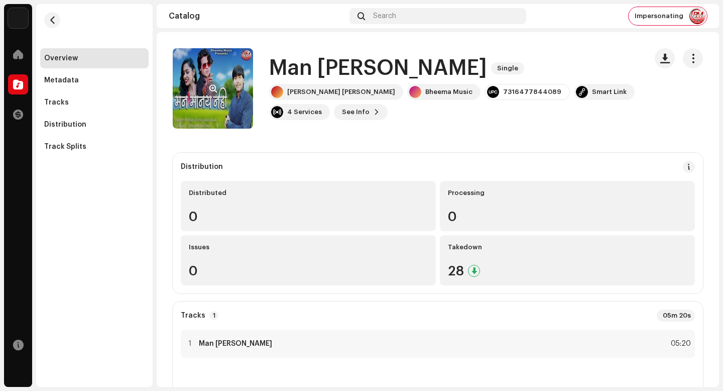
click at [200, 86] on re-a-cover at bounding box center [213, 88] width 80 height 80
click at [213, 86] on span "button" at bounding box center [214, 88] width 8 height 8
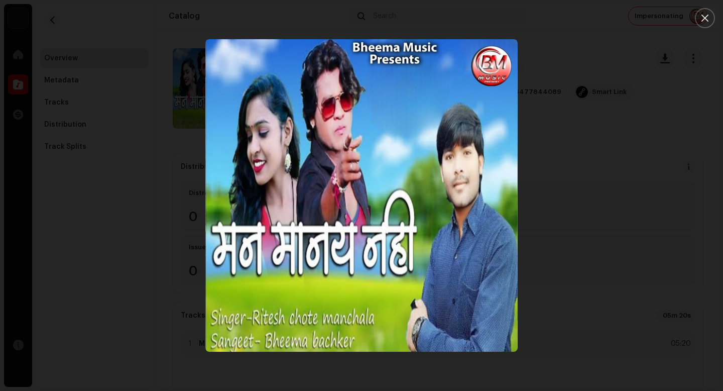
click at [671, 146] on div at bounding box center [361, 195] width 723 height 391
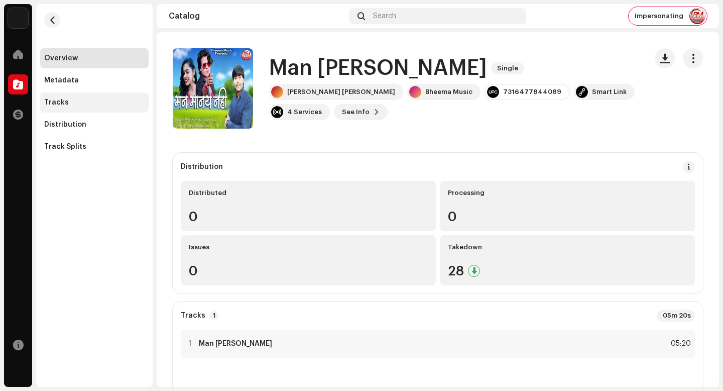
click at [93, 98] on div "Tracks" at bounding box center [94, 102] width 109 height 20
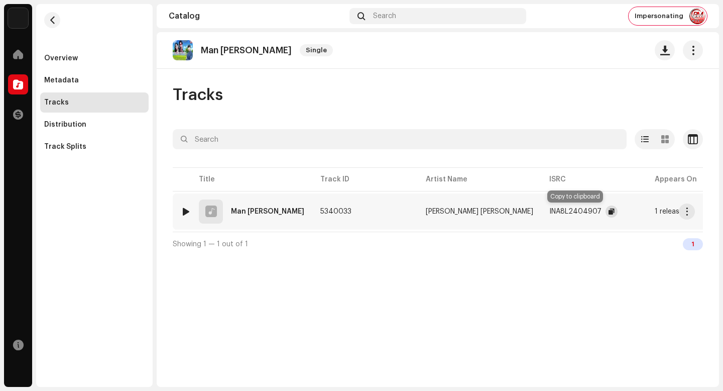
click at [609, 214] on span "button" at bounding box center [612, 211] width 6 height 8
click at [688, 214] on span "button" at bounding box center [688, 211] width 8 height 8
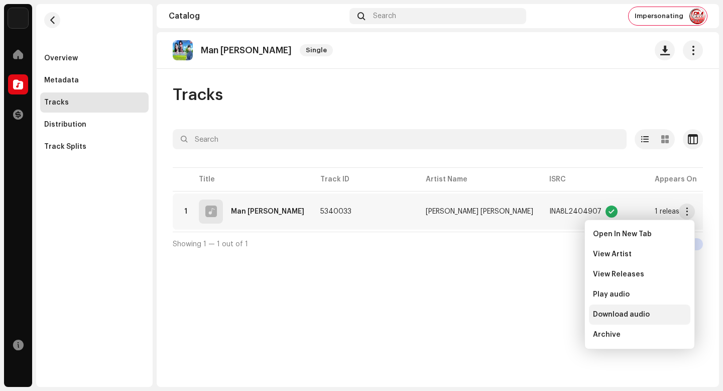
click at [652, 311] on div "Download audio" at bounding box center [639, 314] width 93 height 8
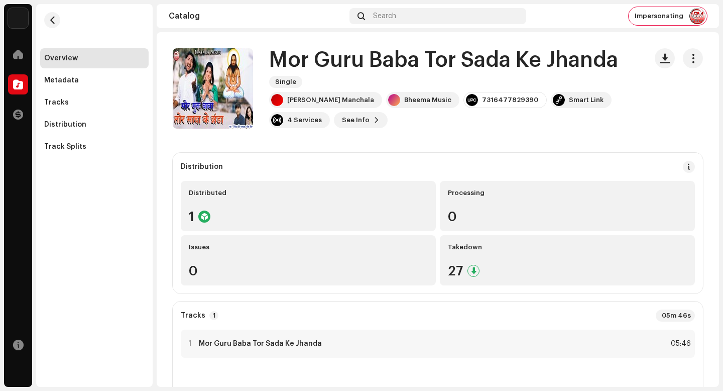
click at [350, 60] on h1 "Mor Guru Baba Tor Sada Ke Jhanda" at bounding box center [443, 60] width 349 height 23
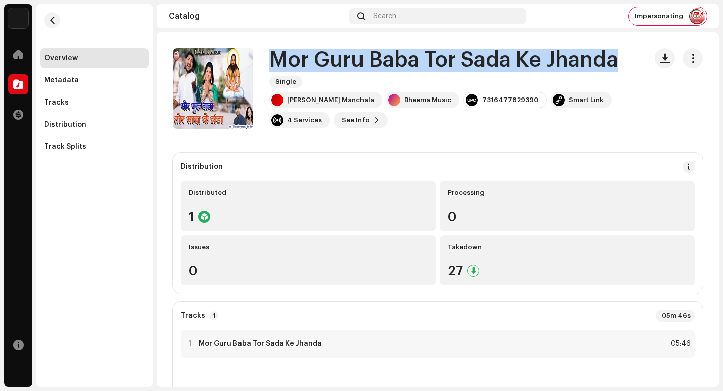
click at [350, 60] on h1 "Mor Guru Baba Tor Sada Ke Jhanda" at bounding box center [443, 60] width 349 height 23
copy div "Mor Guru Baba Tor Sada Ke Jhanda Single"
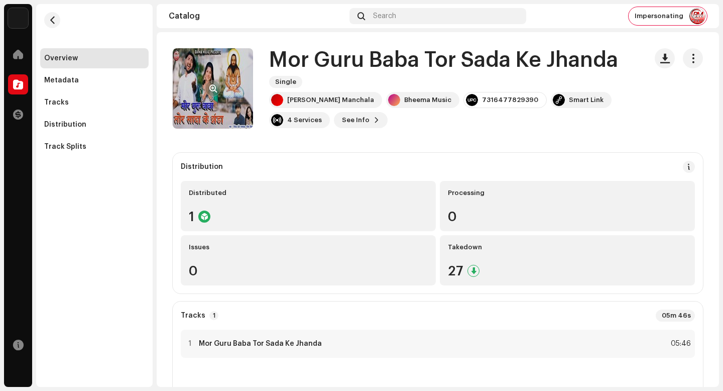
click at [200, 81] on re-a-cover at bounding box center [213, 88] width 80 height 80
click at [207, 86] on button "button" at bounding box center [213, 88] width 16 height 16
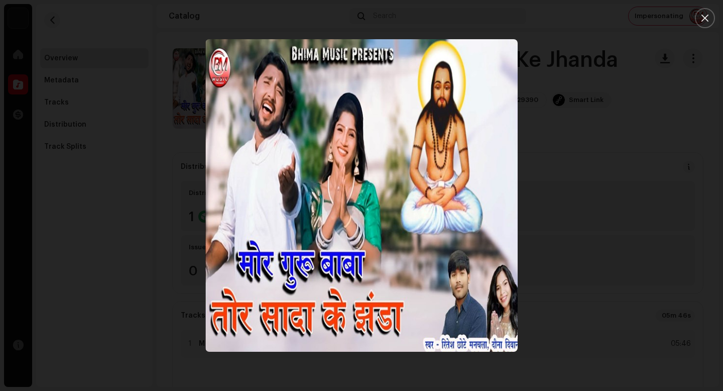
click at [103, 66] on div at bounding box center [361, 195] width 723 height 391
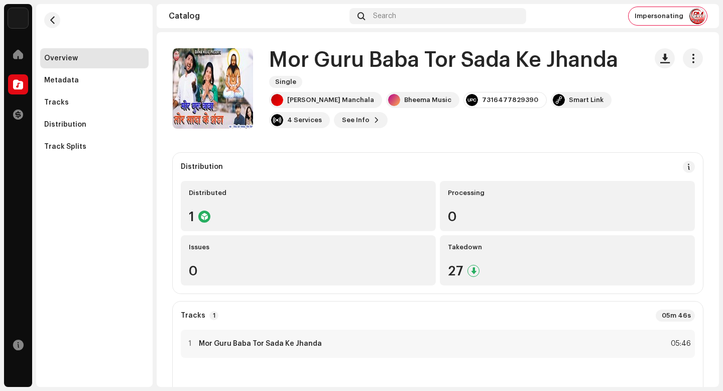
click at [103, 113] on div "Overview Metadata Tracks Distribution Track Splits" at bounding box center [94, 102] width 109 height 109
click at [110, 112] on div "Tracks" at bounding box center [94, 102] width 109 height 20
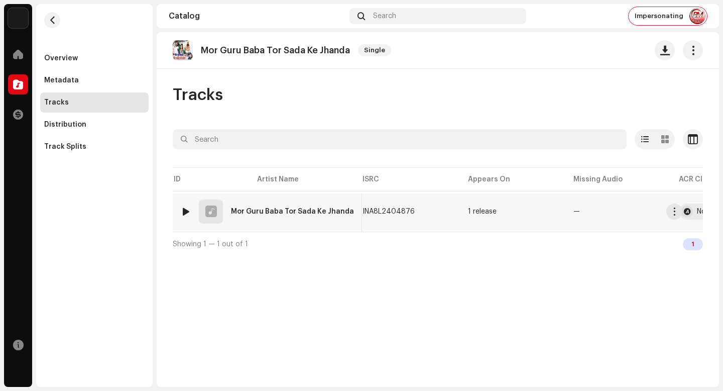
scroll to position [0, 223]
click at [418, 211] on span "button" at bounding box center [421, 211] width 6 height 8
click at [690, 212] on span "button" at bounding box center [688, 211] width 8 height 8
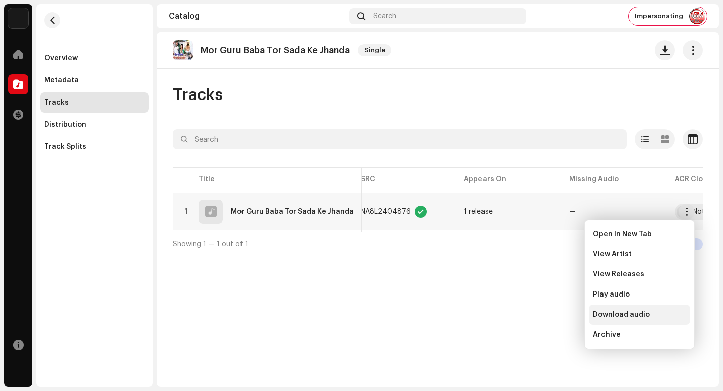
click at [659, 316] on div "Download audio" at bounding box center [639, 314] width 93 height 8
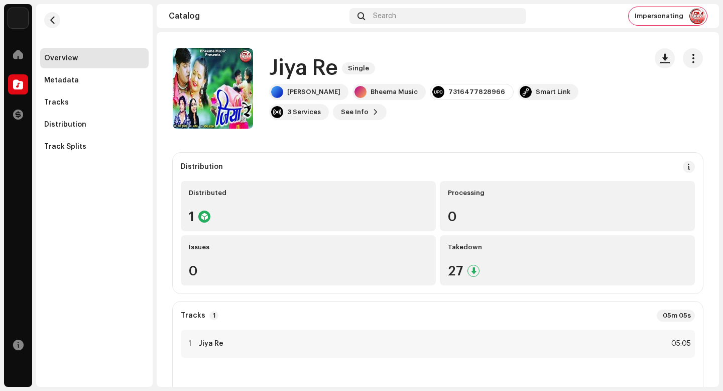
click at [318, 68] on h1 "Jiya Re" at bounding box center [303, 68] width 69 height 23
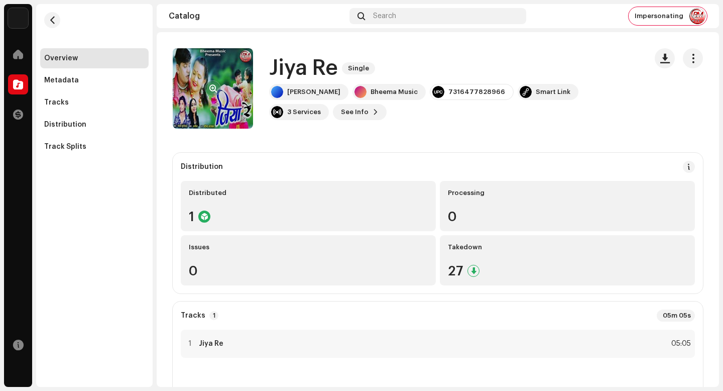
click at [225, 83] on re-a-cover at bounding box center [213, 88] width 80 height 80
click at [221, 83] on div at bounding box center [213, 88] width 16 height 16
click at [214, 91] on span "button" at bounding box center [214, 88] width 8 height 8
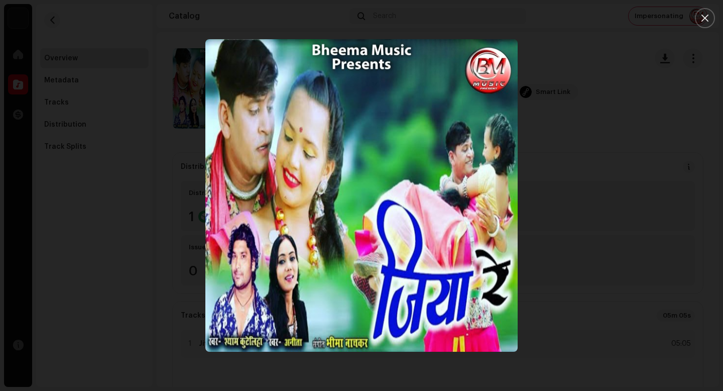
click at [636, 211] on div at bounding box center [361, 195] width 723 height 391
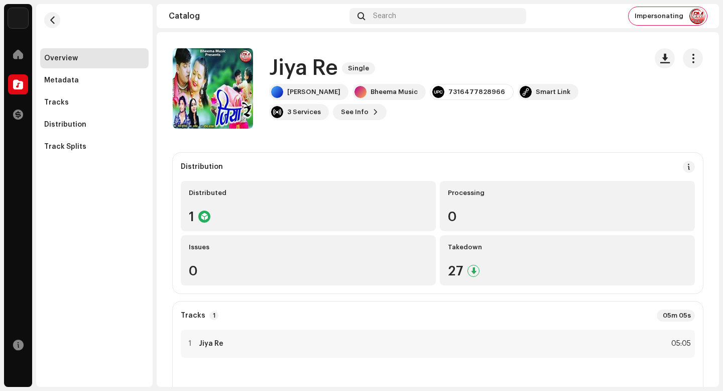
click at [316, 69] on h1 "Jiya Re" at bounding box center [303, 68] width 69 height 23
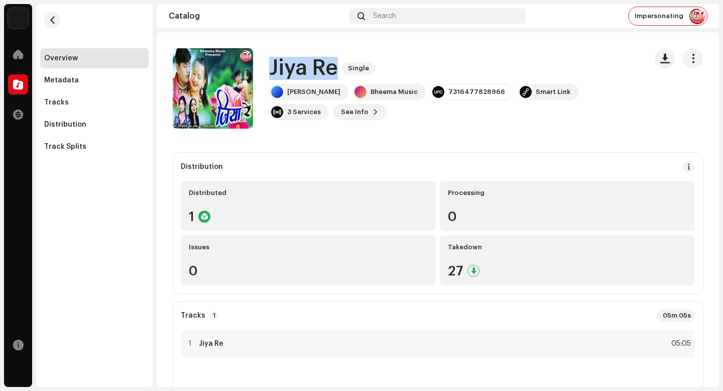
copy div "Jiya Re Single"
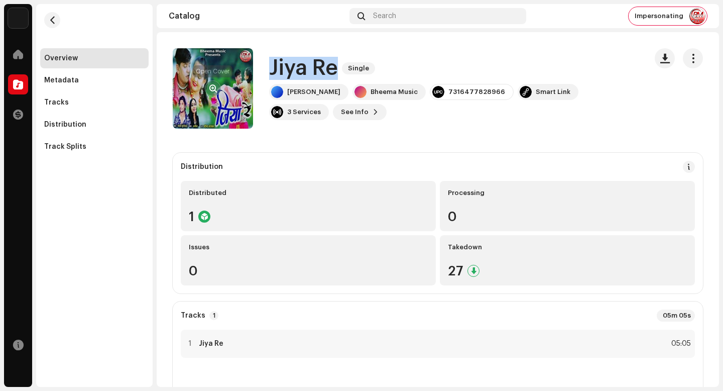
click at [211, 93] on button "button" at bounding box center [213, 88] width 16 height 16
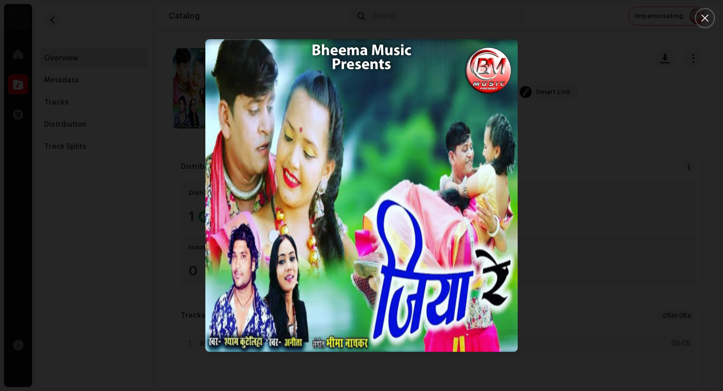
click at [603, 280] on div at bounding box center [361, 195] width 723 height 391
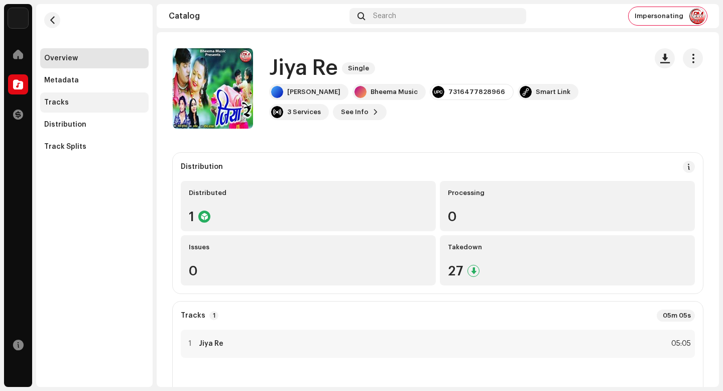
click at [92, 101] on div "Tracks" at bounding box center [94, 102] width 100 height 8
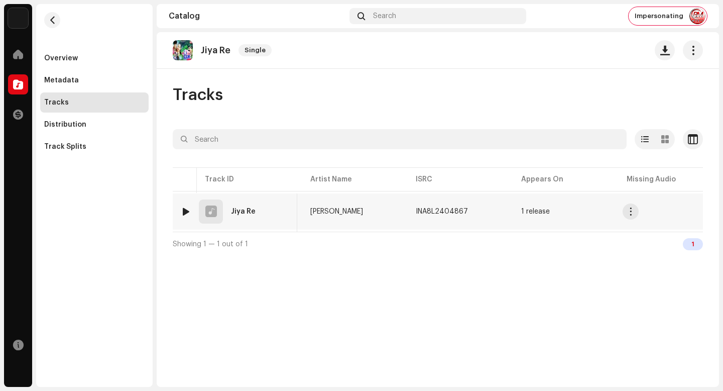
scroll to position [0, 118]
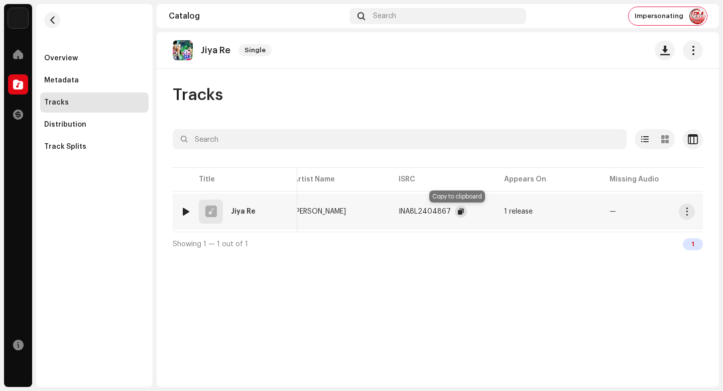
click at [458, 211] on span "button" at bounding box center [461, 211] width 6 height 8
click at [685, 213] on span "button" at bounding box center [688, 211] width 8 height 8
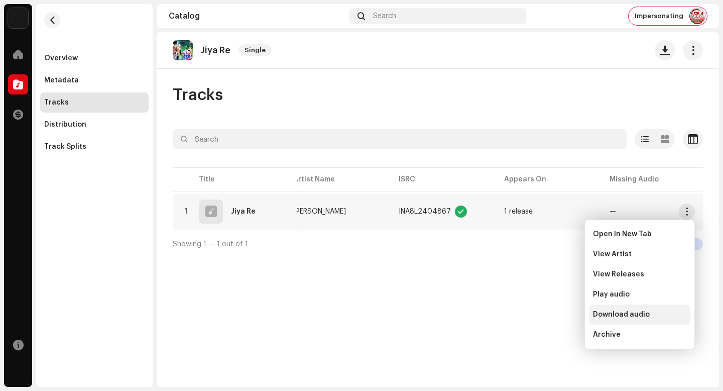
click at [671, 307] on div "Download audio" at bounding box center [639, 314] width 101 height 20
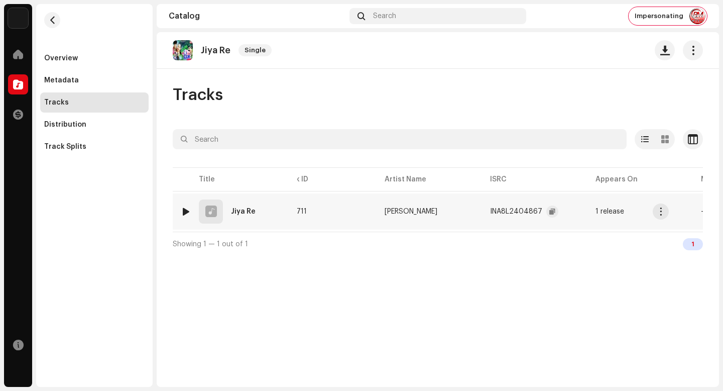
scroll to position [0, 0]
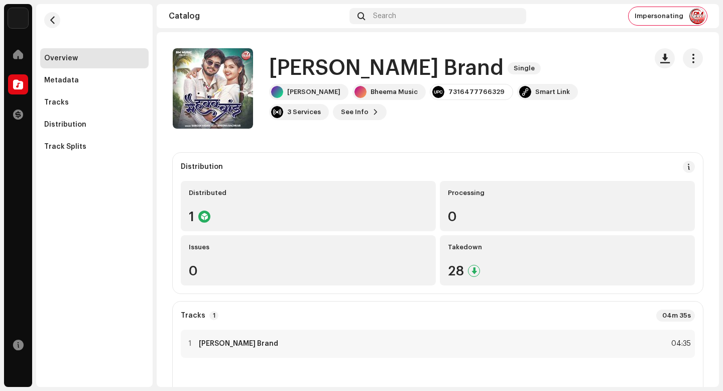
click at [358, 76] on h1 "[PERSON_NAME] Brand" at bounding box center [386, 68] width 235 height 23
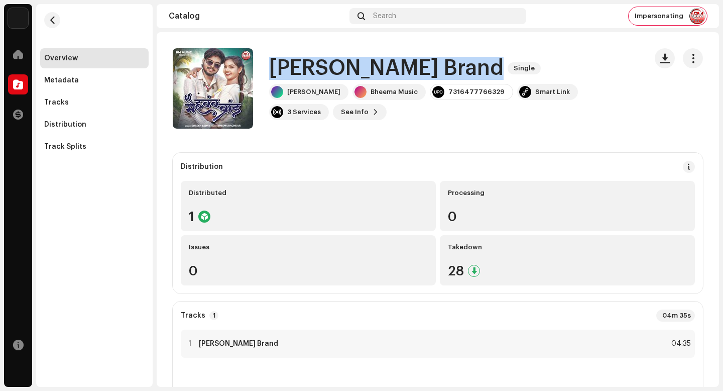
click at [358, 76] on h1 "[PERSON_NAME] Brand" at bounding box center [386, 68] width 235 height 23
copy div "[PERSON_NAME] Brand Single"
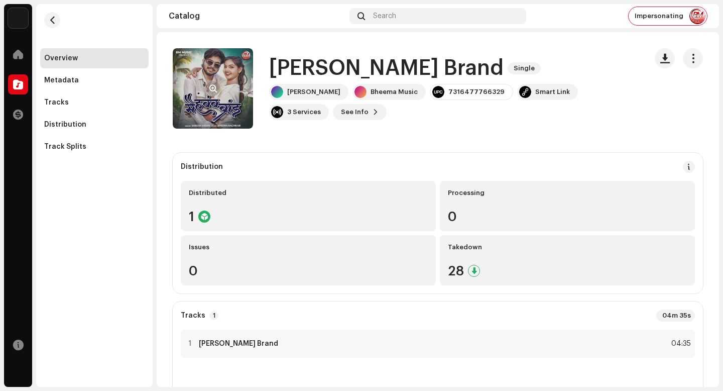
click at [250, 81] on re-a-cover at bounding box center [213, 88] width 80 height 80
click at [229, 81] on re-a-cover at bounding box center [213, 88] width 80 height 80
click at [219, 81] on div at bounding box center [213, 88] width 16 height 16
click at [214, 87] on span "button" at bounding box center [214, 88] width 8 height 8
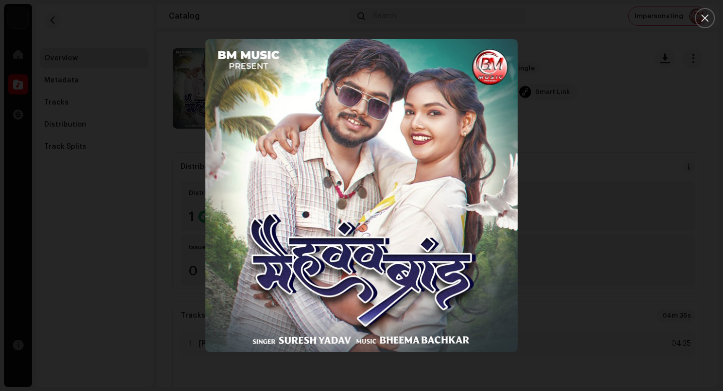
click at [606, 245] on div at bounding box center [361, 195] width 723 height 391
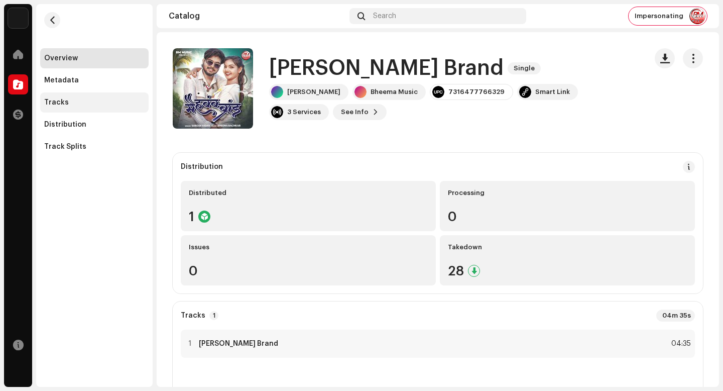
click at [76, 112] on div "Tracks" at bounding box center [94, 102] width 109 height 20
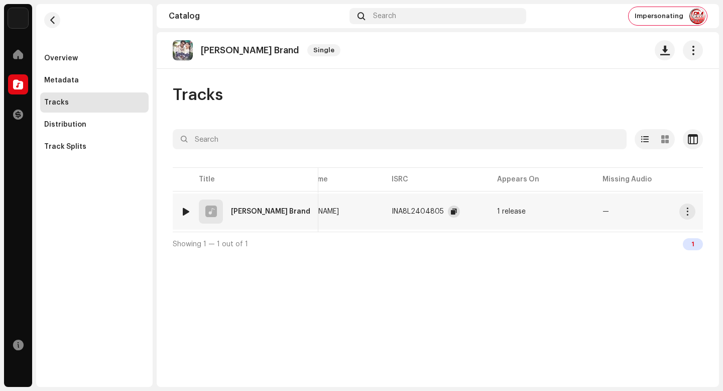
scroll to position [0, 146]
click at [451, 211] on span "button" at bounding box center [454, 211] width 6 height 8
click at [694, 213] on button "button" at bounding box center [687, 211] width 16 height 16
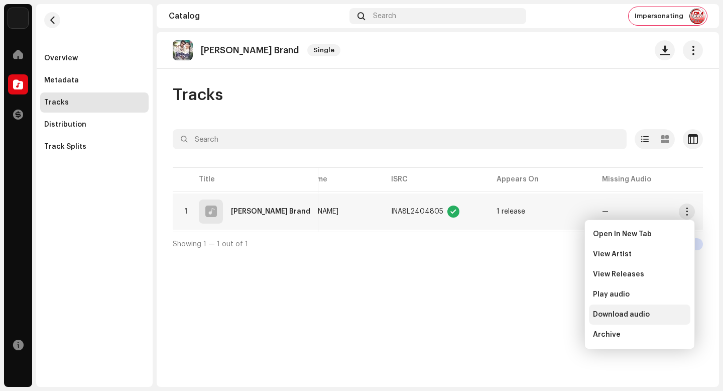
click at [647, 308] on div "Download audio" at bounding box center [639, 314] width 101 height 20
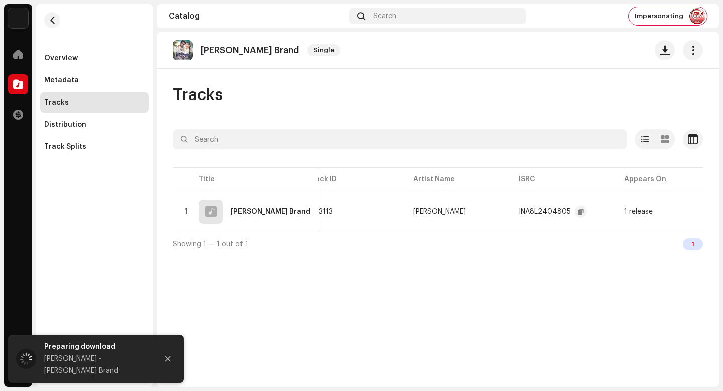
scroll to position [0, 0]
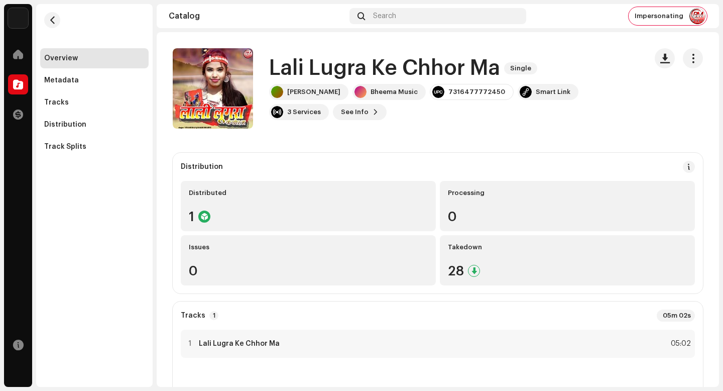
click at [393, 75] on h1 "Lali Lugra Ke Chhor Ma" at bounding box center [384, 68] width 231 height 23
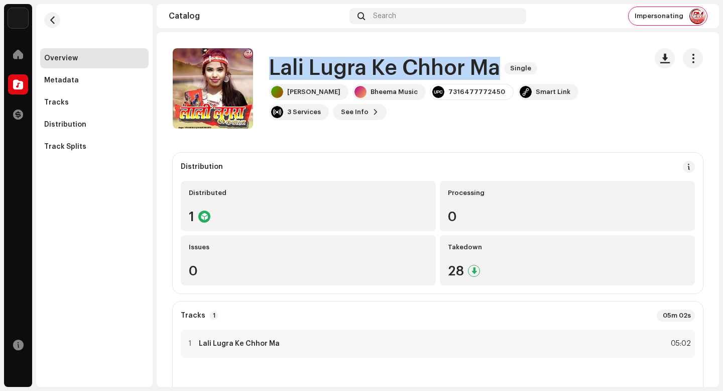
click at [393, 75] on h1 "Lali Lugra Ke Chhor Ma" at bounding box center [384, 68] width 231 height 23
copy div "Lali Lugra Ke Chhor Ma Single"
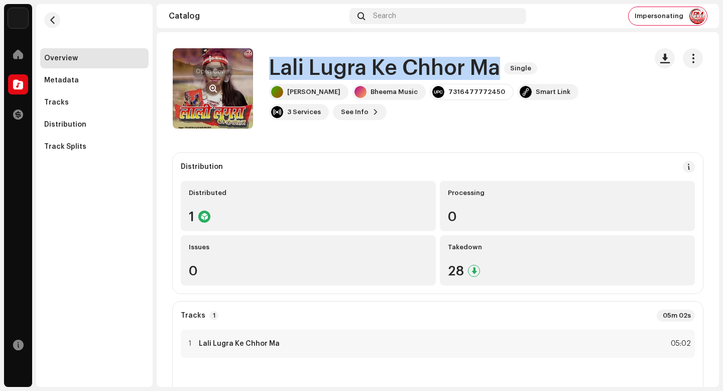
click at [213, 93] on button "button" at bounding box center [213, 88] width 16 height 16
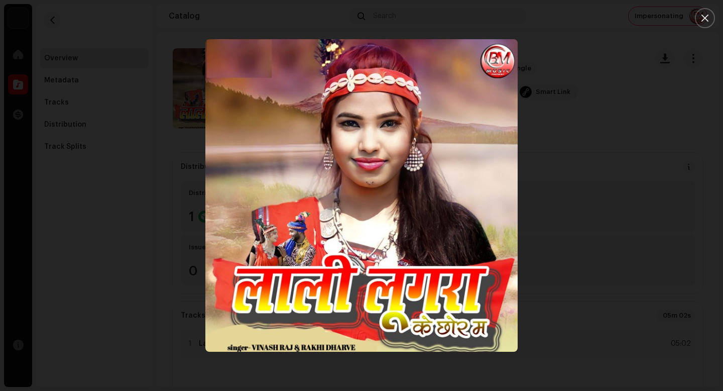
click at [598, 301] on div at bounding box center [361, 195] width 723 height 391
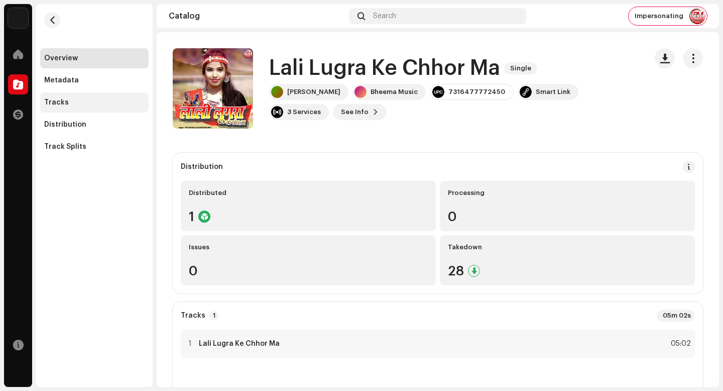
click at [97, 101] on div "Tracks" at bounding box center [94, 102] width 100 height 8
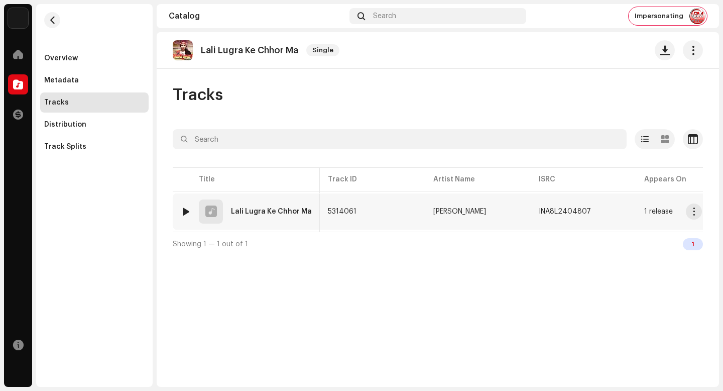
scroll to position [0, 242]
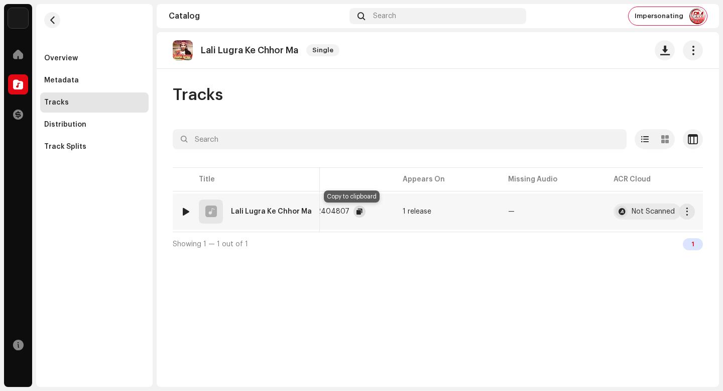
click at [357, 208] on span "button" at bounding box center [360, 211] width 6 height 8
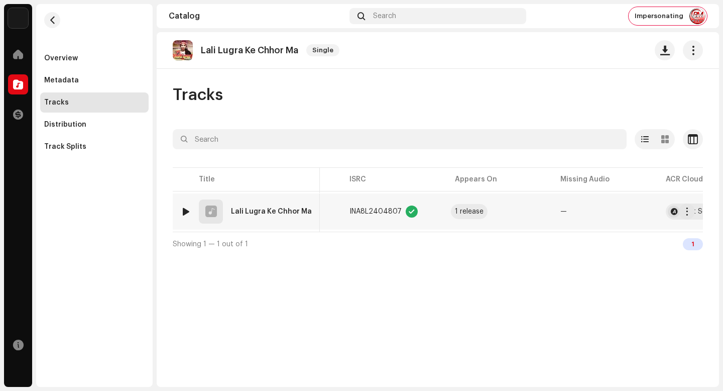
scroll to position [0, 246]
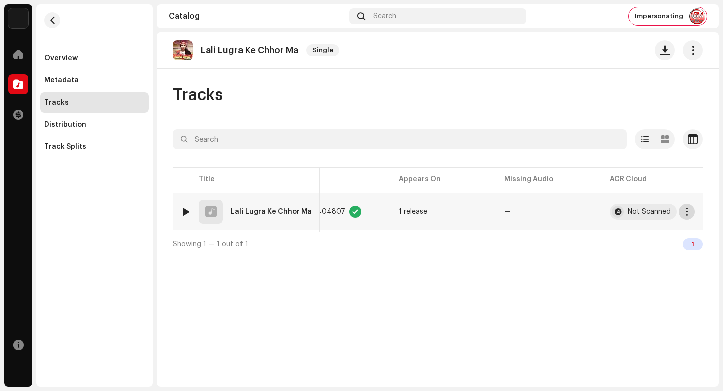
click at [692, 212] on button "button" at bounding box center [687, 211] width 16 height 16
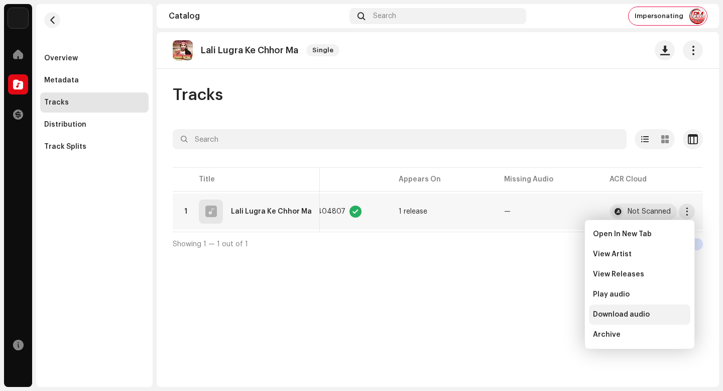
click at [651, 316] on div "Download audio" at bounding box center [639, 314] width 93 height 8
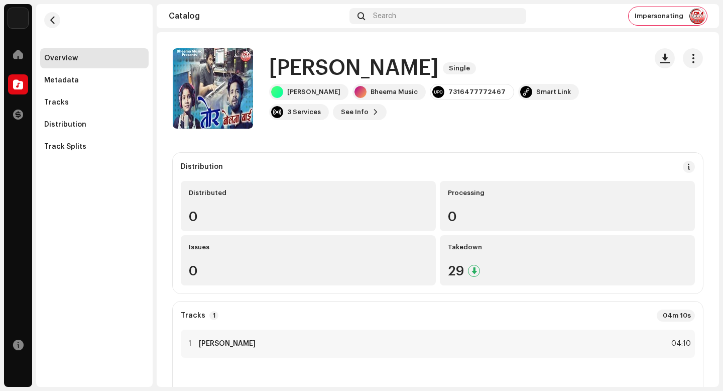
click at [330, 68] on h1 "[PERSON_NAME]" at bounding box center [354, 68] width 170 height 23
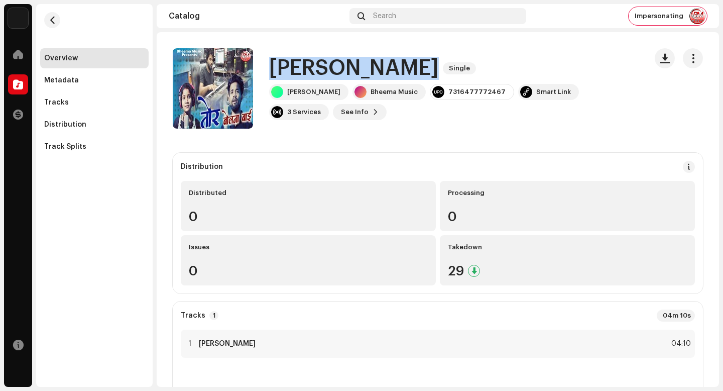
click at [330, 69] on h1 "[PERSON_NAME]" at bounding box center [354, 68] width 170 height 23
copy div "Tor Bolna Bai Single"
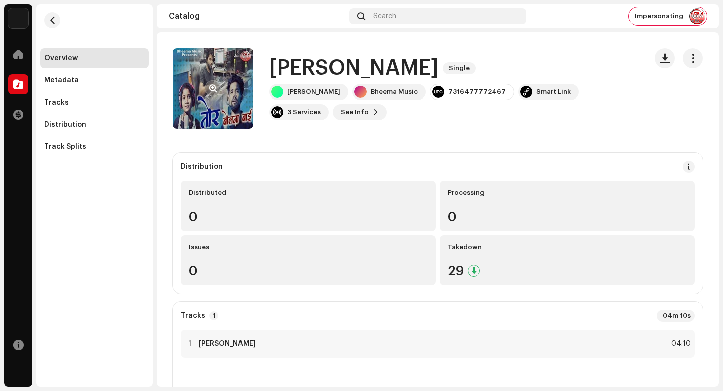
click at [231, 86] on re-a-cover at bounding box center [213, 88] width 80 height 80
click at [221, 86] on re-a-cover at bounding box center [213, 88] width 80 height 80
click at [211, 86] on span "button" at bounding box center [214, 88] width 8 height 8
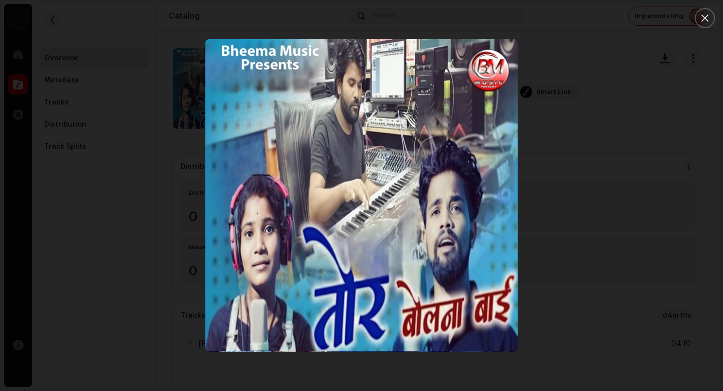
click at [636, 282] on div at bounding box center [361, 195] width 723 height 391
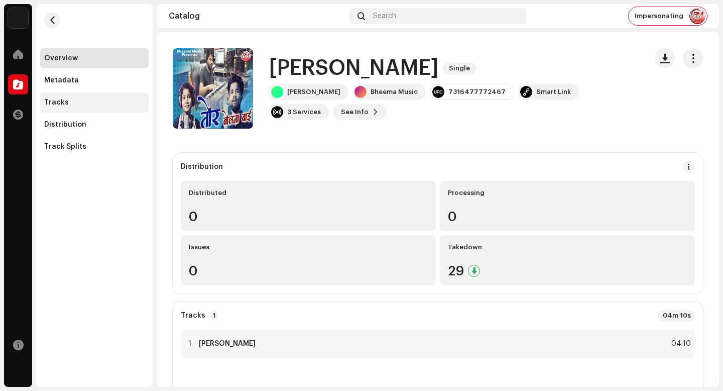
click at [97, 112] on div "Tracks" at bounding box center [94, 102] width 109 height 20
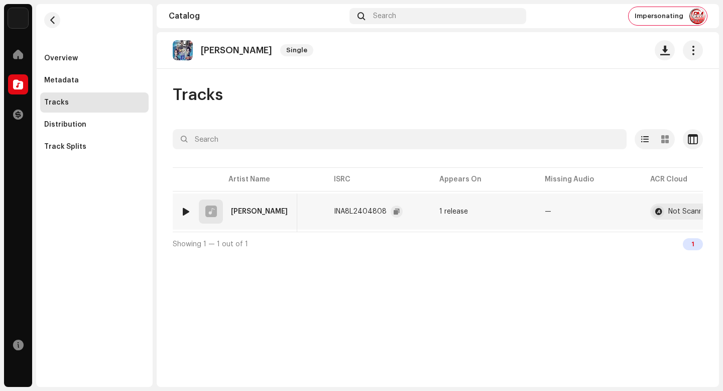
scroll to position [0, 204]
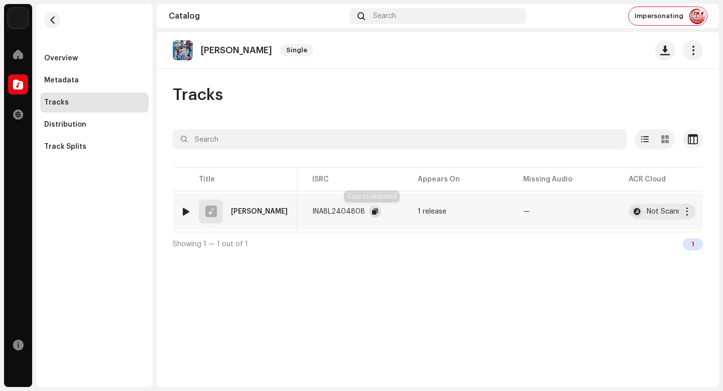
click at [369, 211] on button "button" at bounding box center [375, 211] width 12 height 12
click at [690, 213] on span "button" at bounding box center [688, 211] width 8 height 8
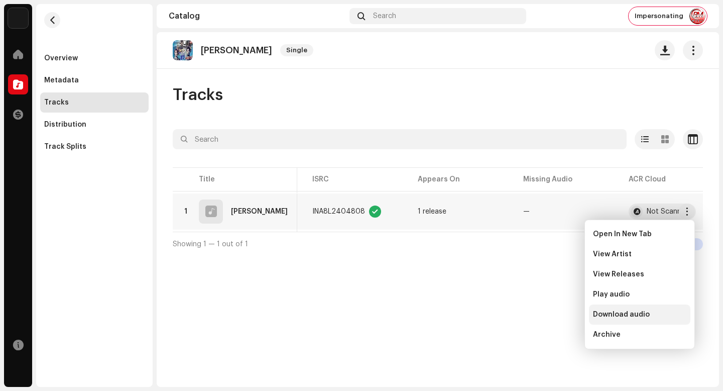
click at [652, 318] on div "Download audio" at bounding box center [639, 314] width 93 height 8
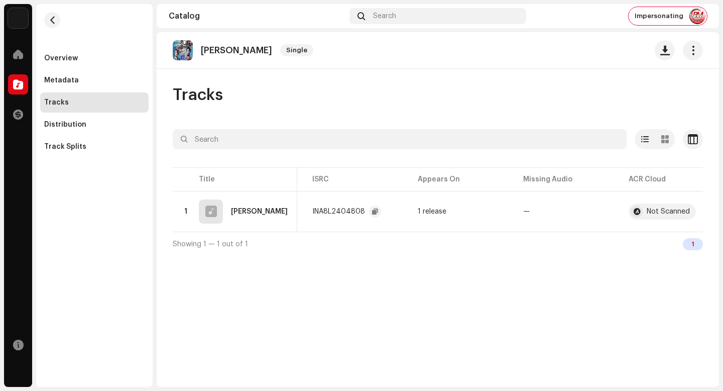
click at [530, 298] on div "[PERSON_NAME] Bai Single Tracks Selected 0 Select all 1 Options Filters Distrib…" at bounding box center [438, 209] width 563 height 355
